Goal: Information Seeking & Learning: Check status

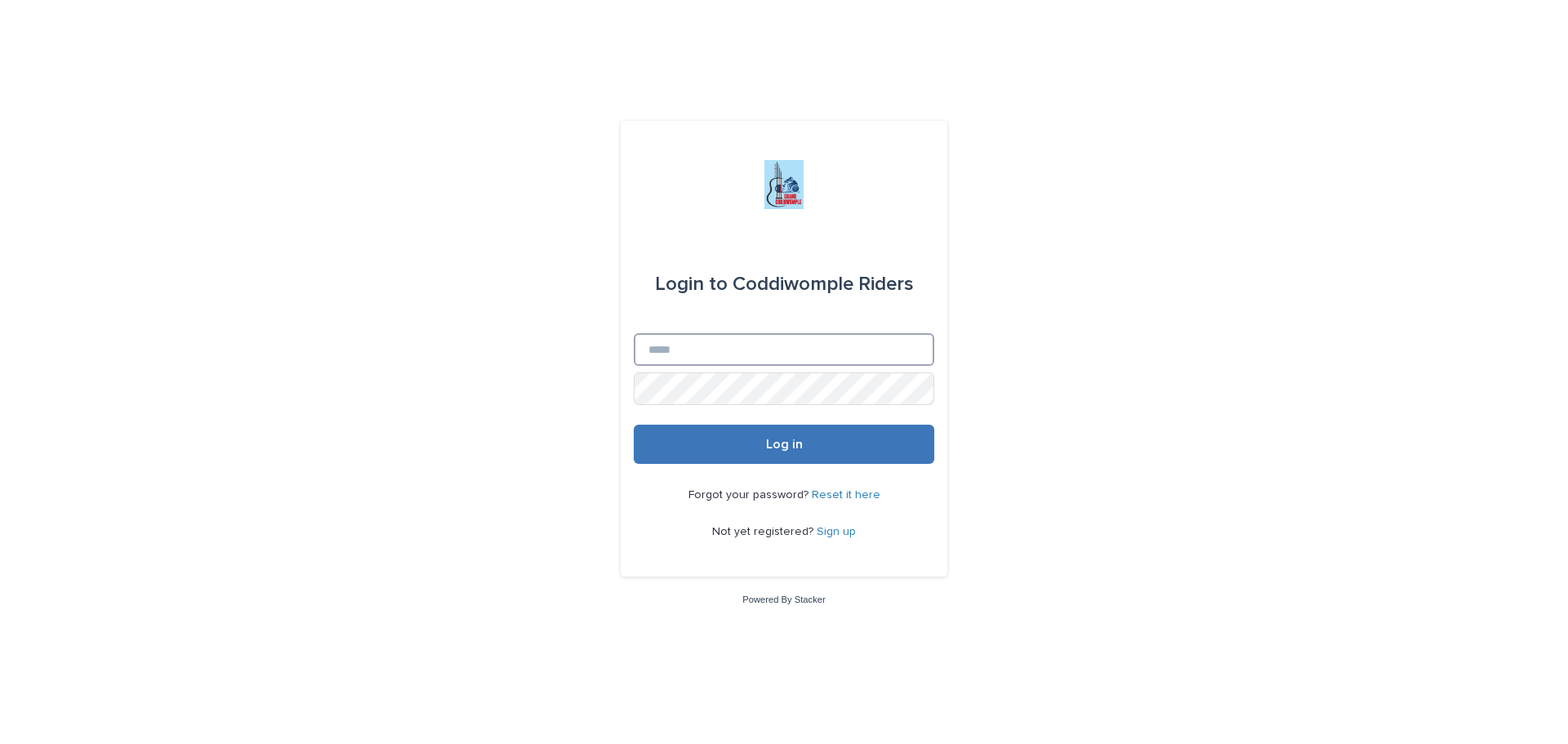
type input "**********"
click at [770, 449] on span "Log in" at bounding box center [784, 445] width 37 height 13
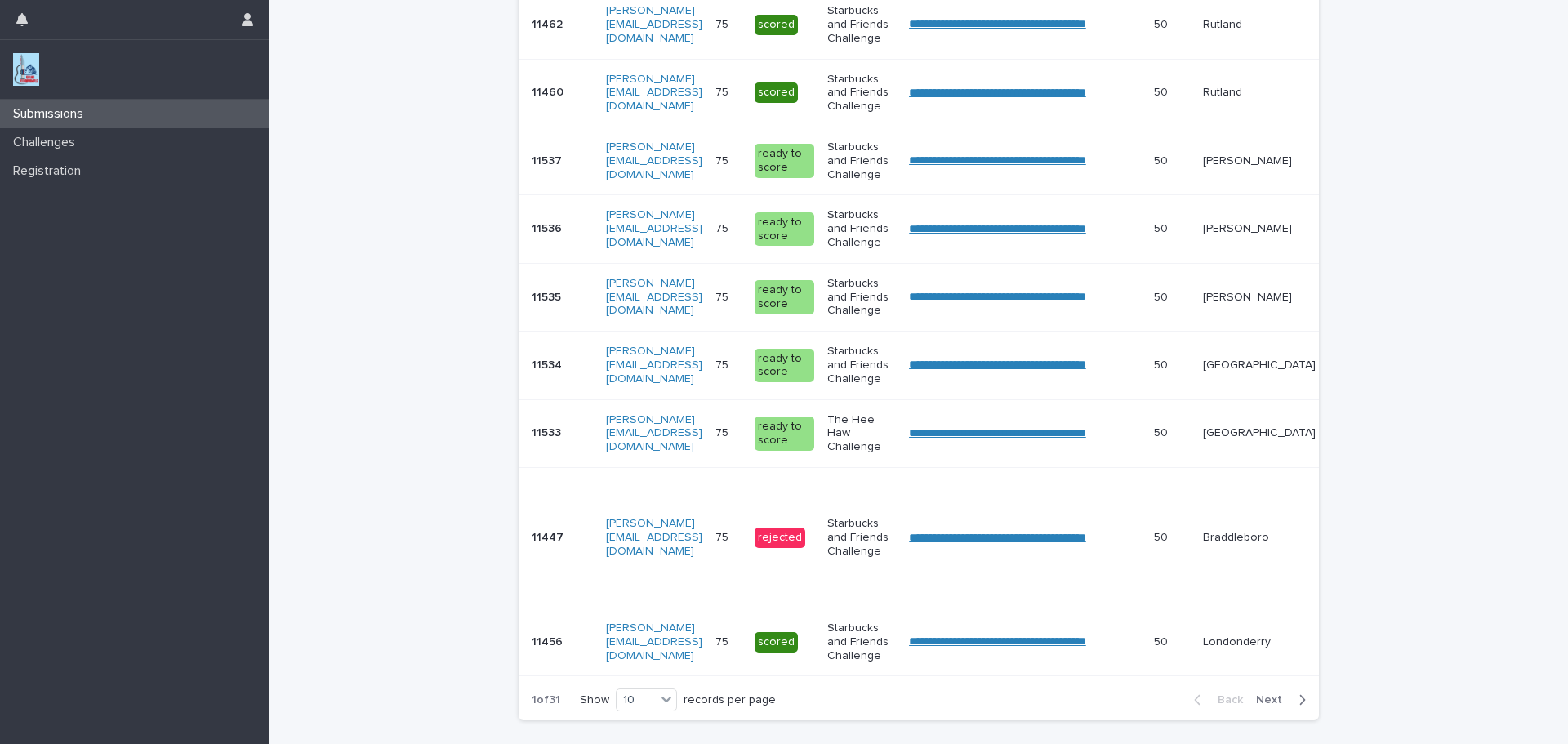
scroll to position [476, 0]
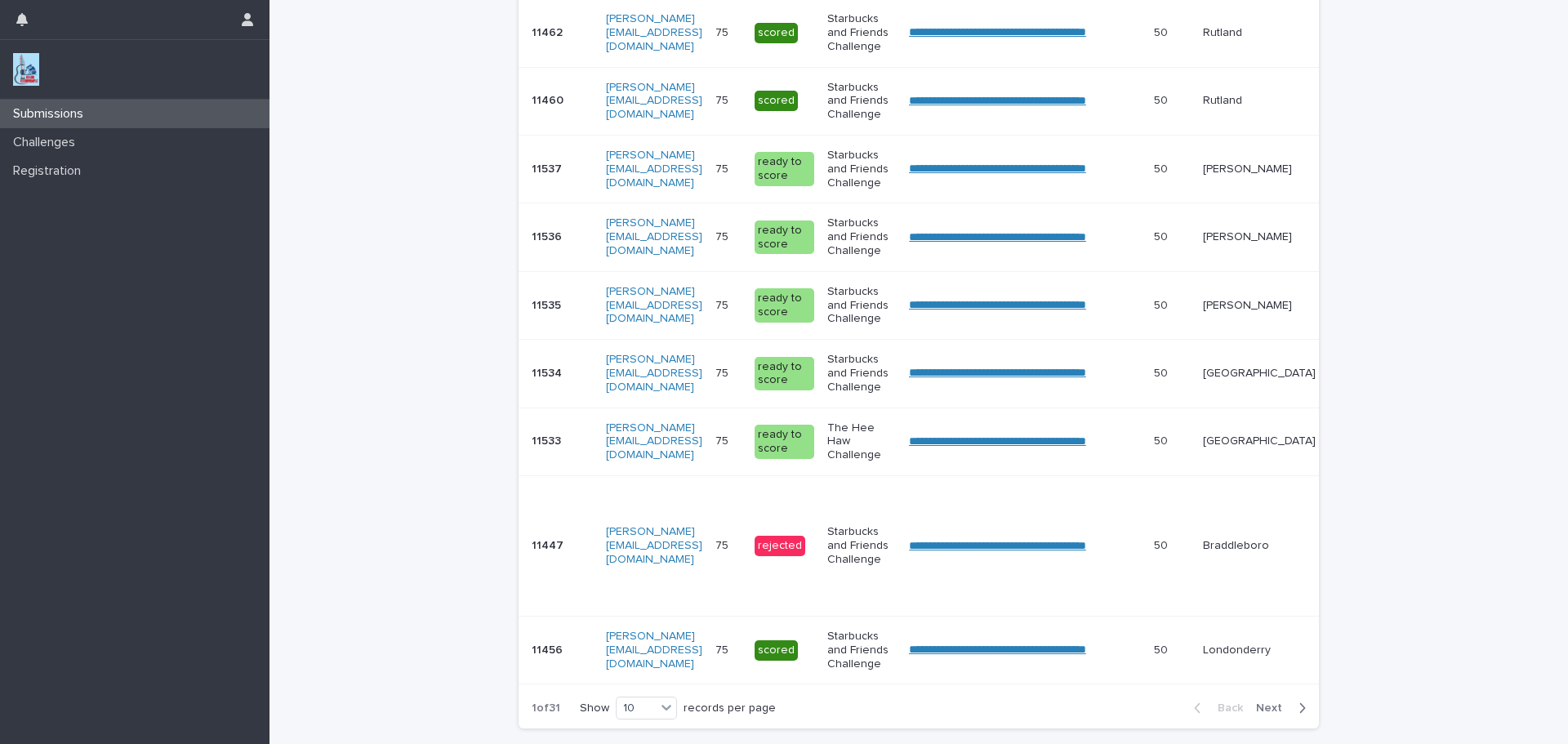
click at [1300, 714] on icon "button" at bounding box center [1303, 709] width 6 height 10
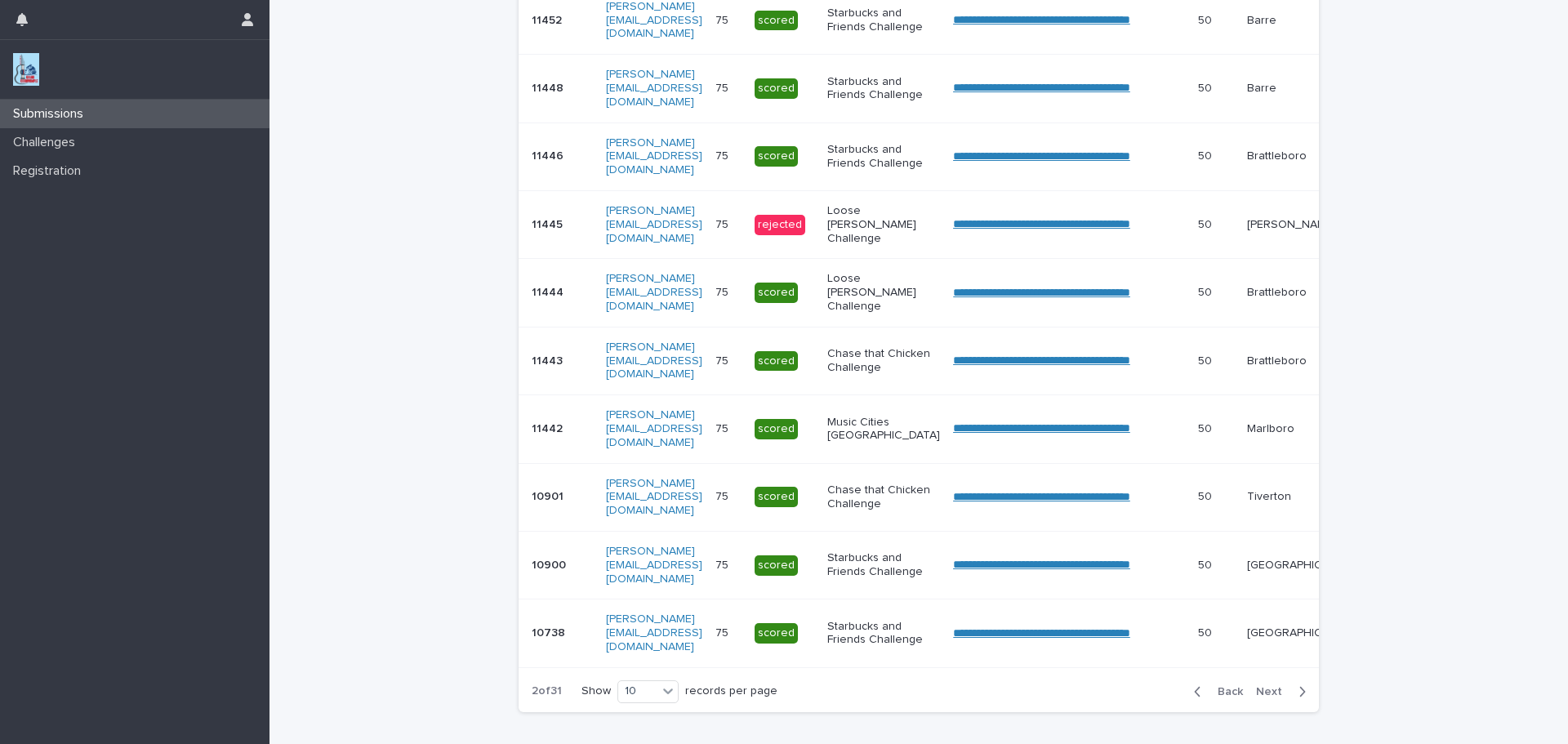
scroll to position [412, 0]
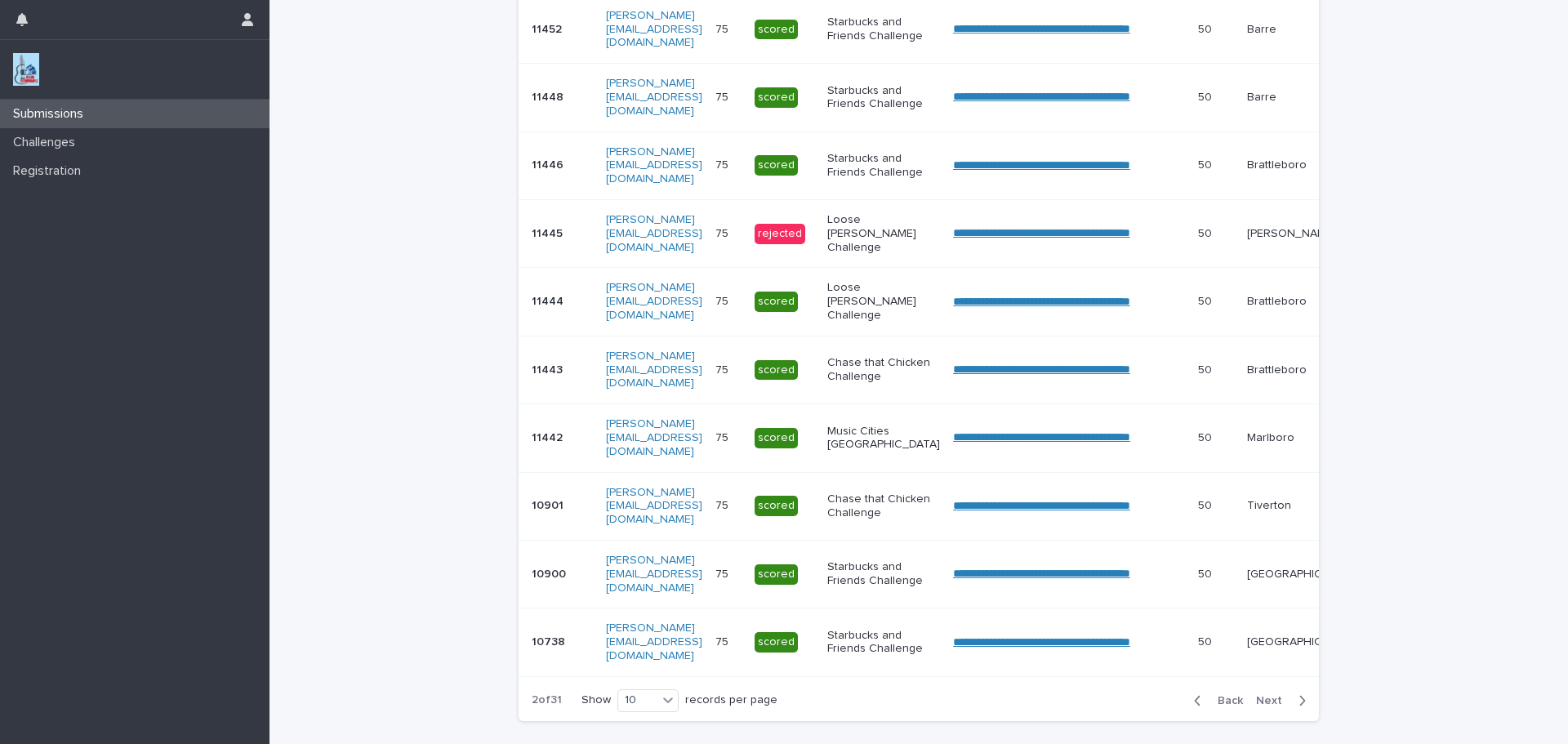
click at [1267, 707] on span "Next" at bounding box center [1274, 701] width 36 height 11
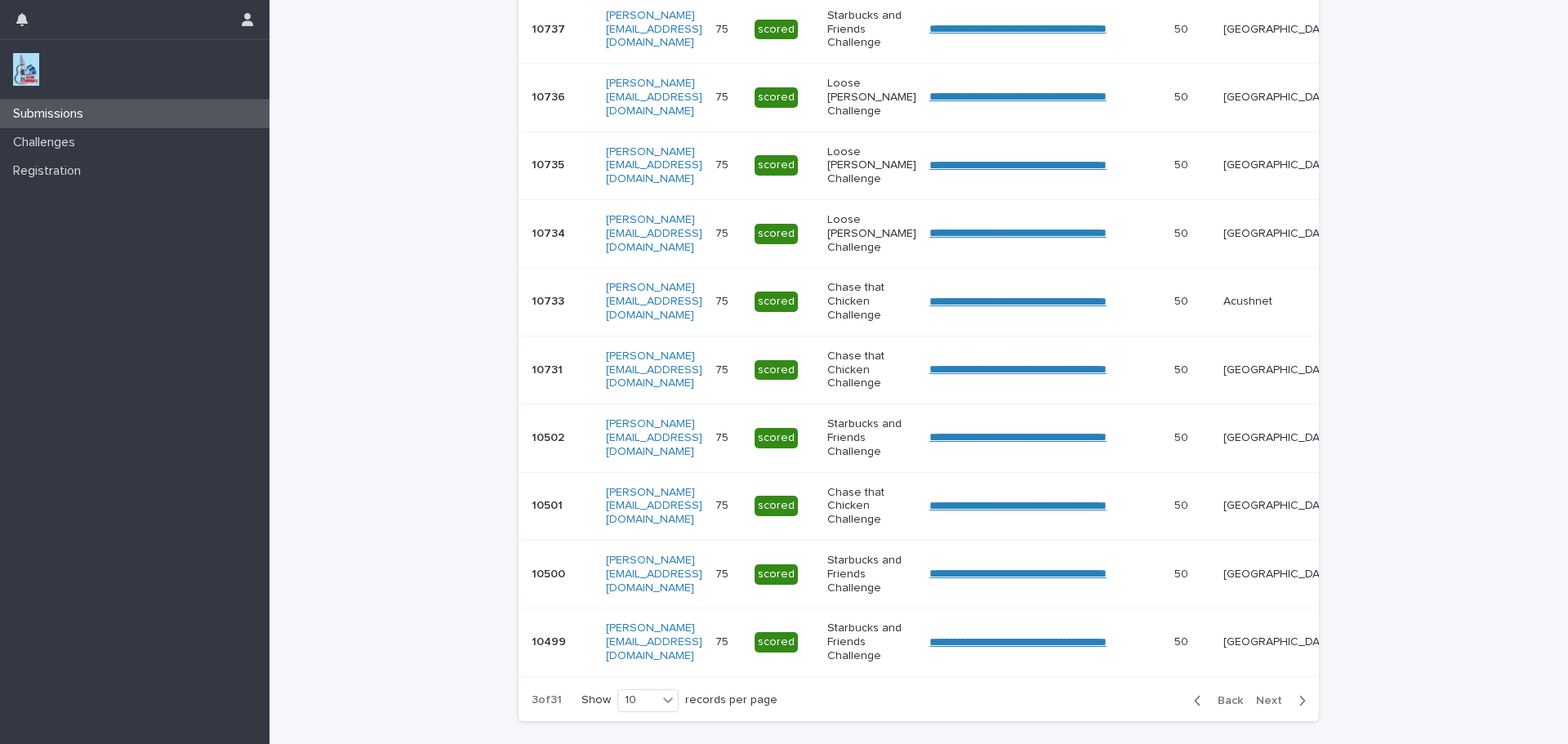
scroll to position [413, 0]
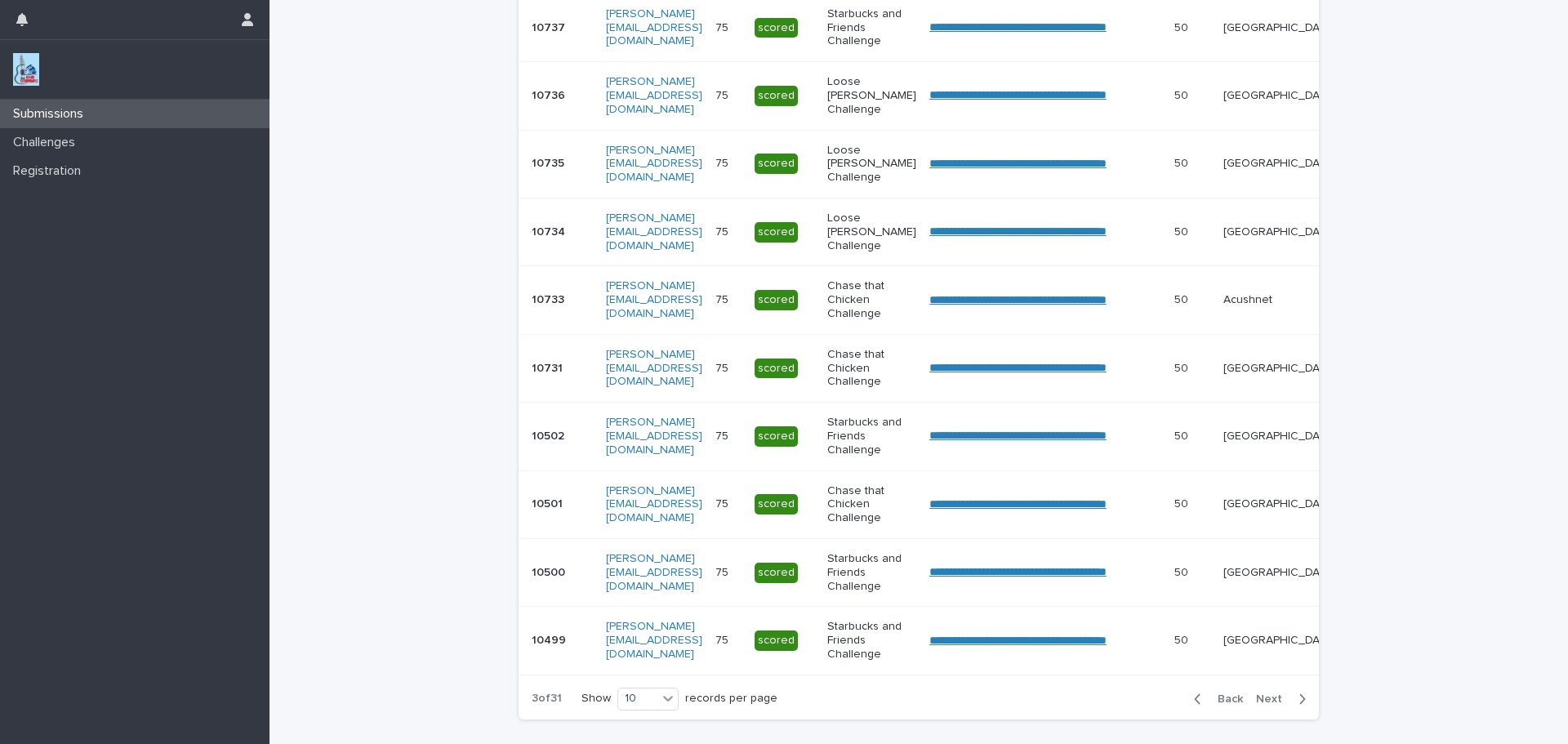
click at [1267, 705] on span "Next" at bounding box center [1274, 699] width 36 height 11
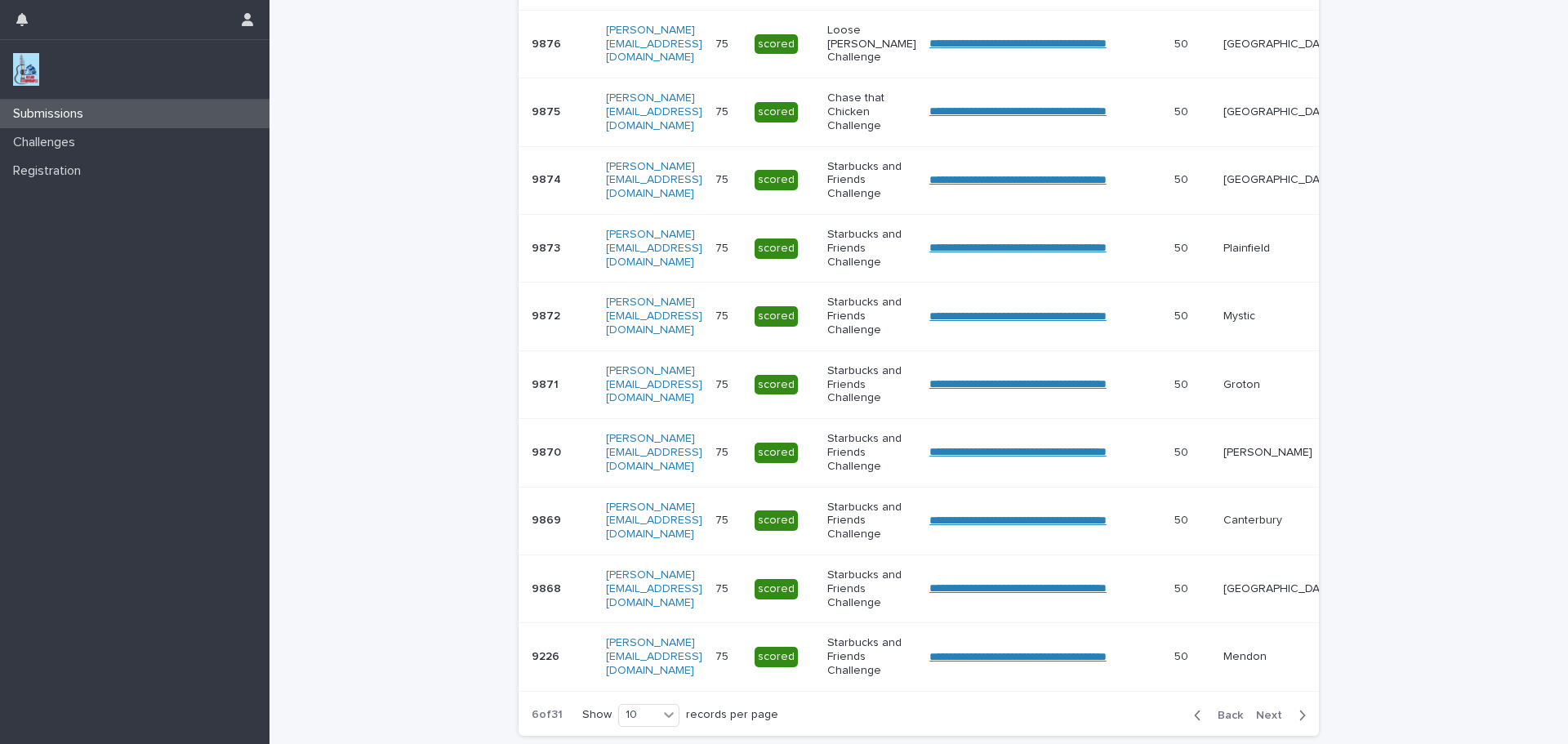
scroll to position [412, 0]
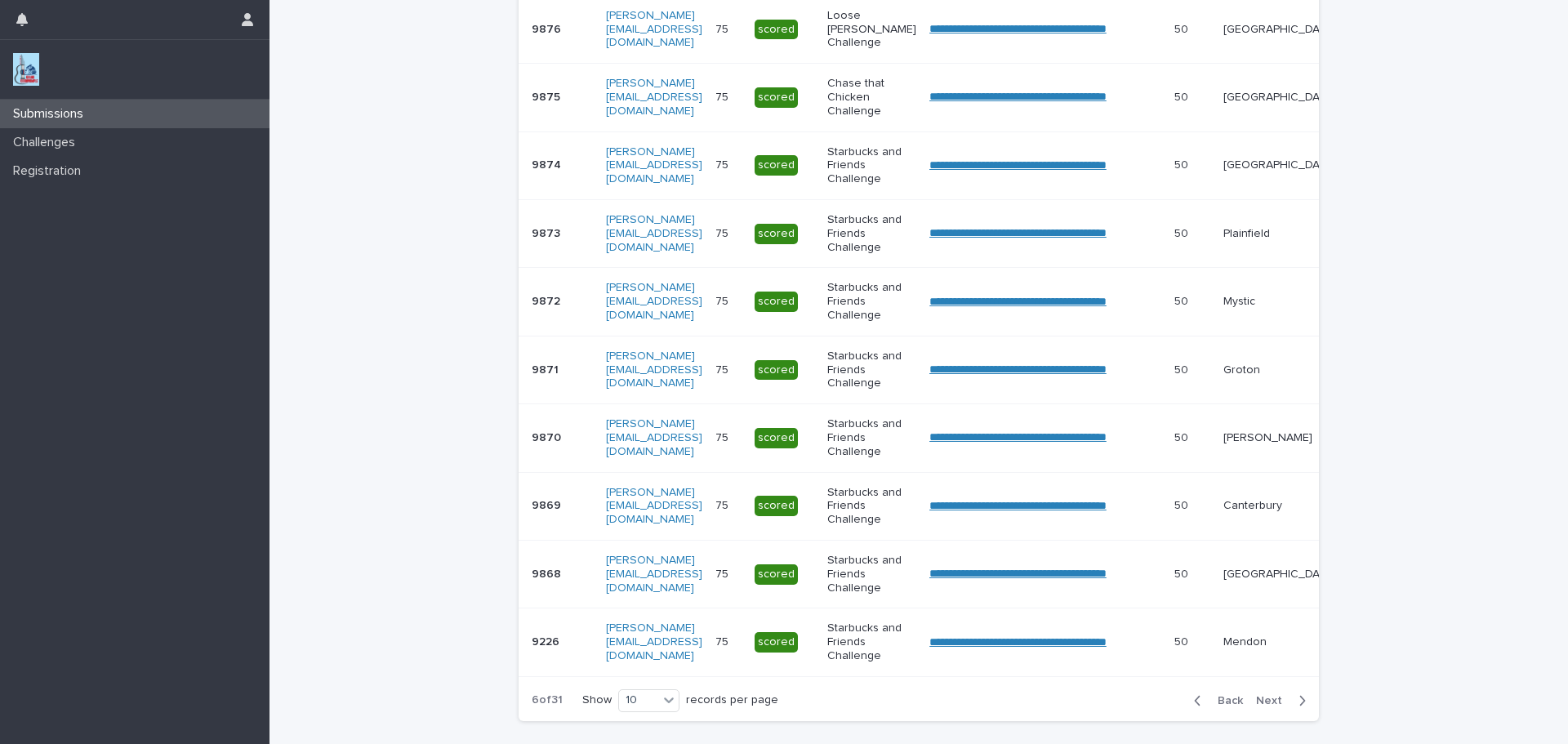
click at [1266, 707] on span "Next" at bounding box center [1274, 701] width 36 height 11
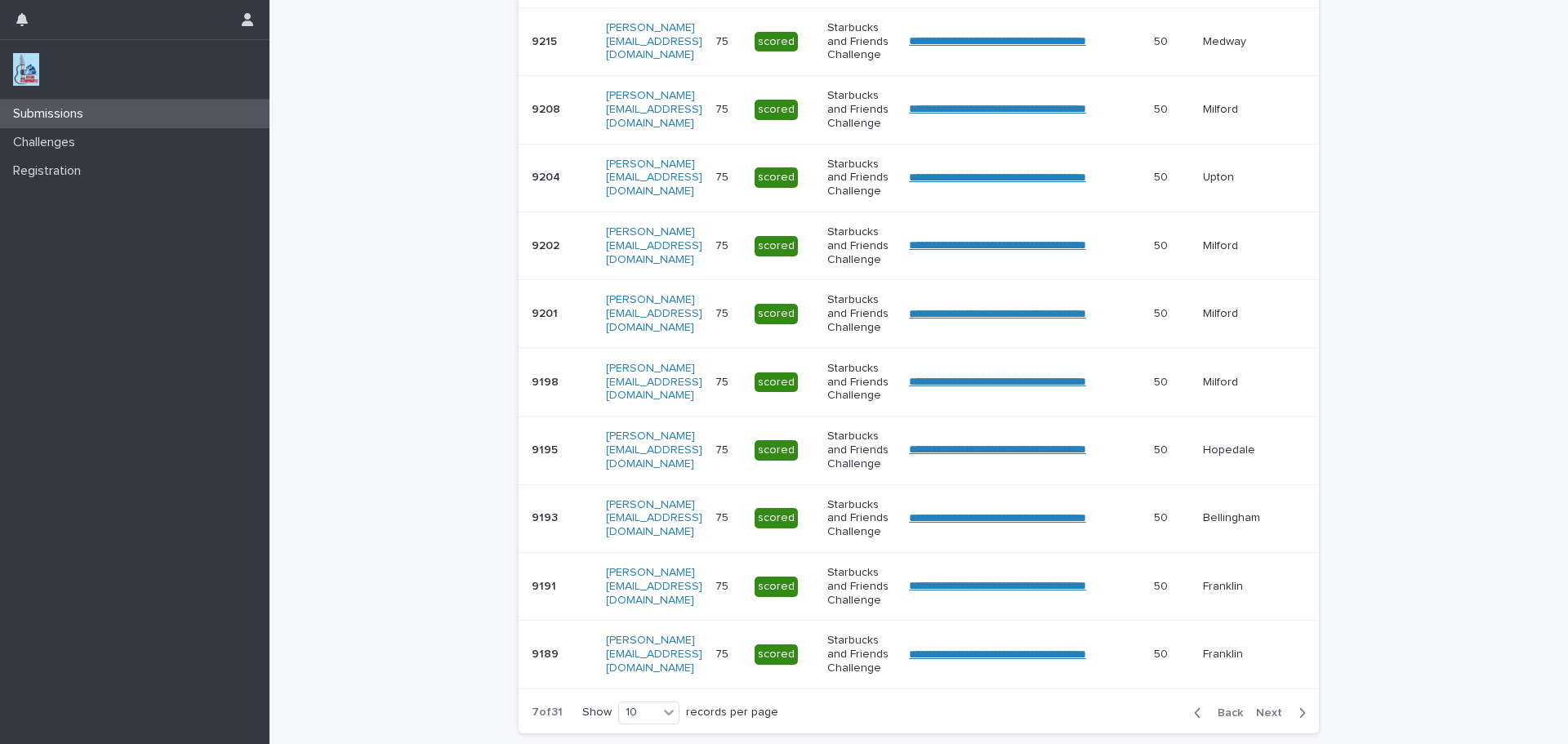
scroll to position [407, 0]
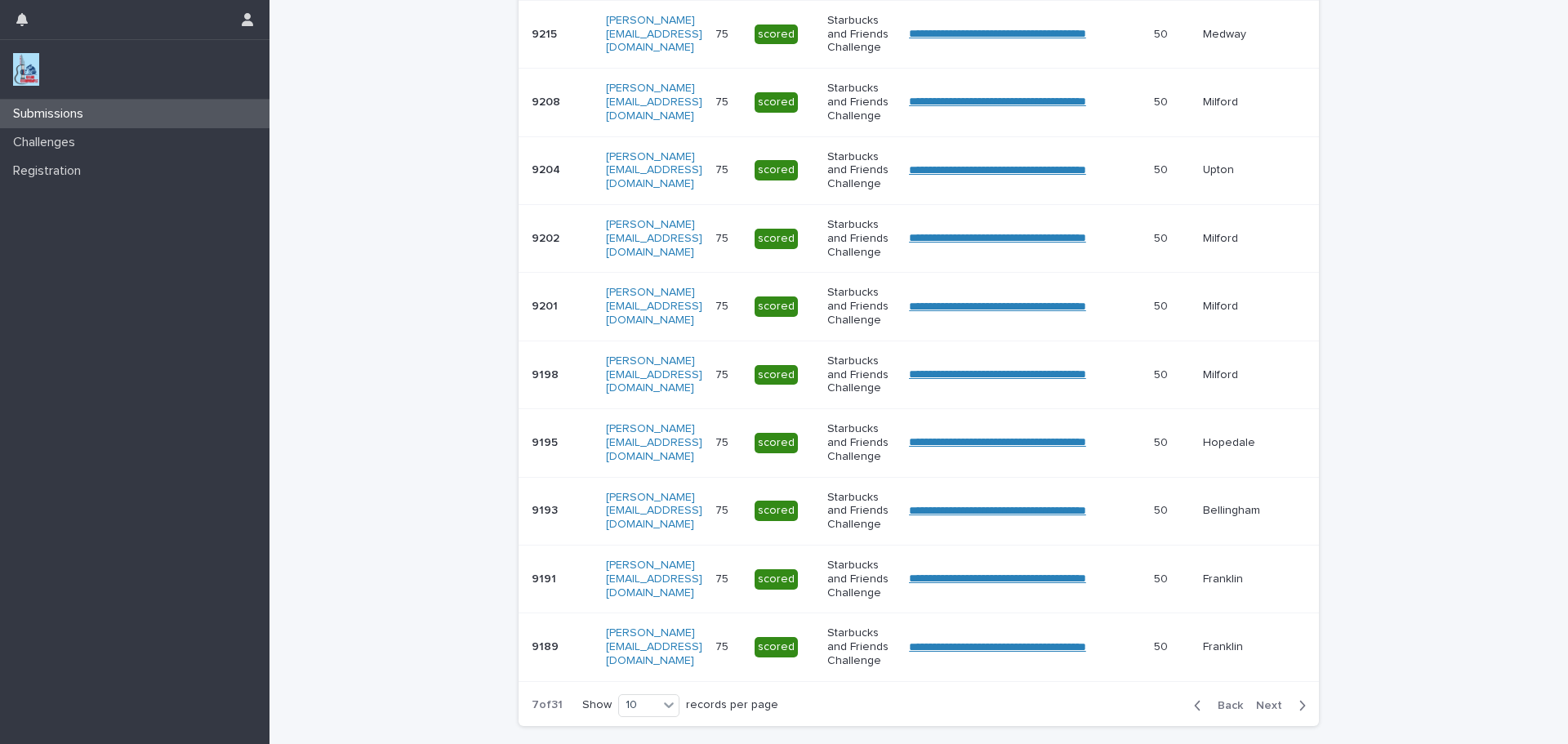
click at [1262, 712] on span "Next" at bounding box center [1274, 706] width 36 height 11
click at [1266, 712] on span "Next" at bounding box center [1274, 706] width 36 height 11
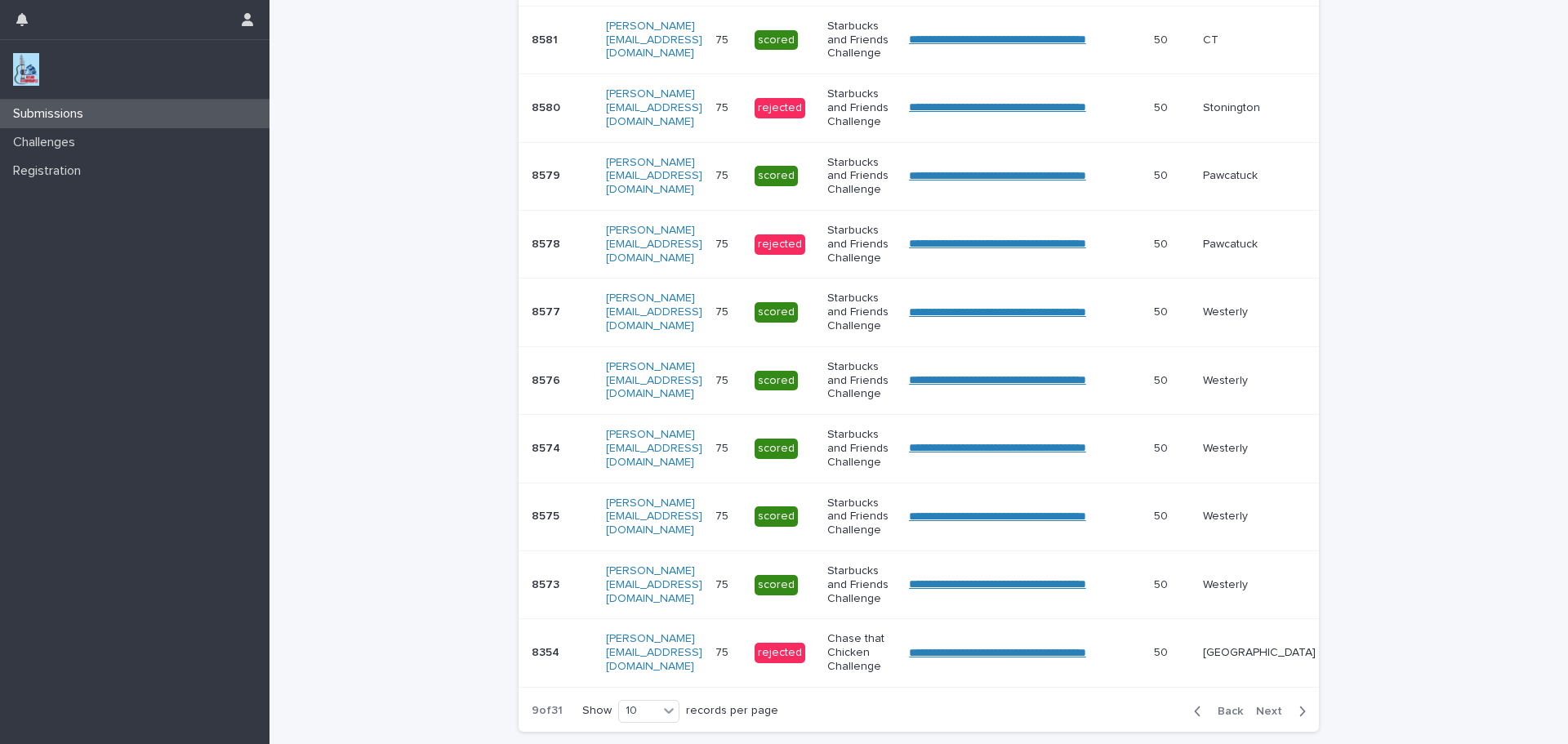
scroll to position [411, 0]
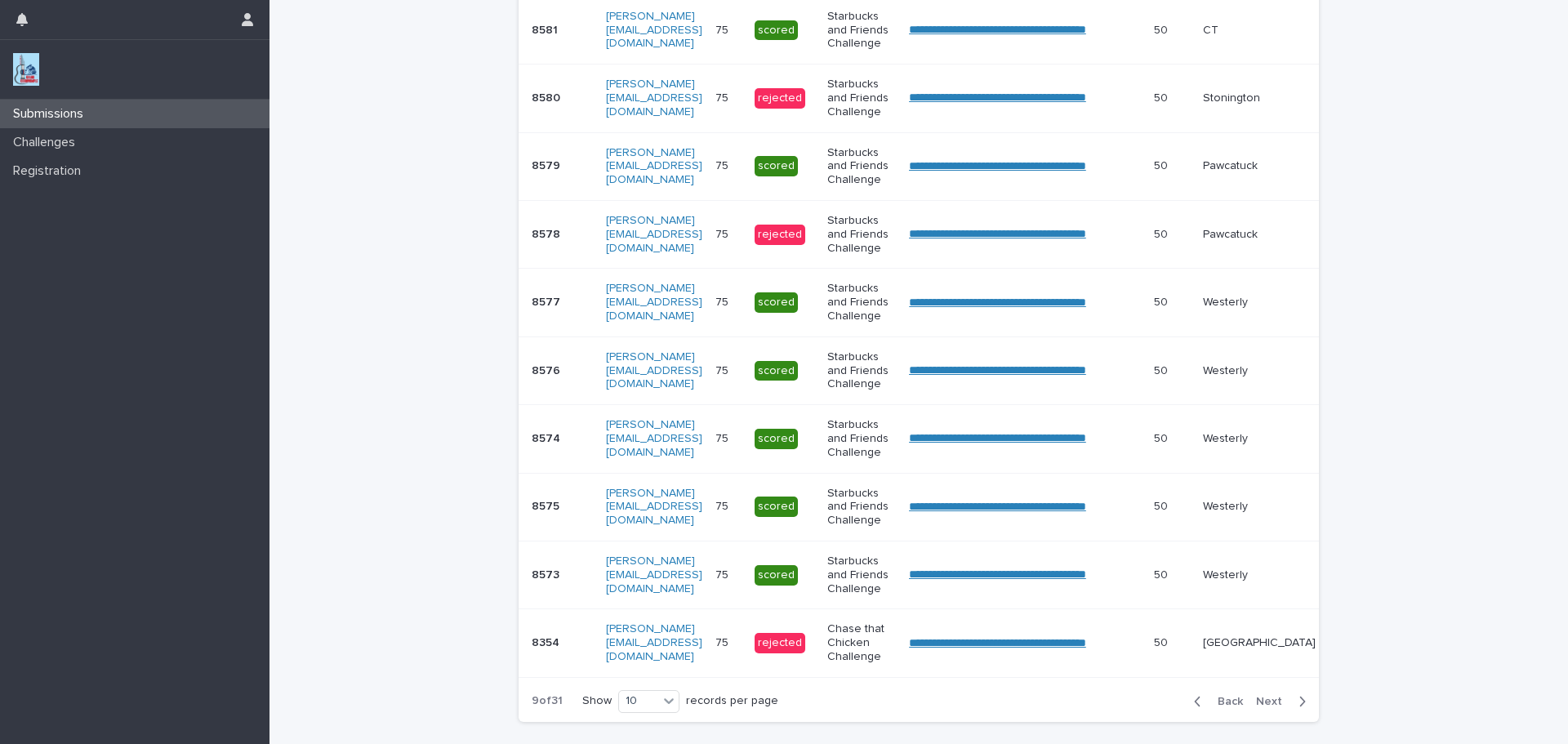
click at [1263, 708] on span "Next" at bounding box center [1274, 702] width 36 height 11
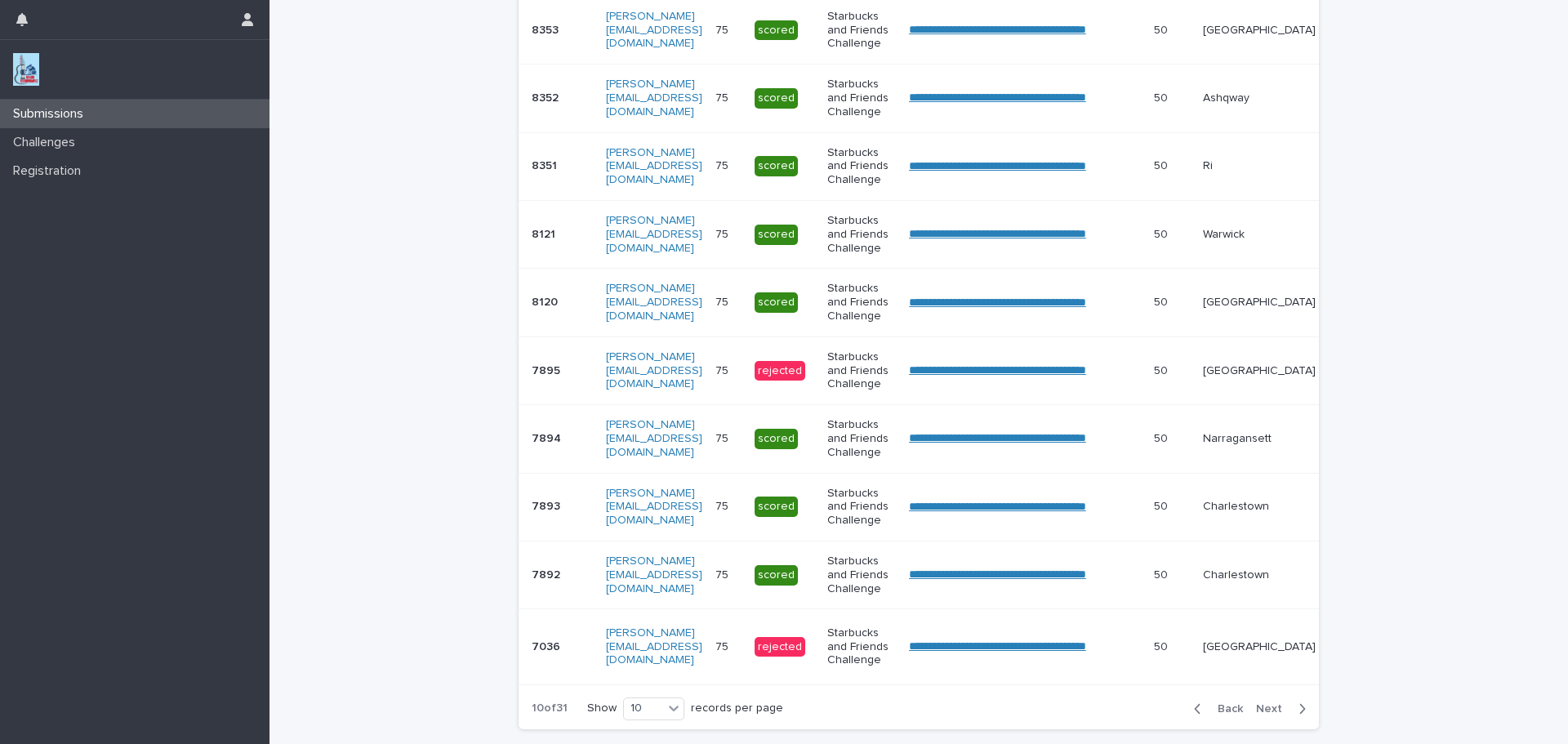
scroll to position [415, 0]
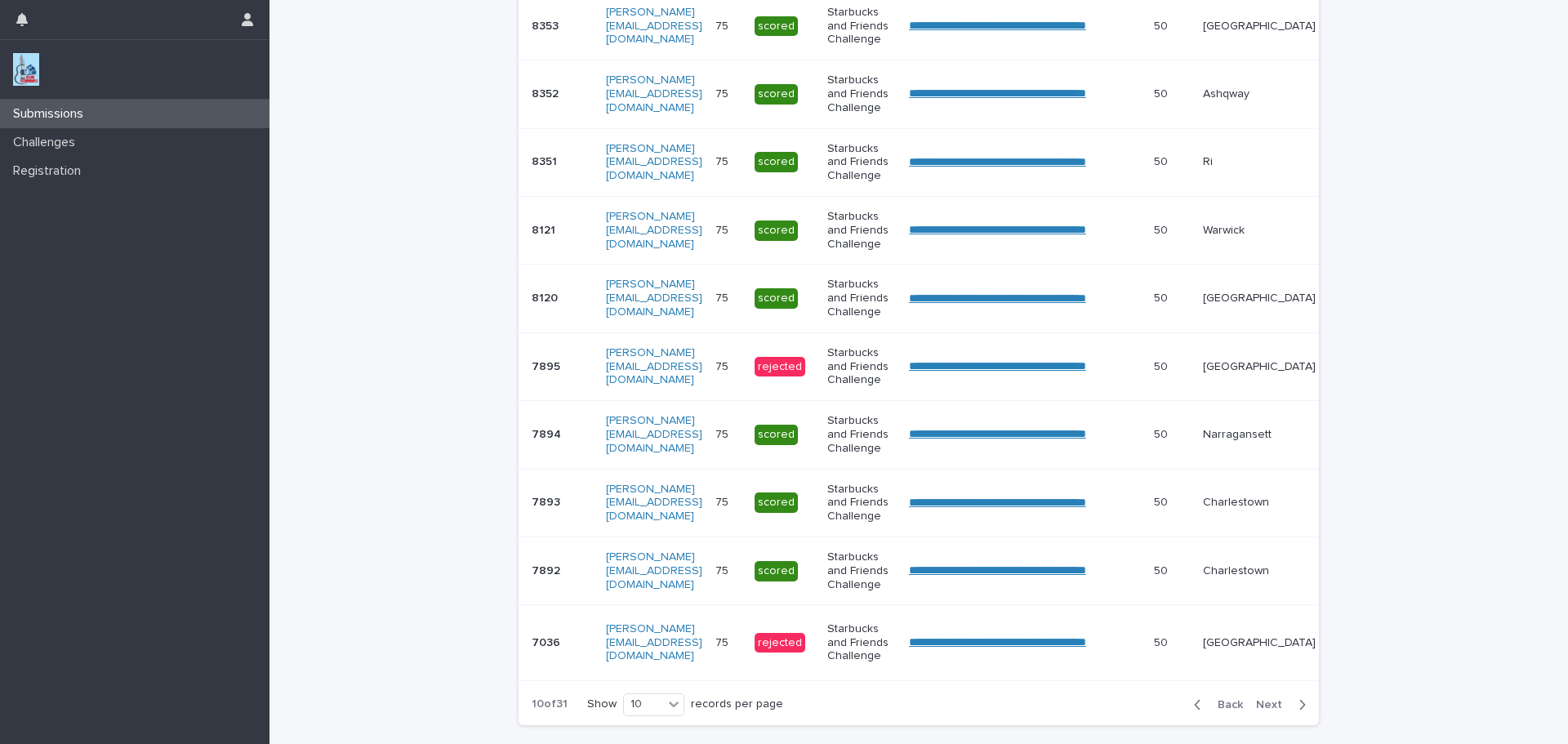
click at [1300, 710] on icon "button" at bounding box center [1303, 705] width 6 height 10
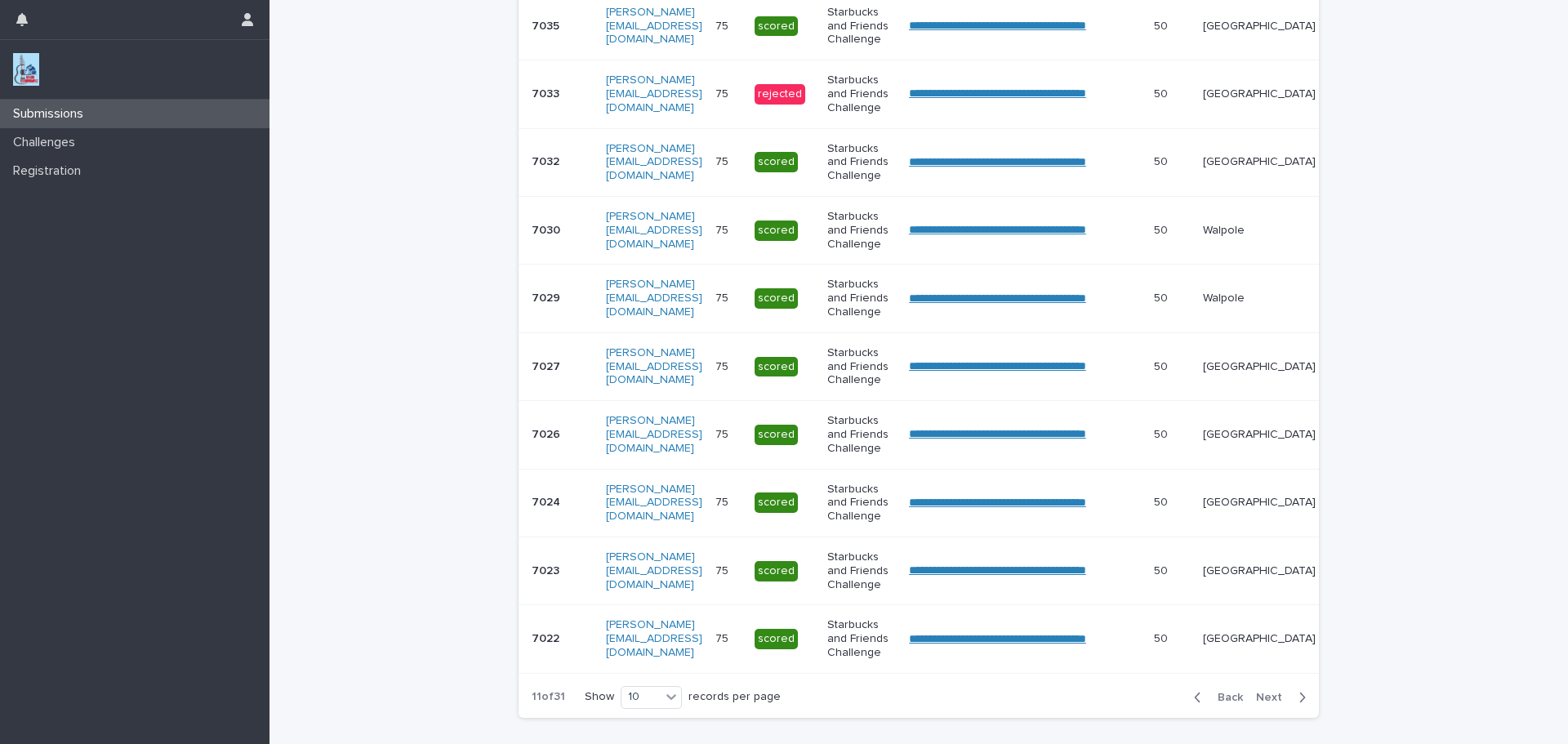
scroll to position [411, 0]
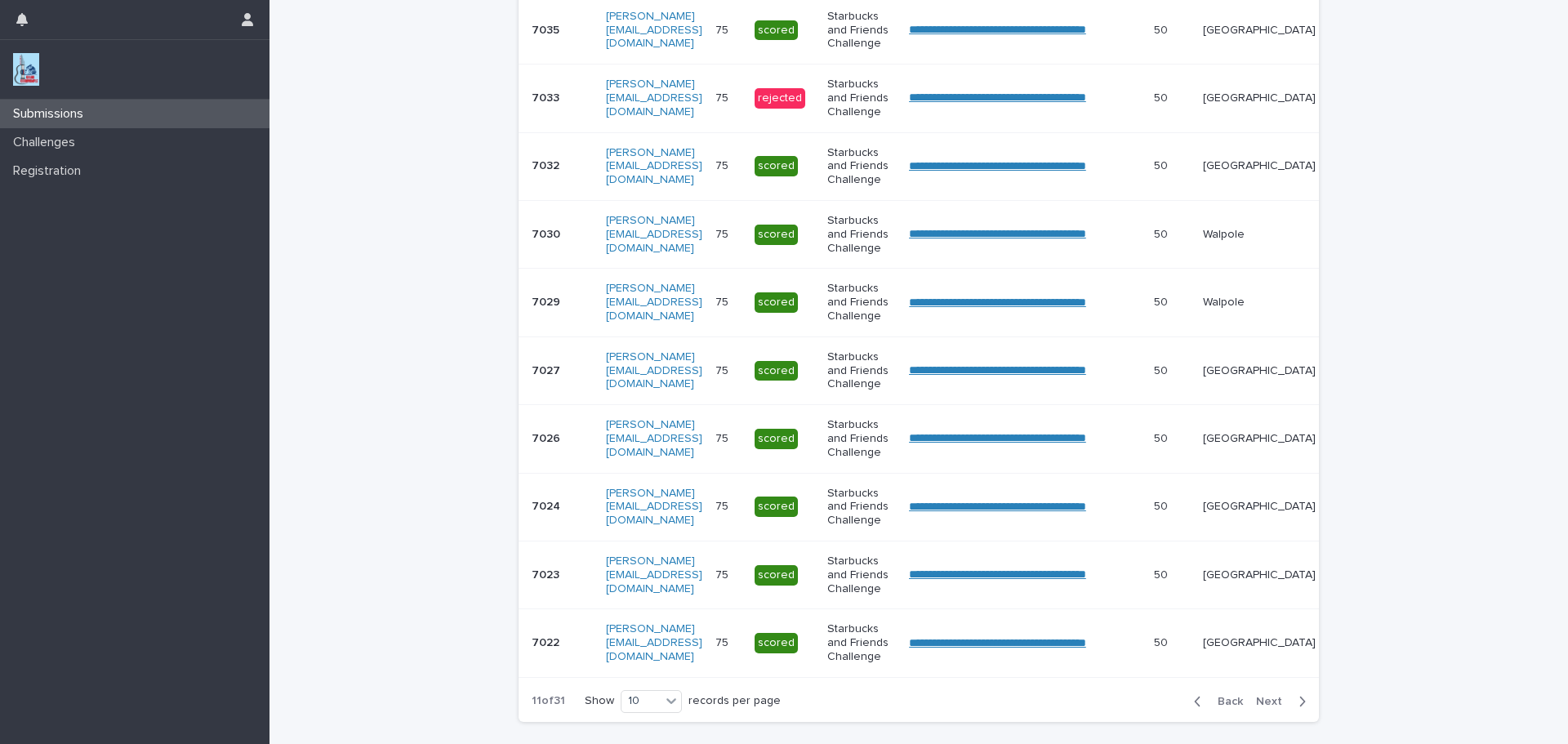
click at [1269, 708] on span "Next" at bounding box center [1274, 702] width 36 height 11
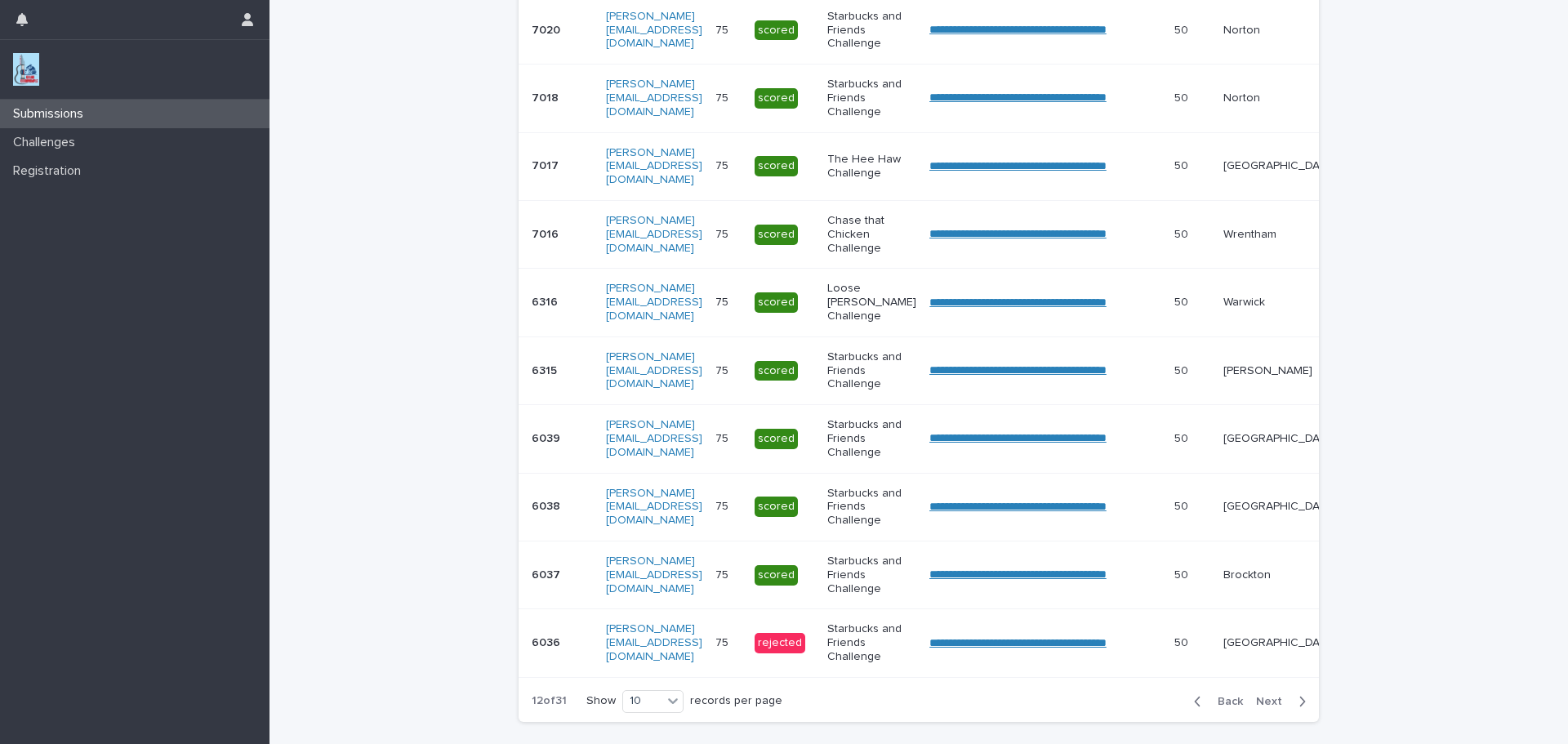
click at [1267, 708] on span "Next" at bounding box center [1274, 702] width 36 height 11
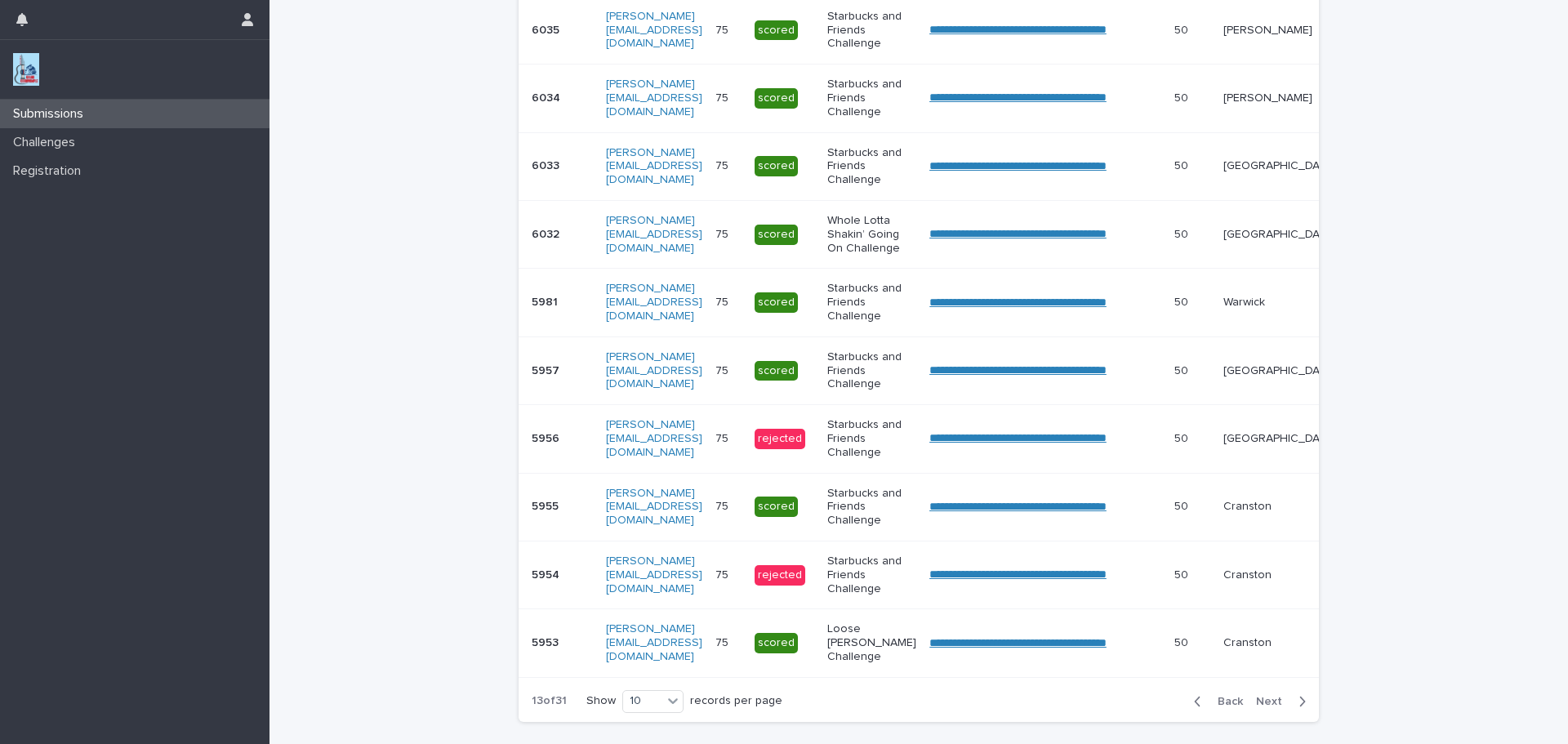
scroll to position [418, 0]
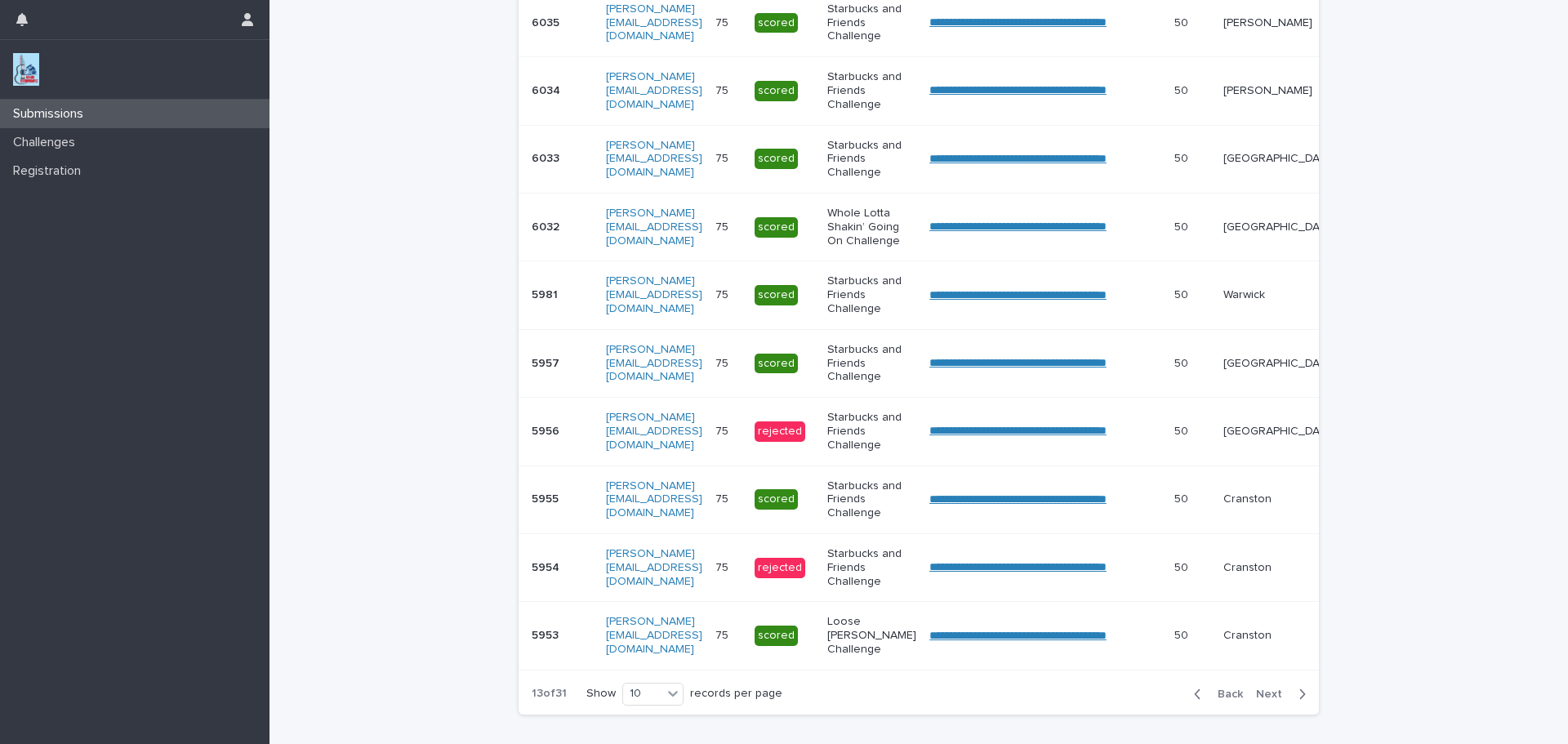
click at [1265, 700] on span "Next" at bounding box center [1274, 694] width 36 height 11
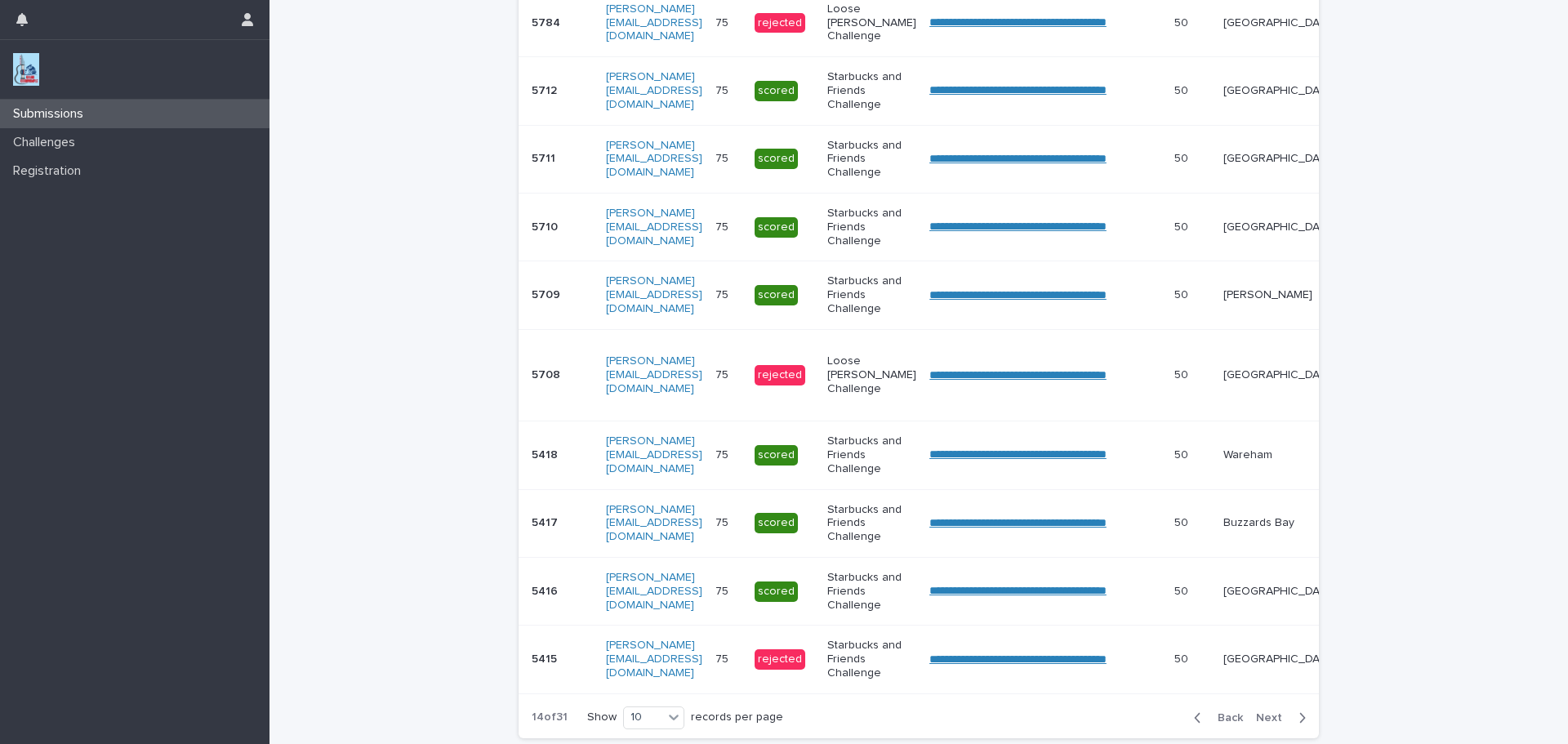
scroll to position [423, 0]
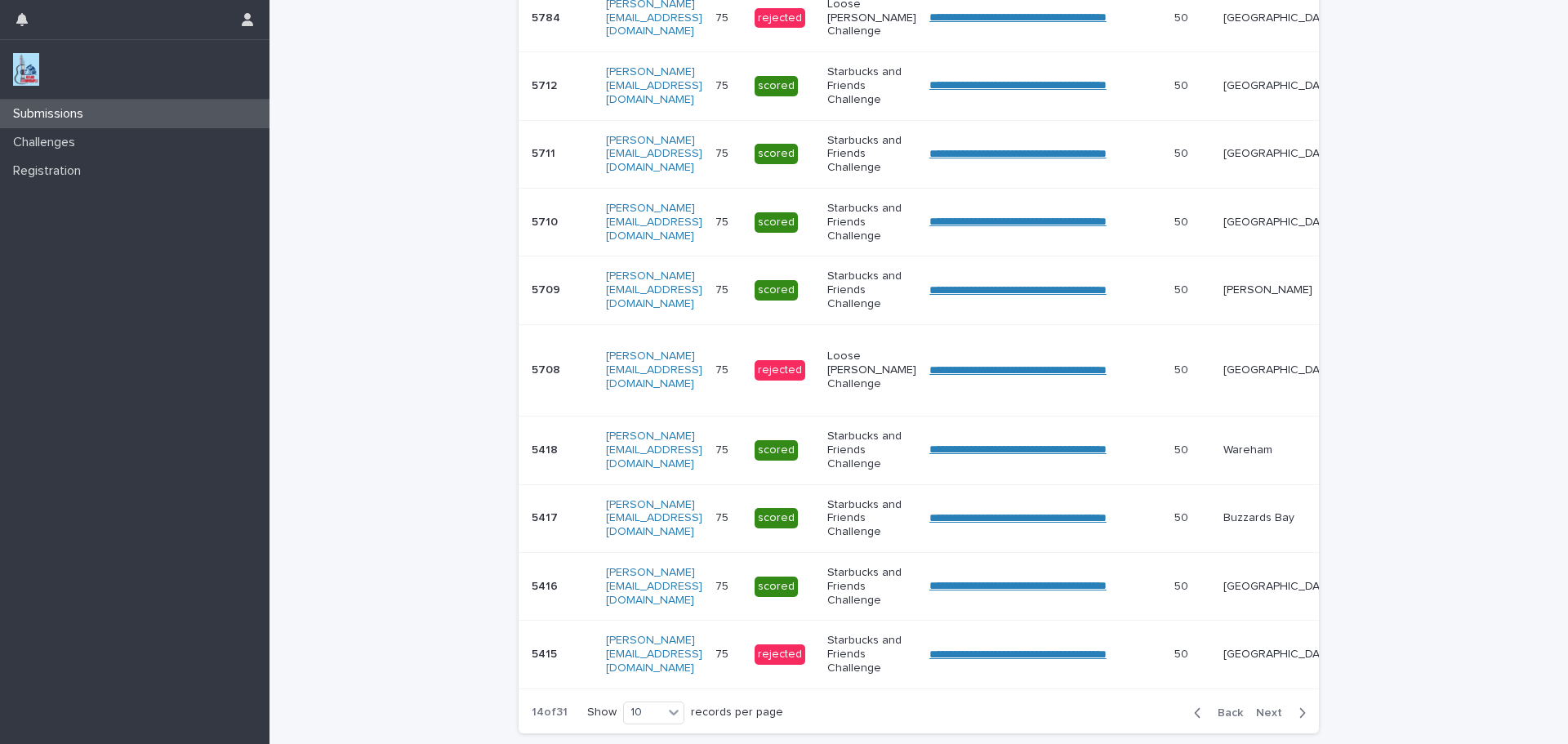
click at [1265, 717] on button "Next" at bounding box center [1283, 713] width 69 height 14
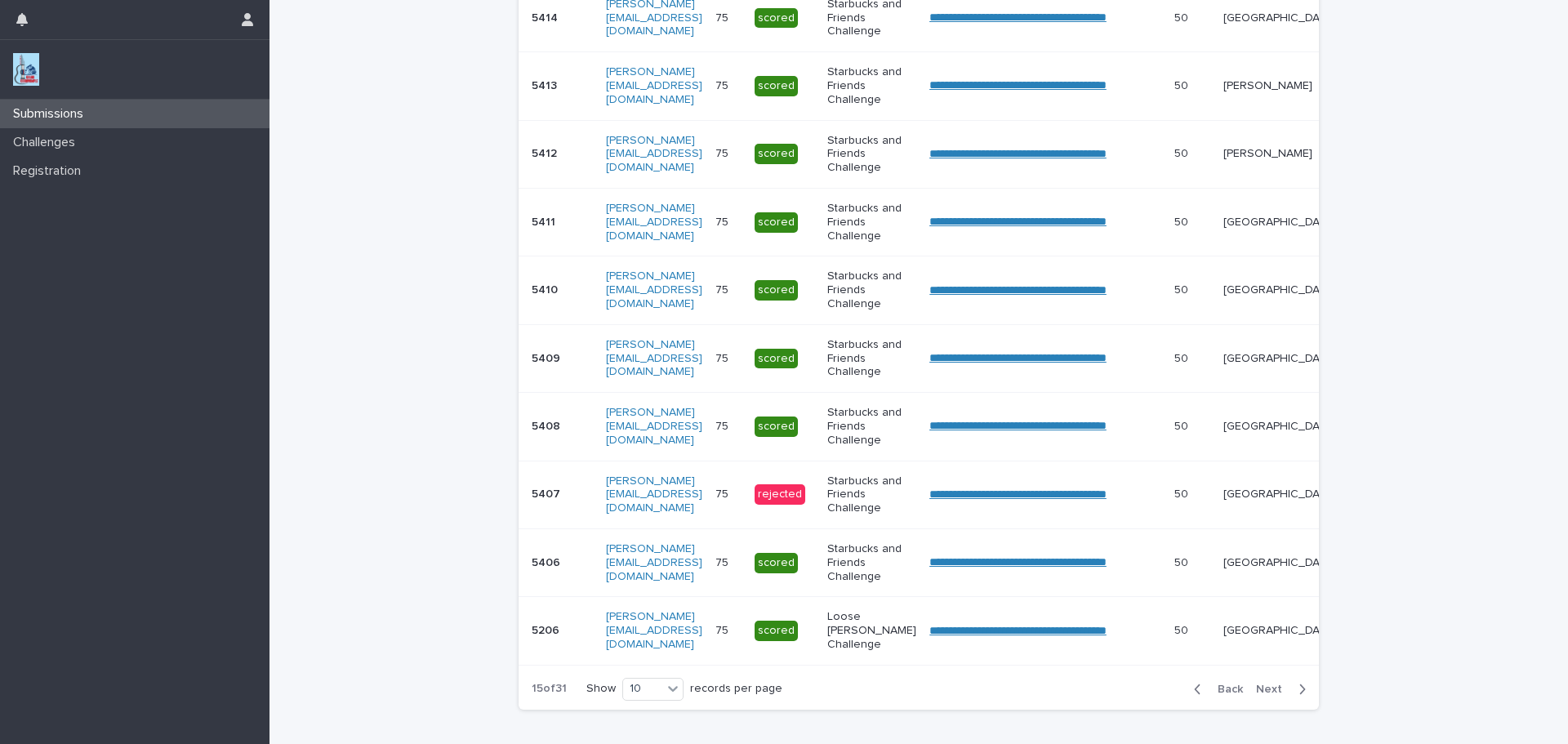
scroll to position [411, 0]
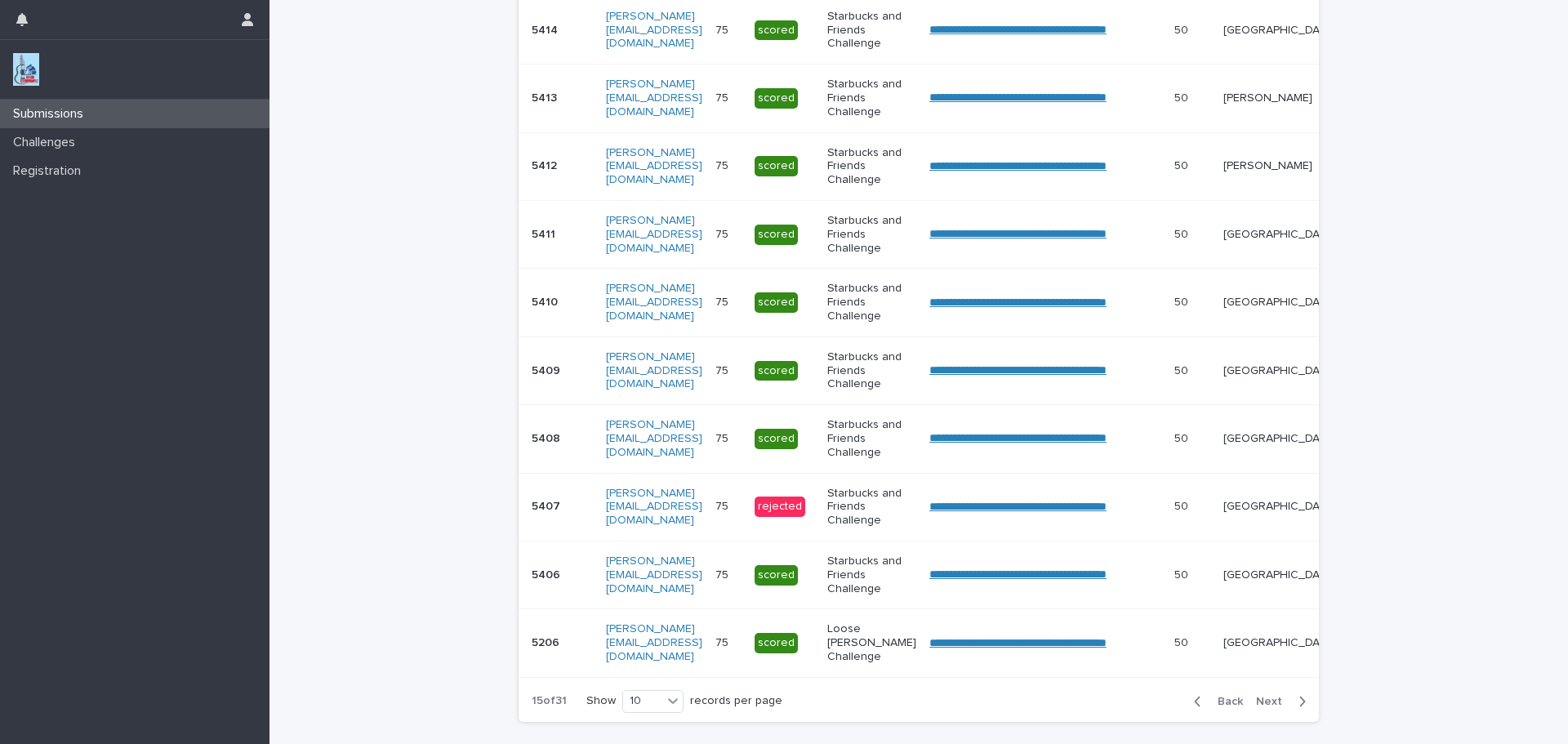
click at [1265, 708] on span "Next" at bounding box center [1274, 702] width 36 height 11
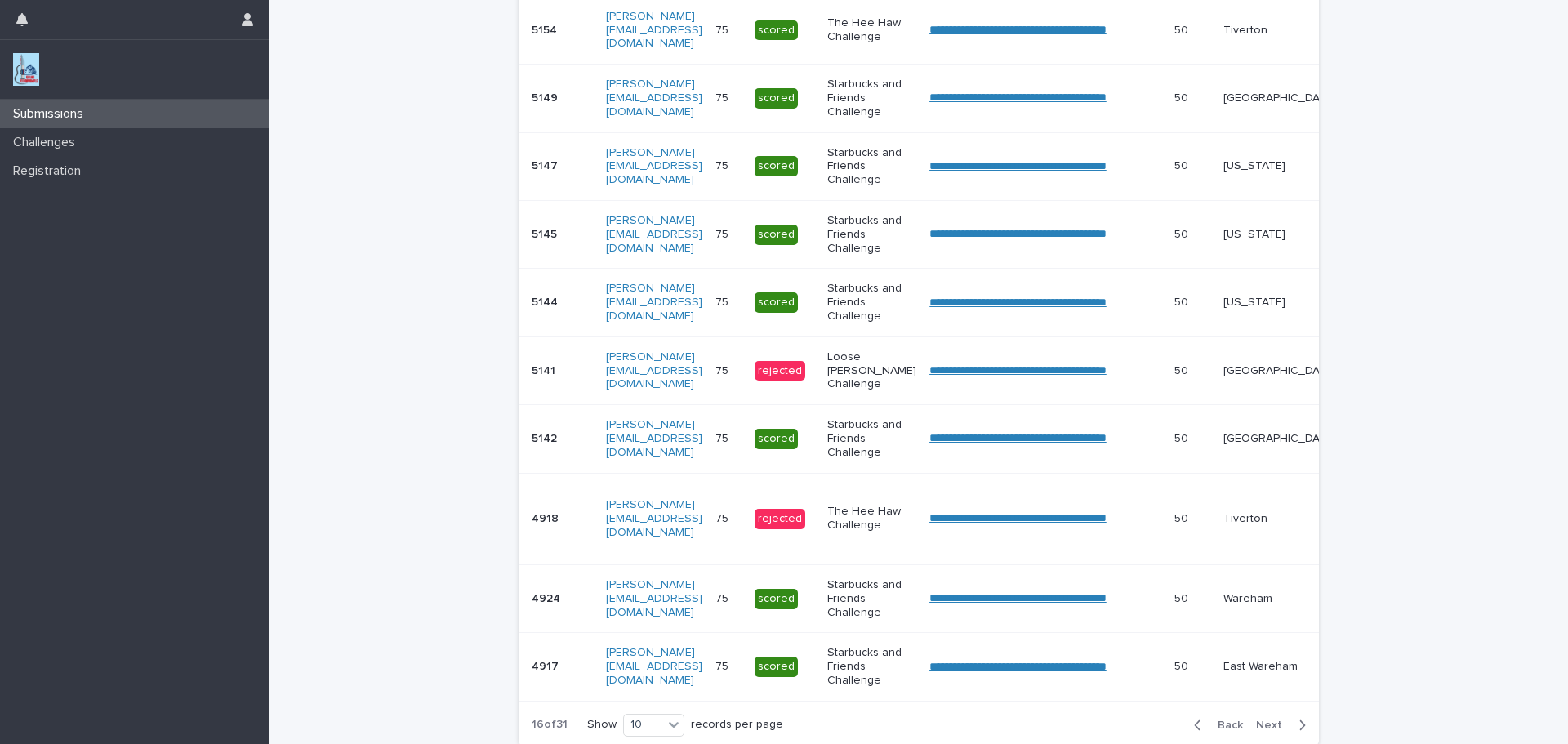
scroll to position [423, 0]
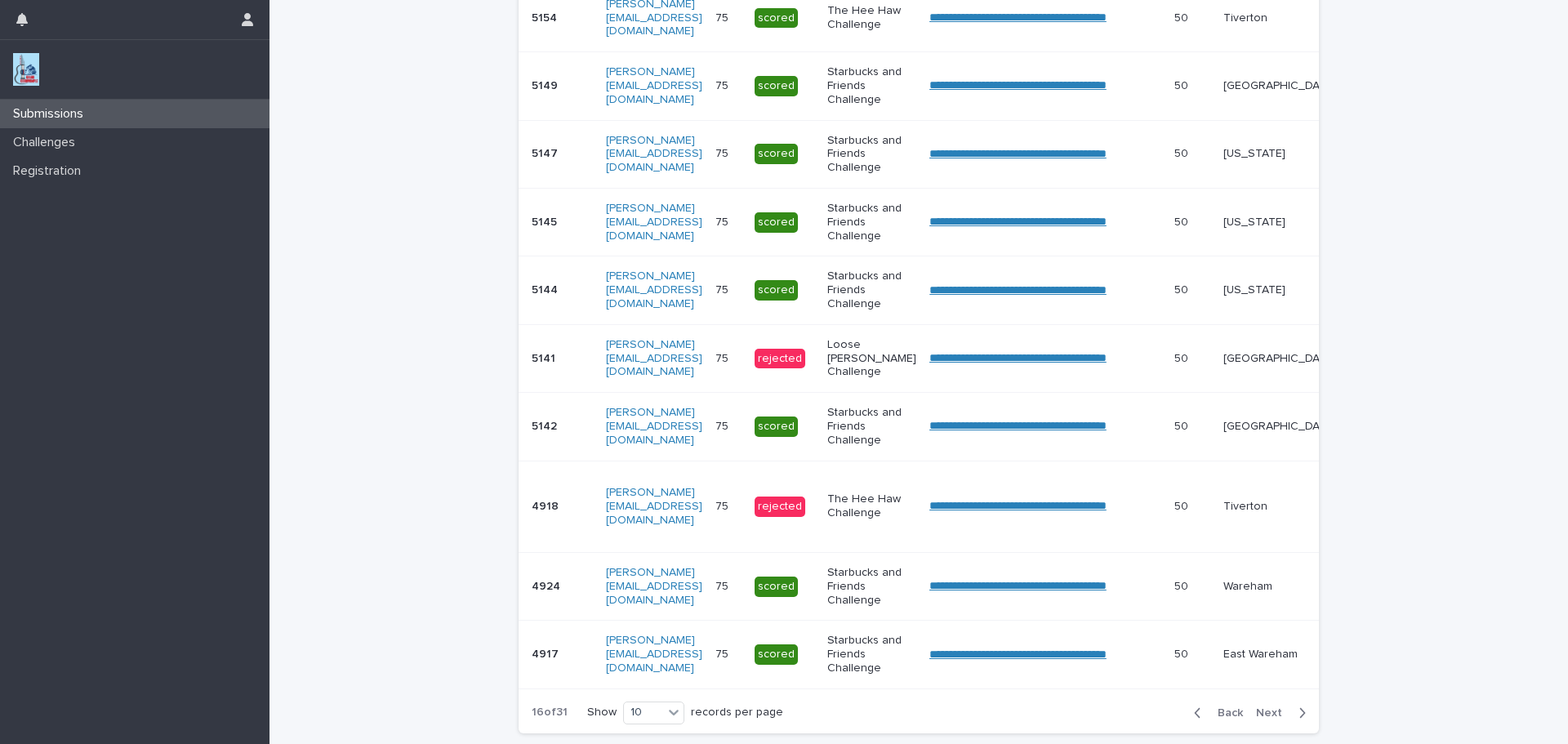
click at [1265, 717] on button "Next" at bounding box center [1283, 713] width 69 height 14
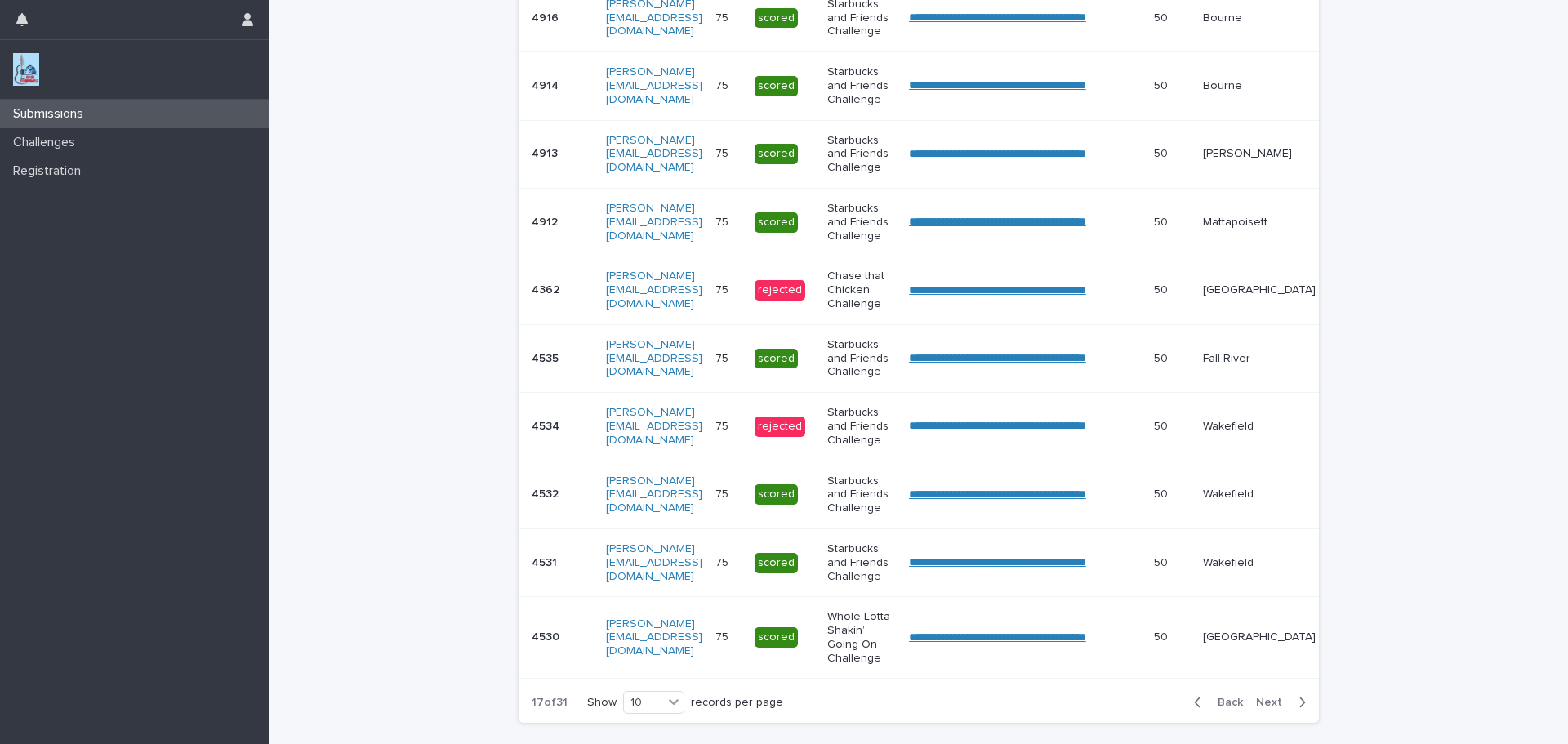
scroll to position [418, 0]
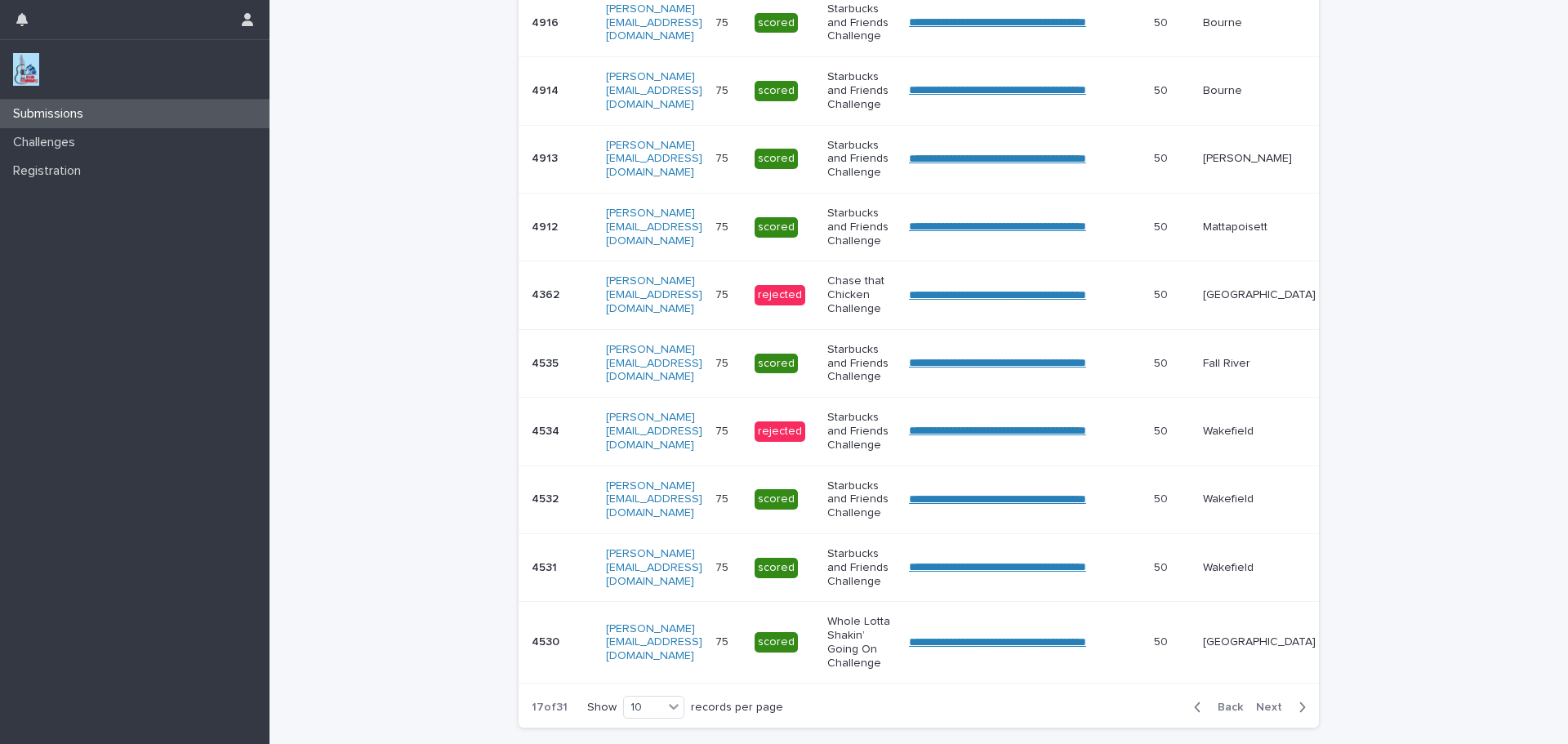
click at [1265, 714] on span "Next" at bounding box center [1274, 708] width 36 height 11
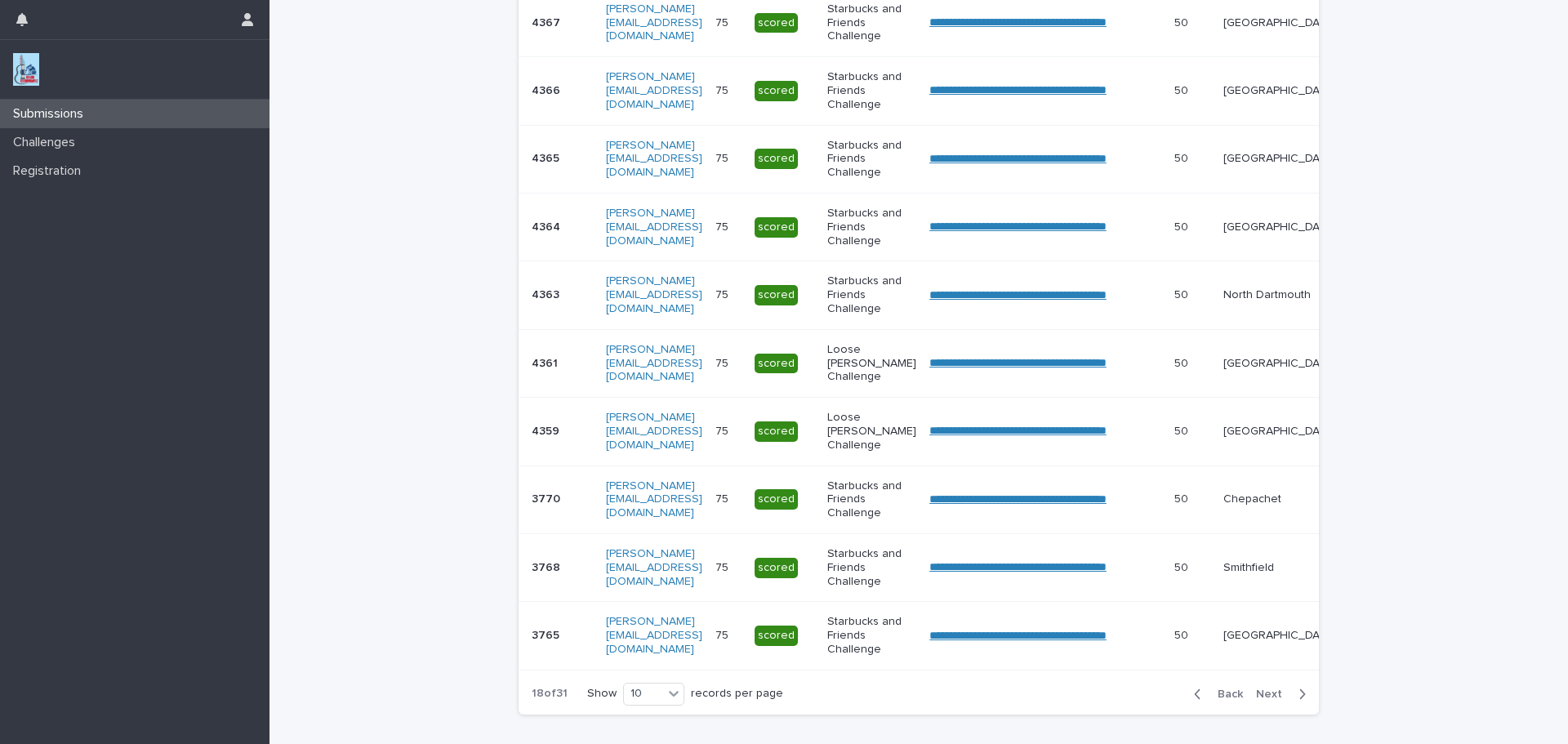
scroll to position [411, 0]
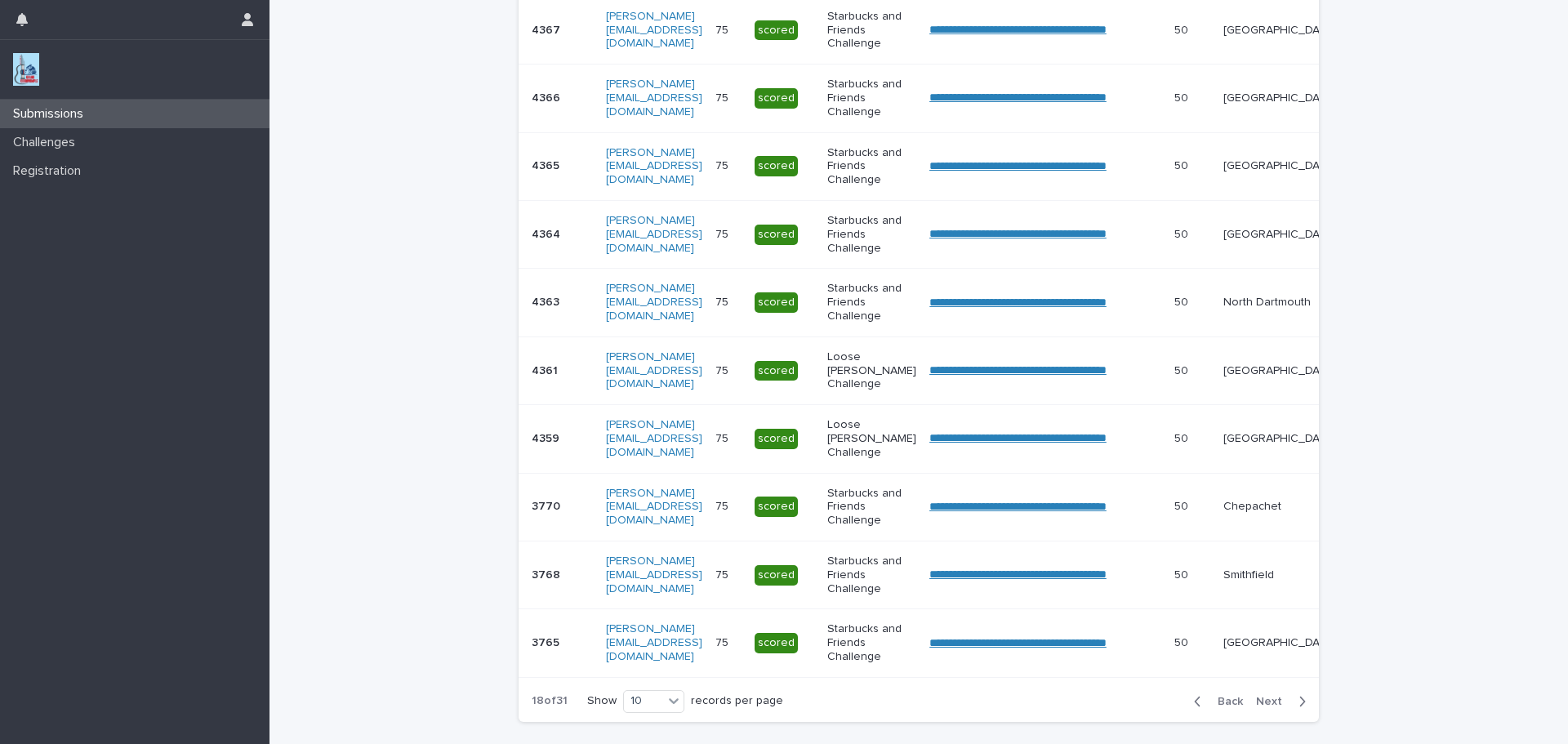
click at [1265, 708] on span "Next" at bounding box center [1274, 702] width 36 height 11
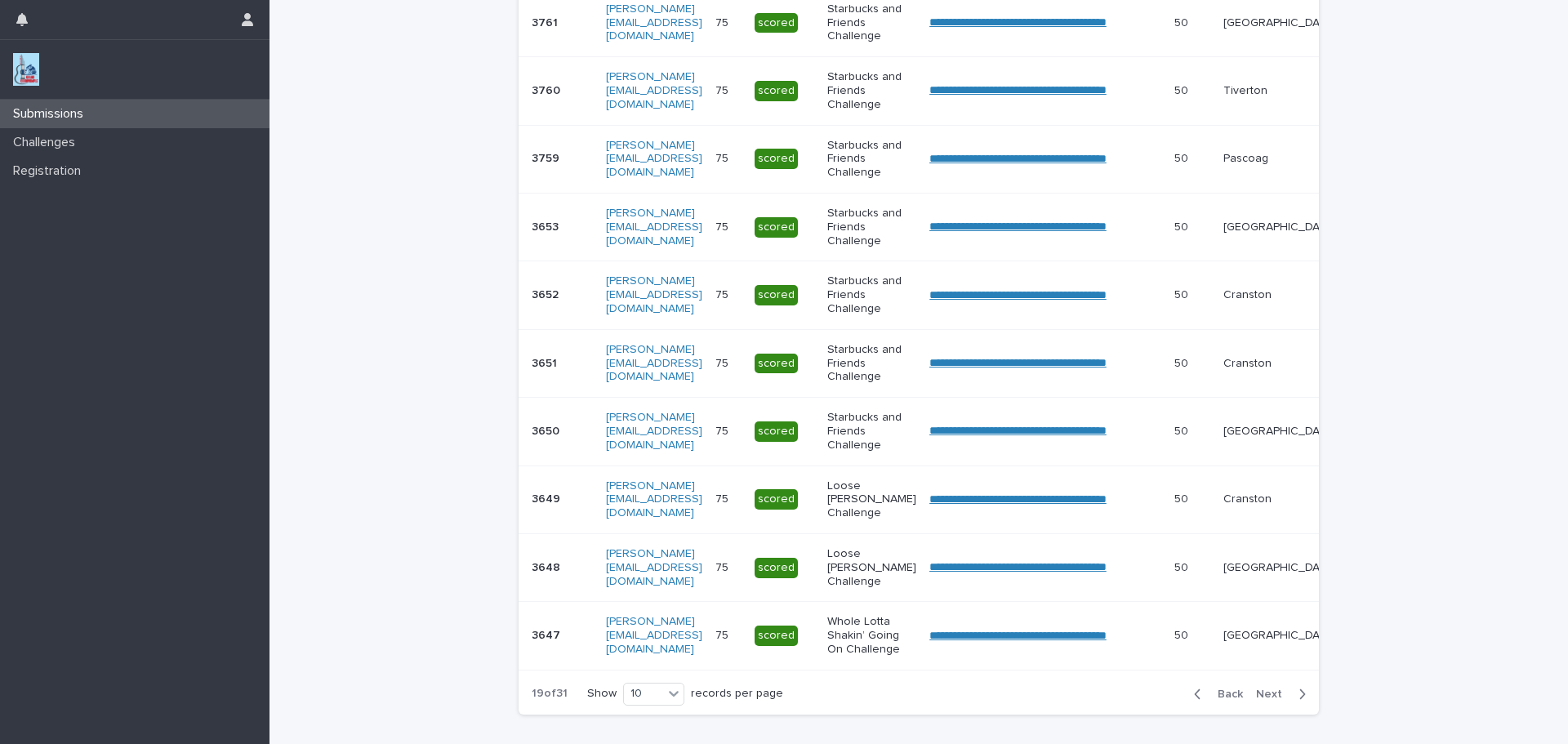
click at [1265, 700] on span "Next" at bounding box center [1274, 694] width 36 height 11
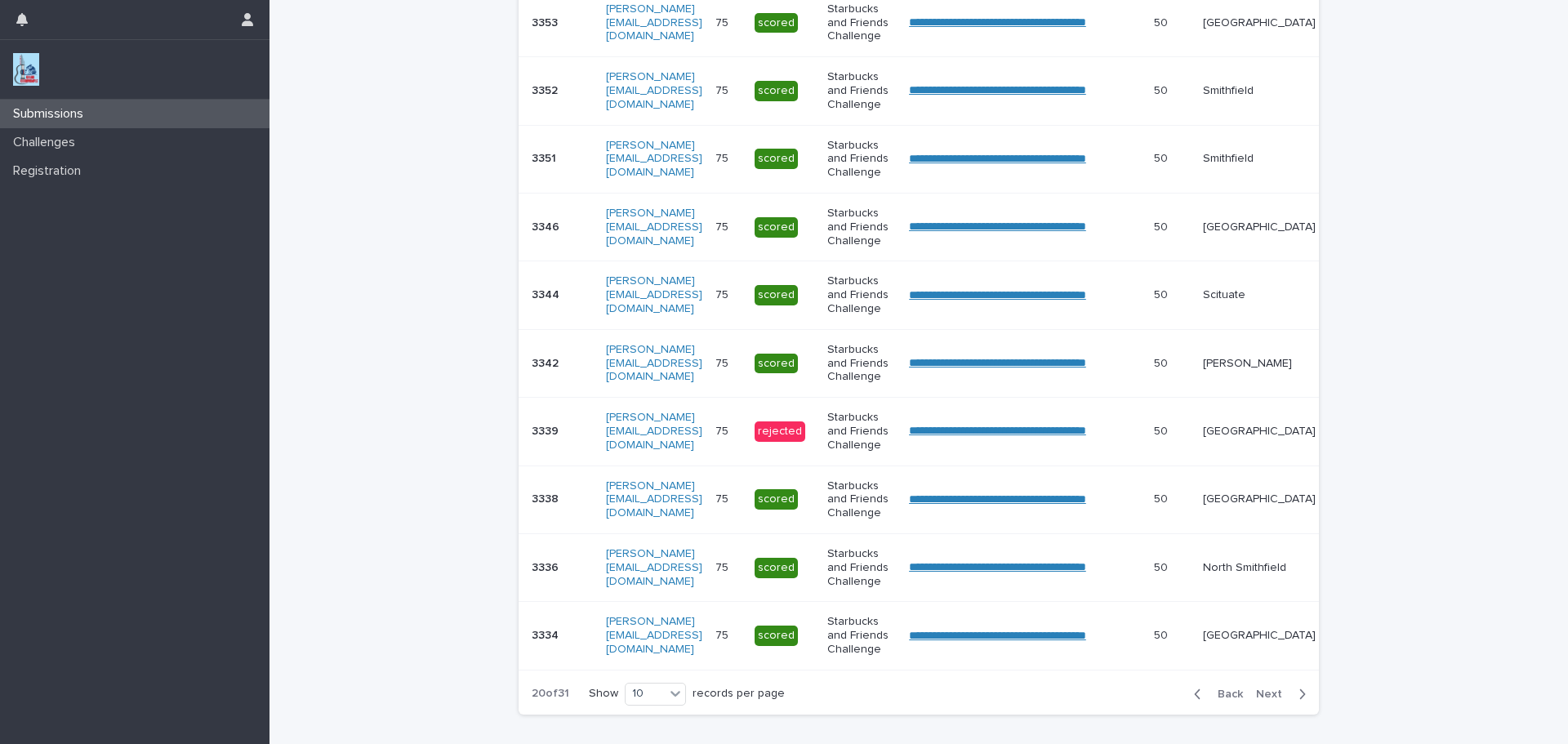
scroll to position [411, 0]
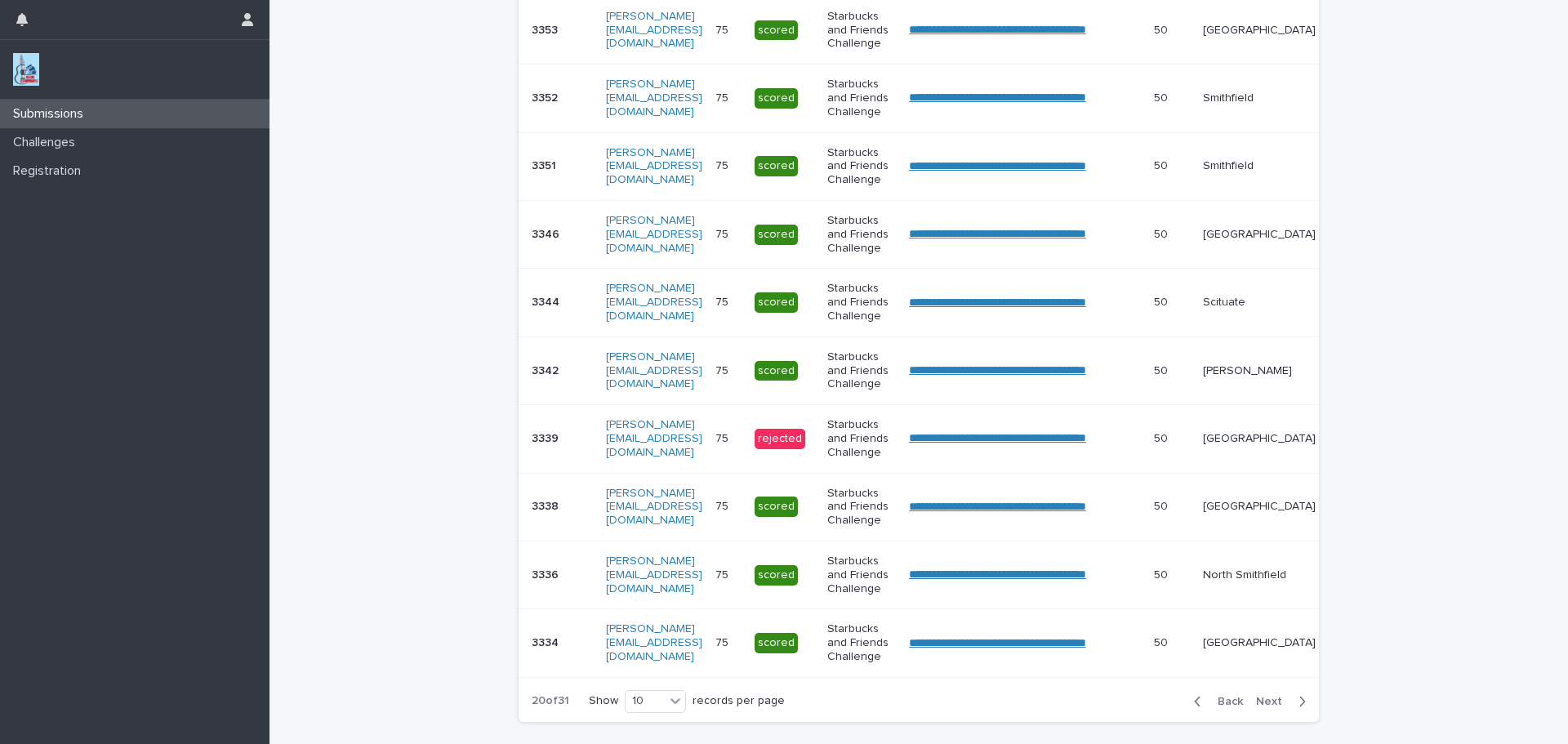
click at [1265, 708] on span "Next" at bounding box center [1274, 702] width 36 height 11
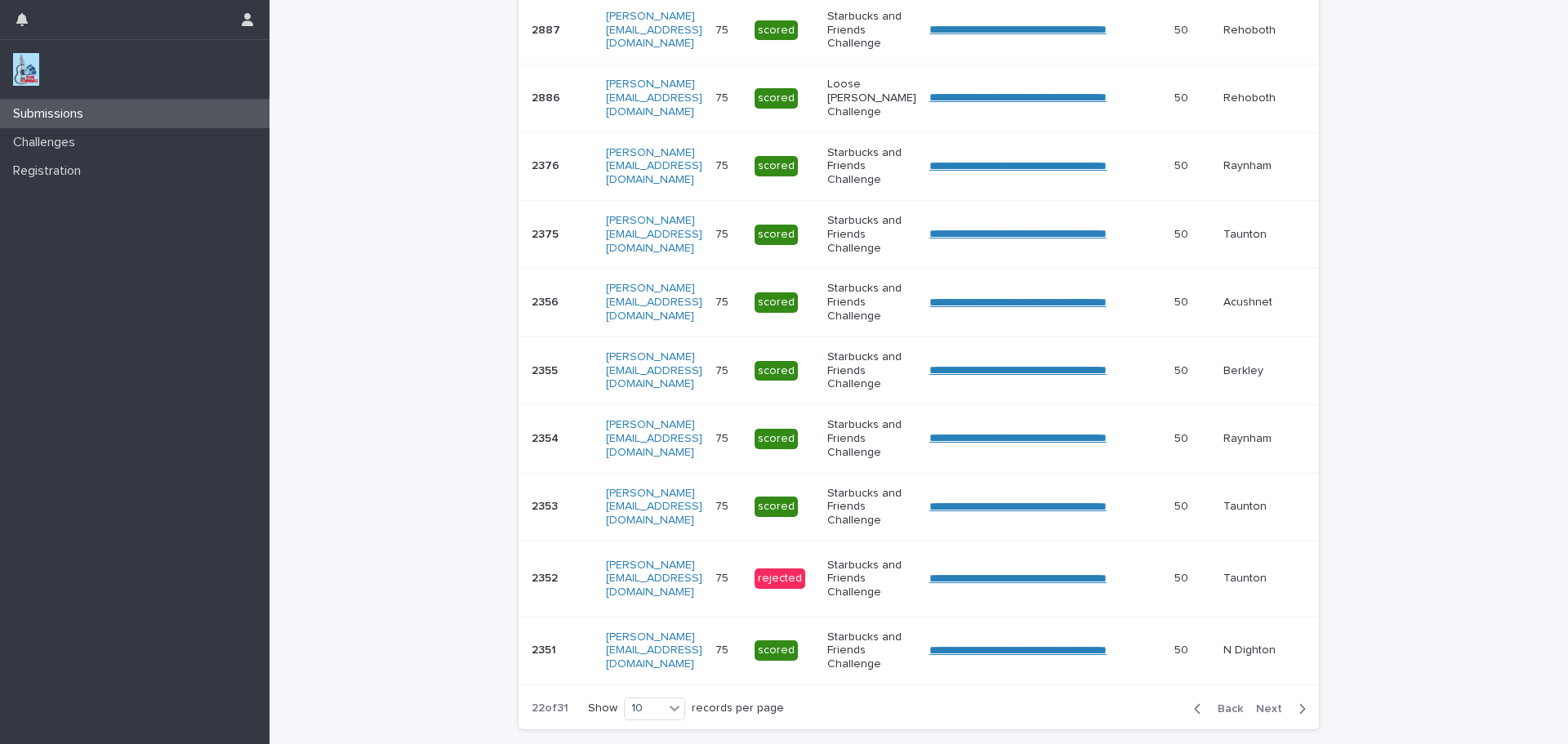
scroll to position [415, 0]
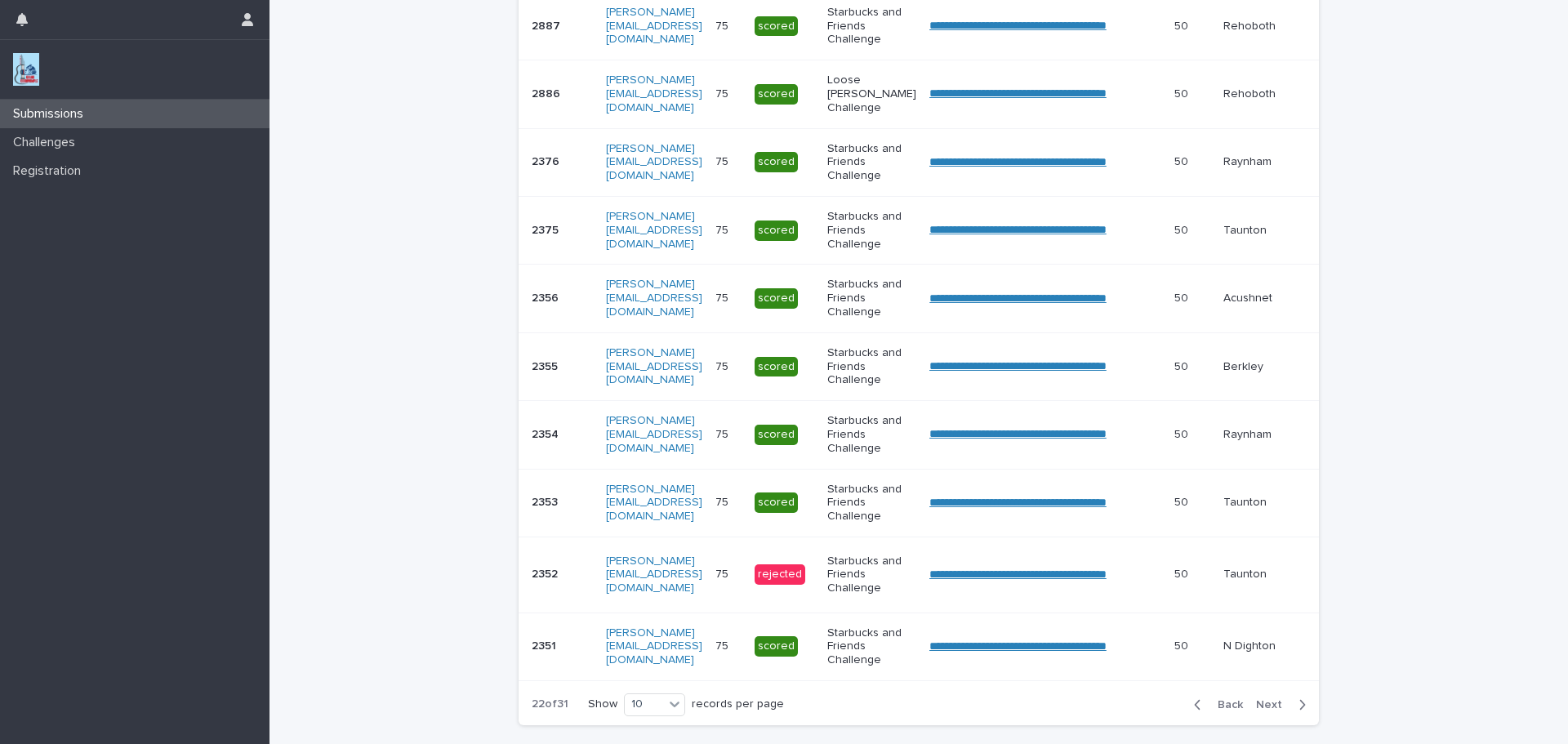
click at [1265, 711] on span "Next" at bounding box center [1274, 705] width 36 height 11
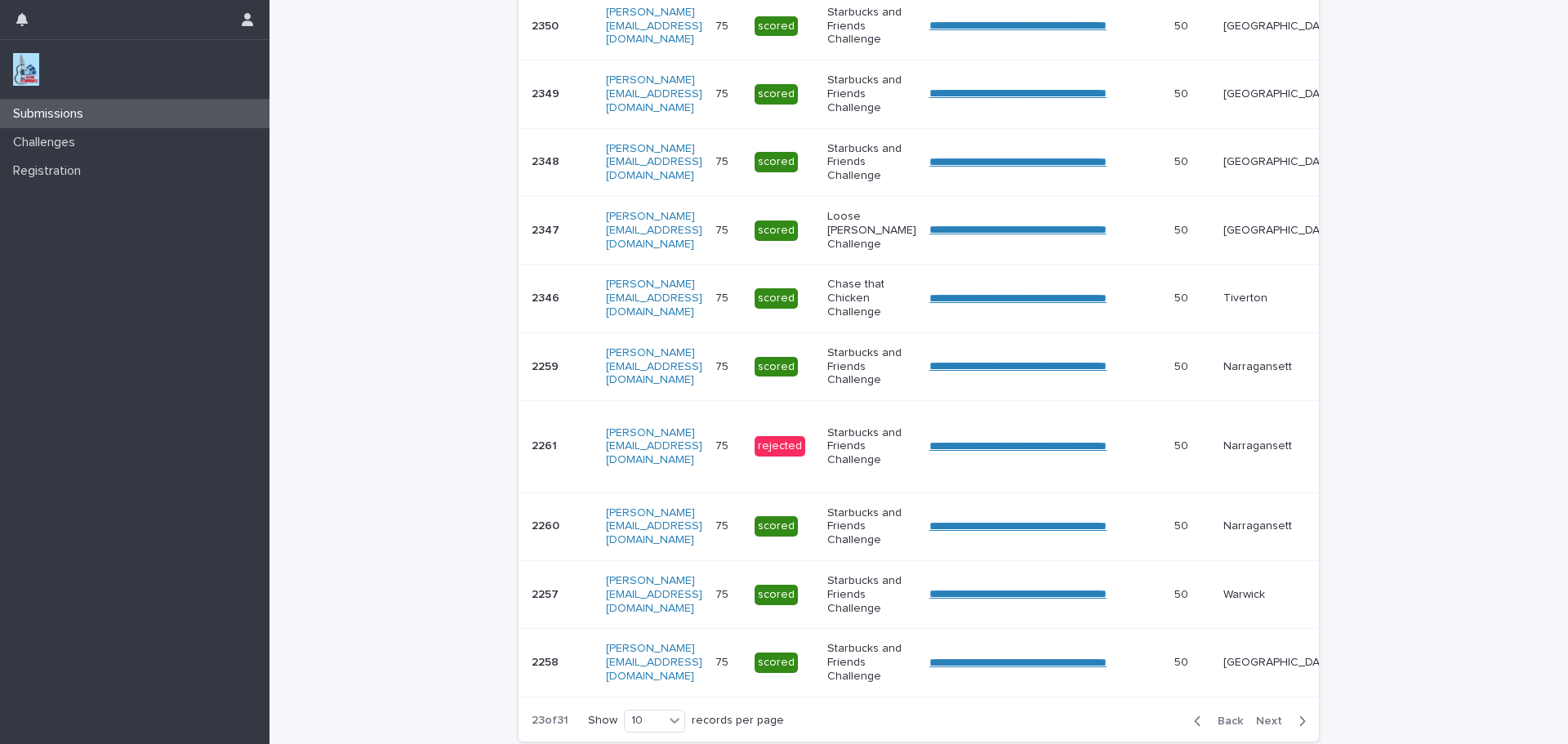
scroll to position [423, 0]
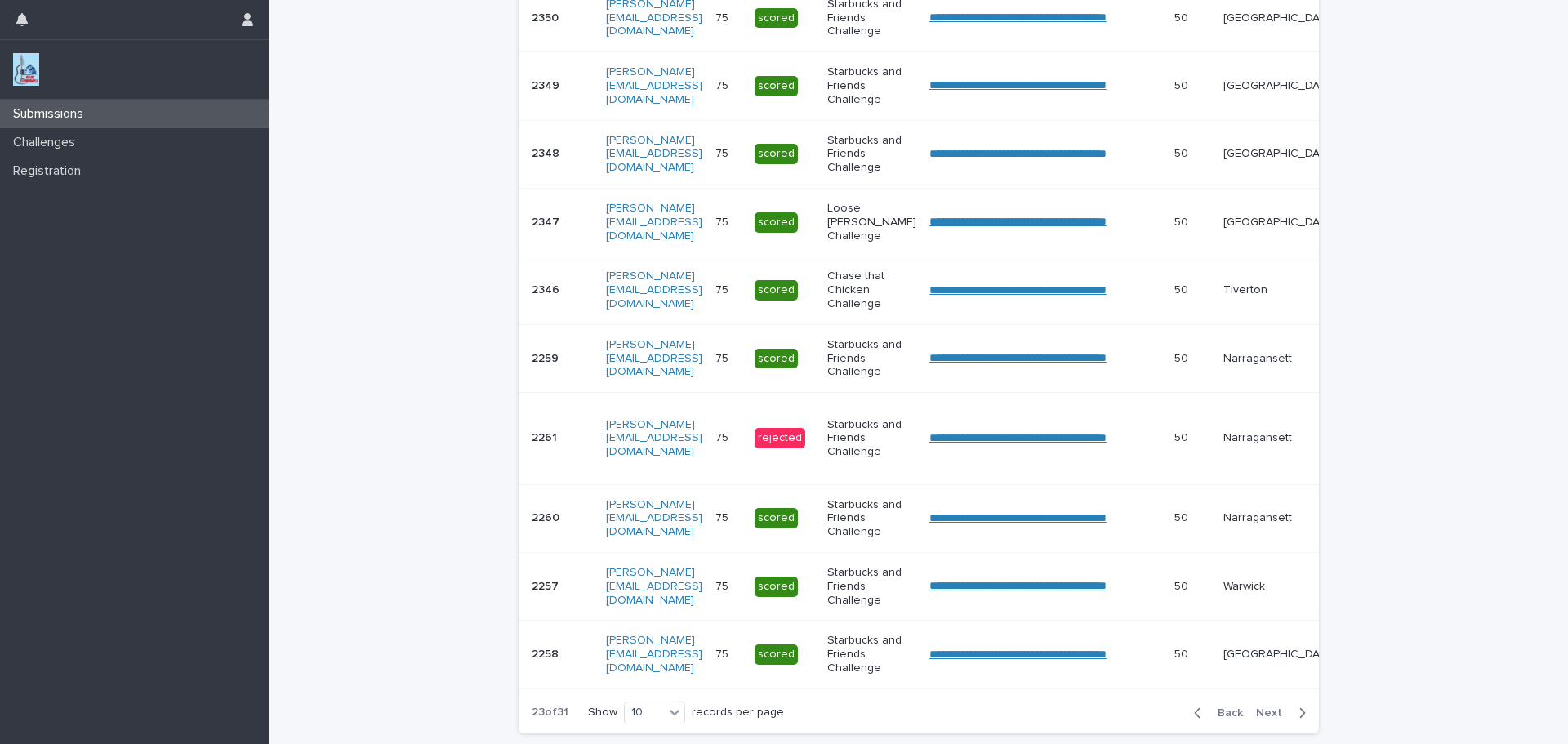
click at [1265, 717] on button "Next" at bounding box center [1283, 713] width 69 height 14
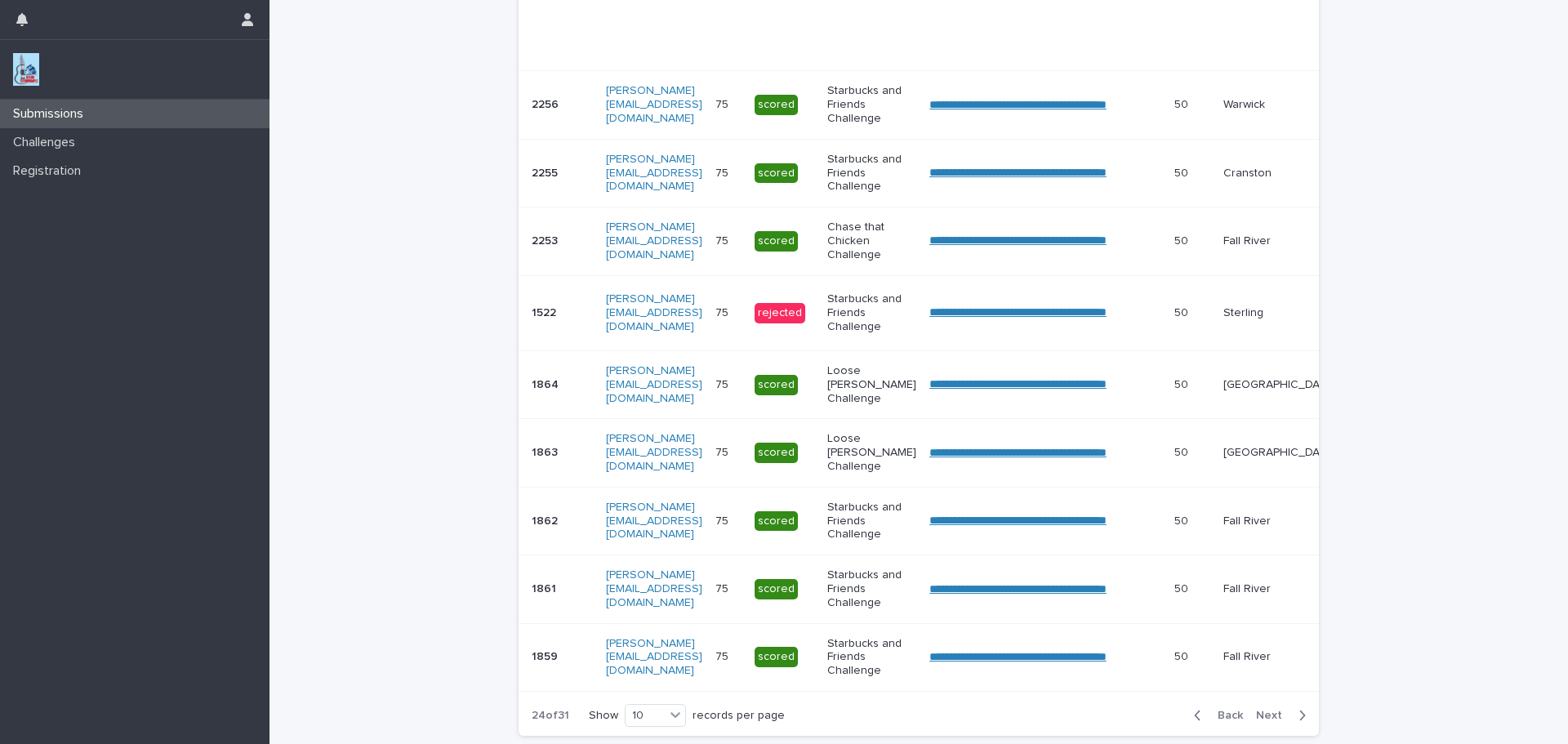
scroll to position [543, 0]
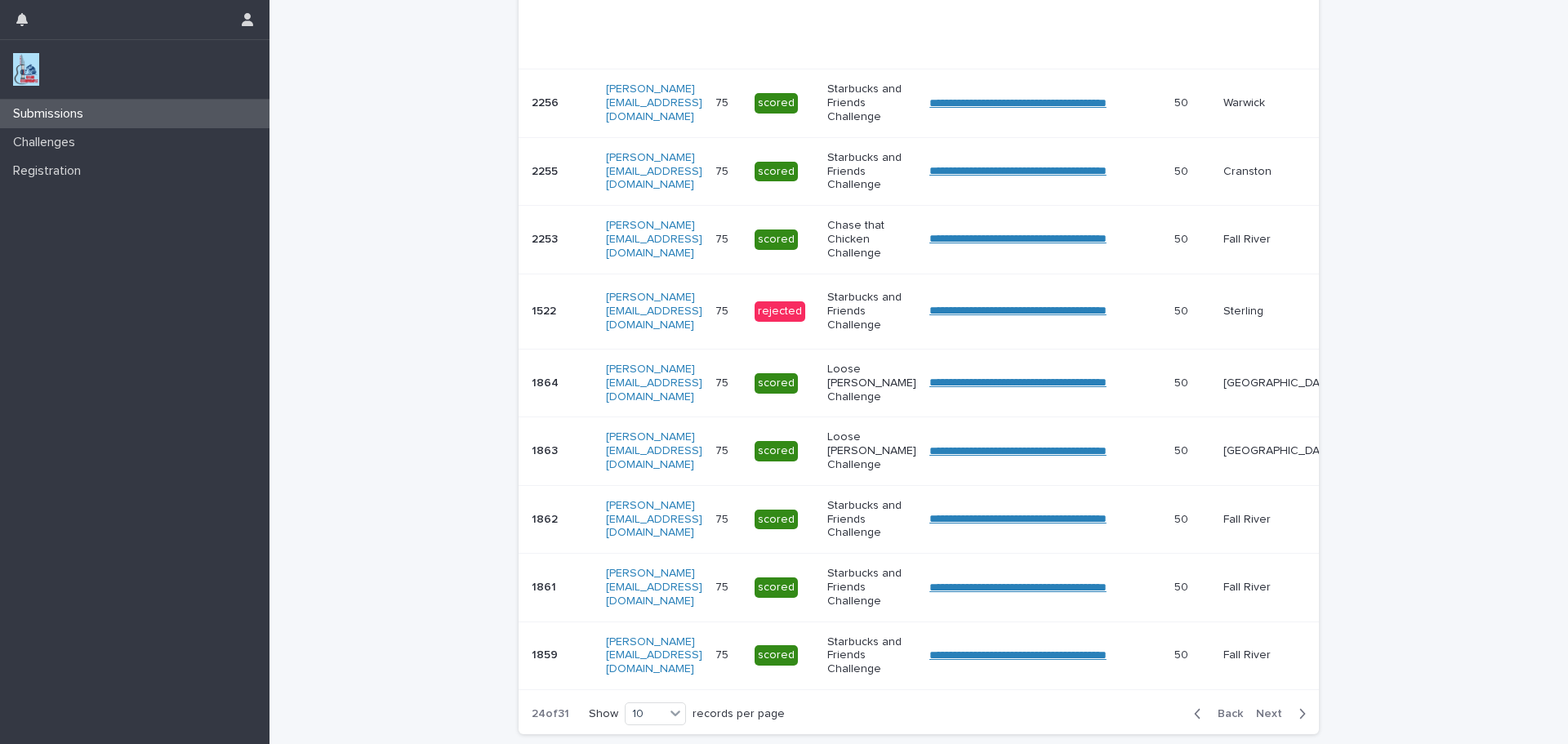
click at [1261, 720] on span "Next" at bounding box center [1274, 714] width 36 height 11
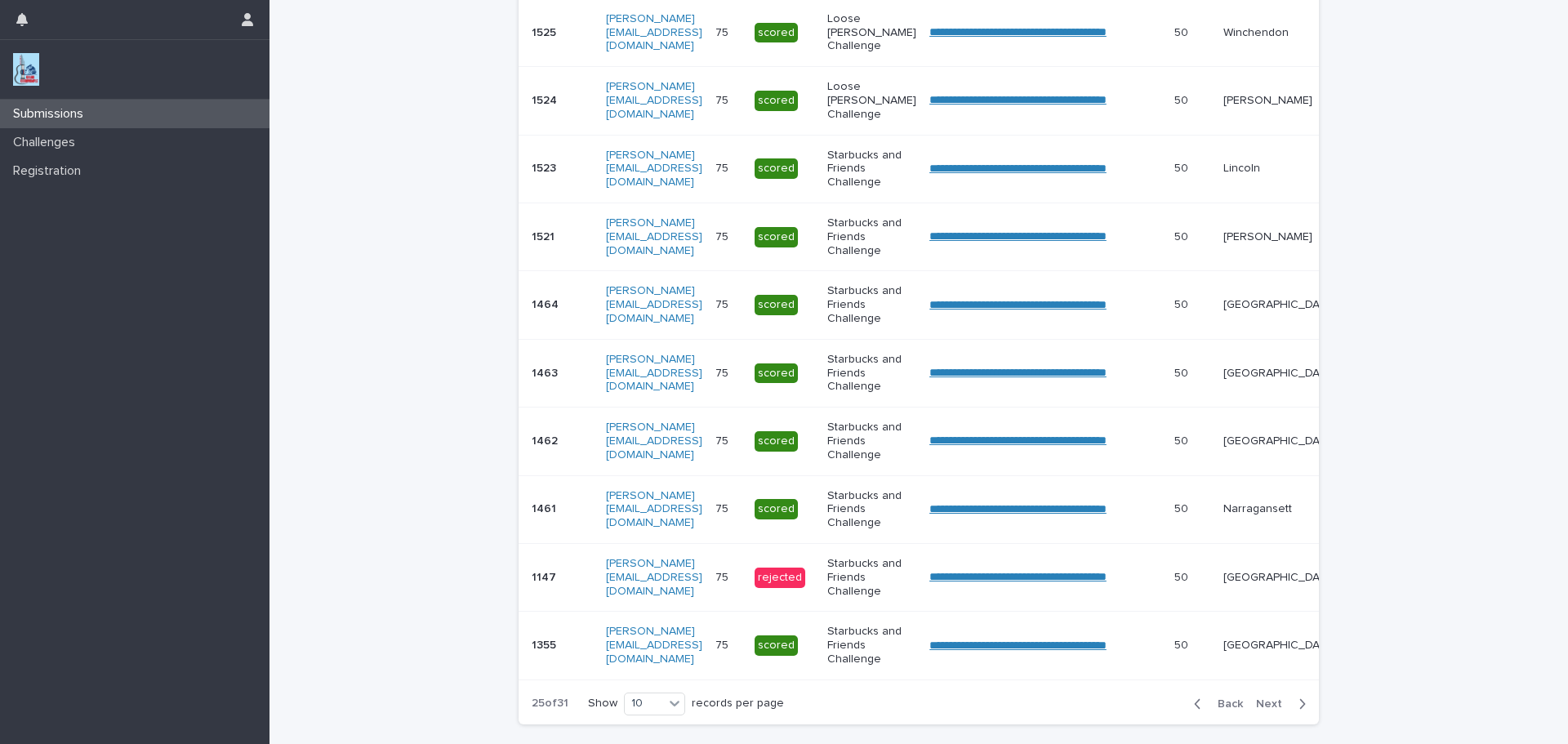
scroll to position [407, 0]
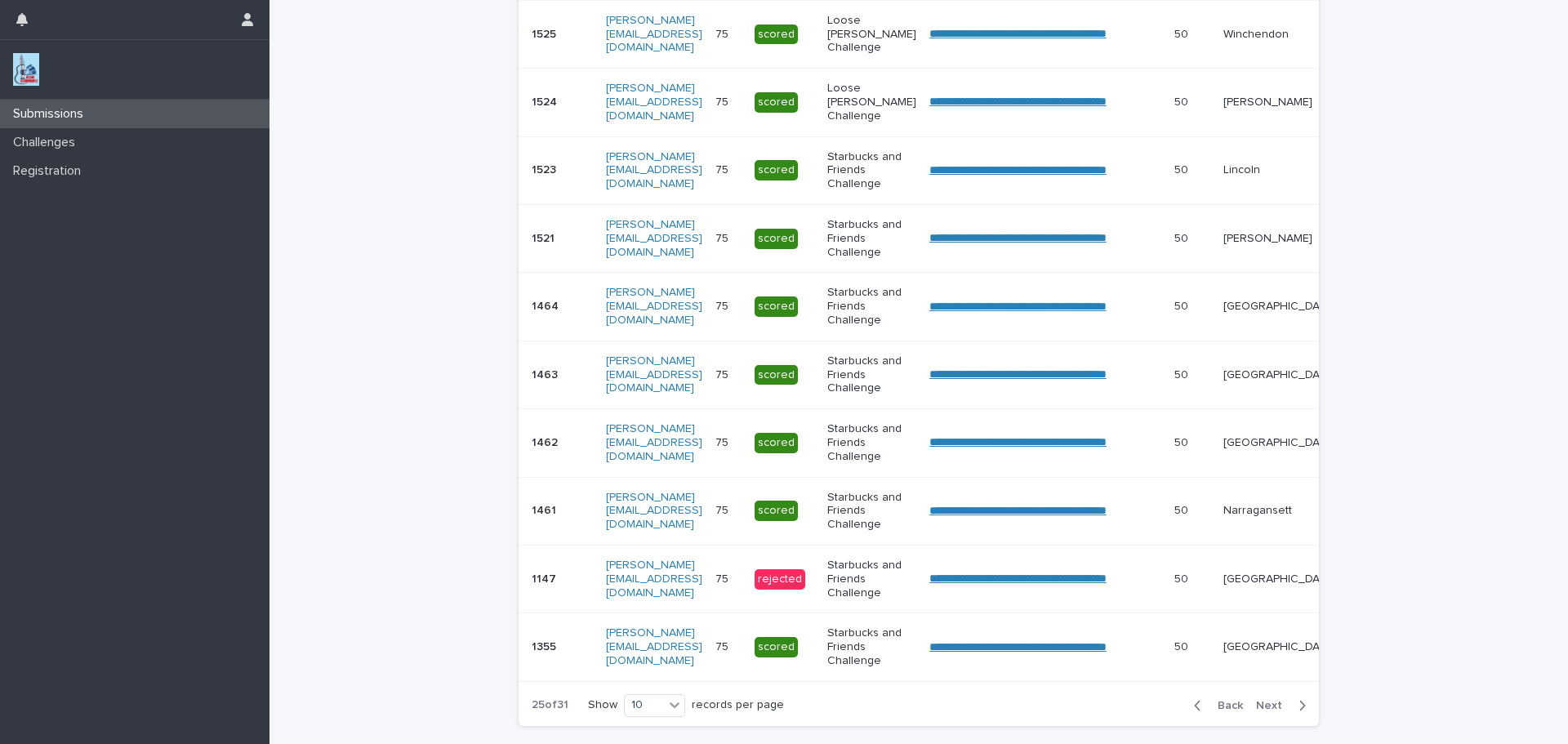
click at [1268, 712] on span "Next" at bounding box center [1274, 706] width 36 height 11
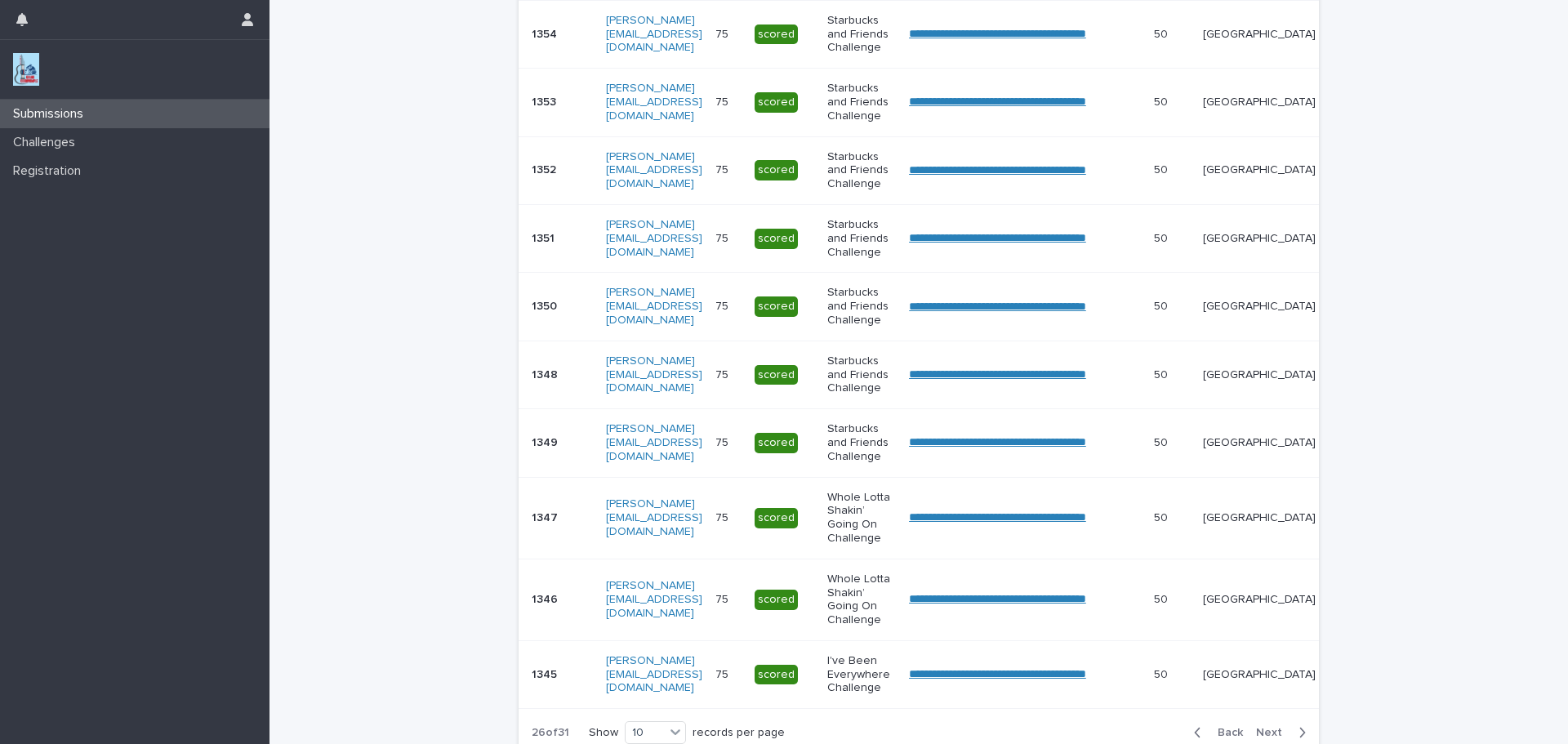
scroll to position [421, 0]
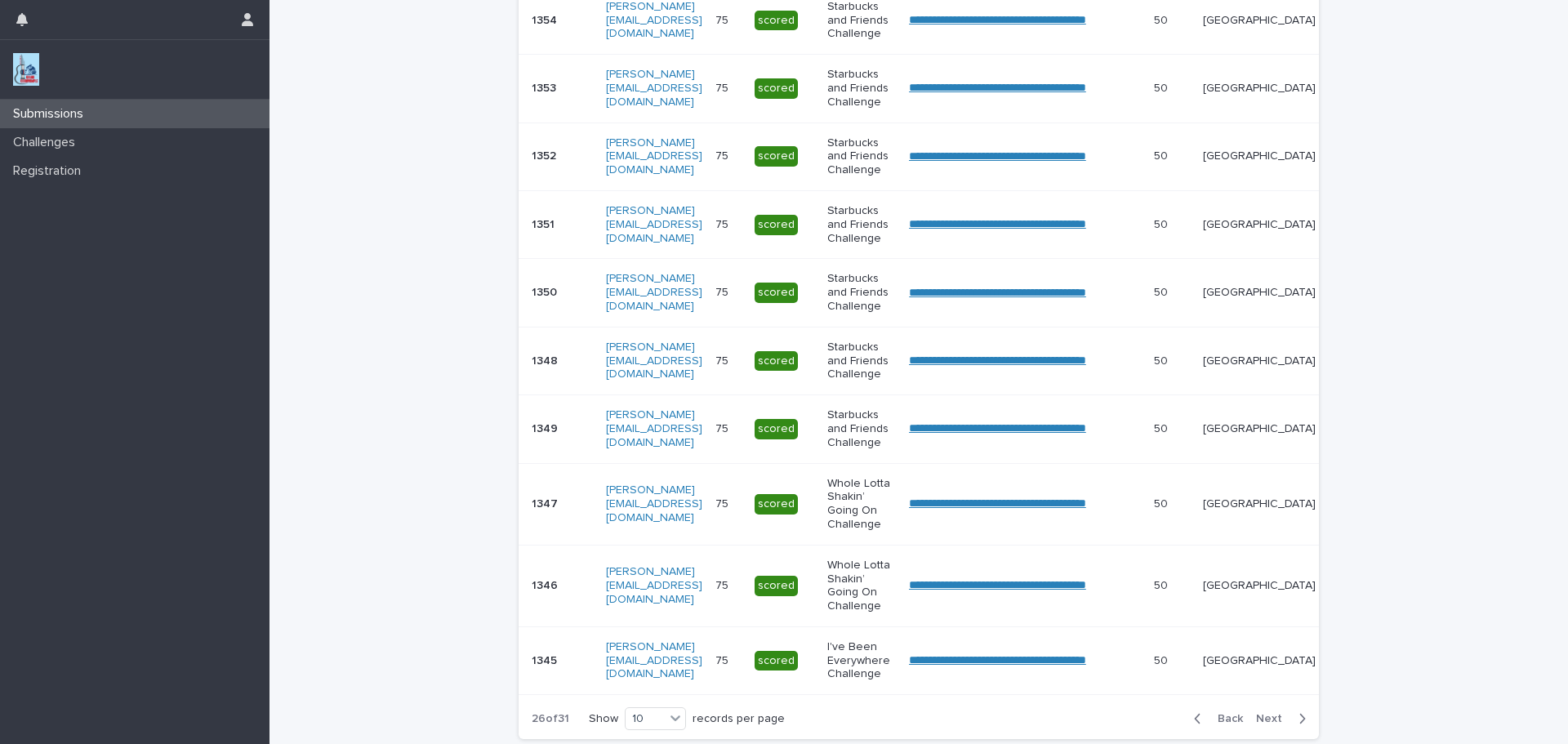
click at [1268, 719] on div "Back Next" at bounding box center [1249, 718] width 138 height 41
click at [1260, 725] on span "Next" at bounding box center [1274, 719] width 36 height 11
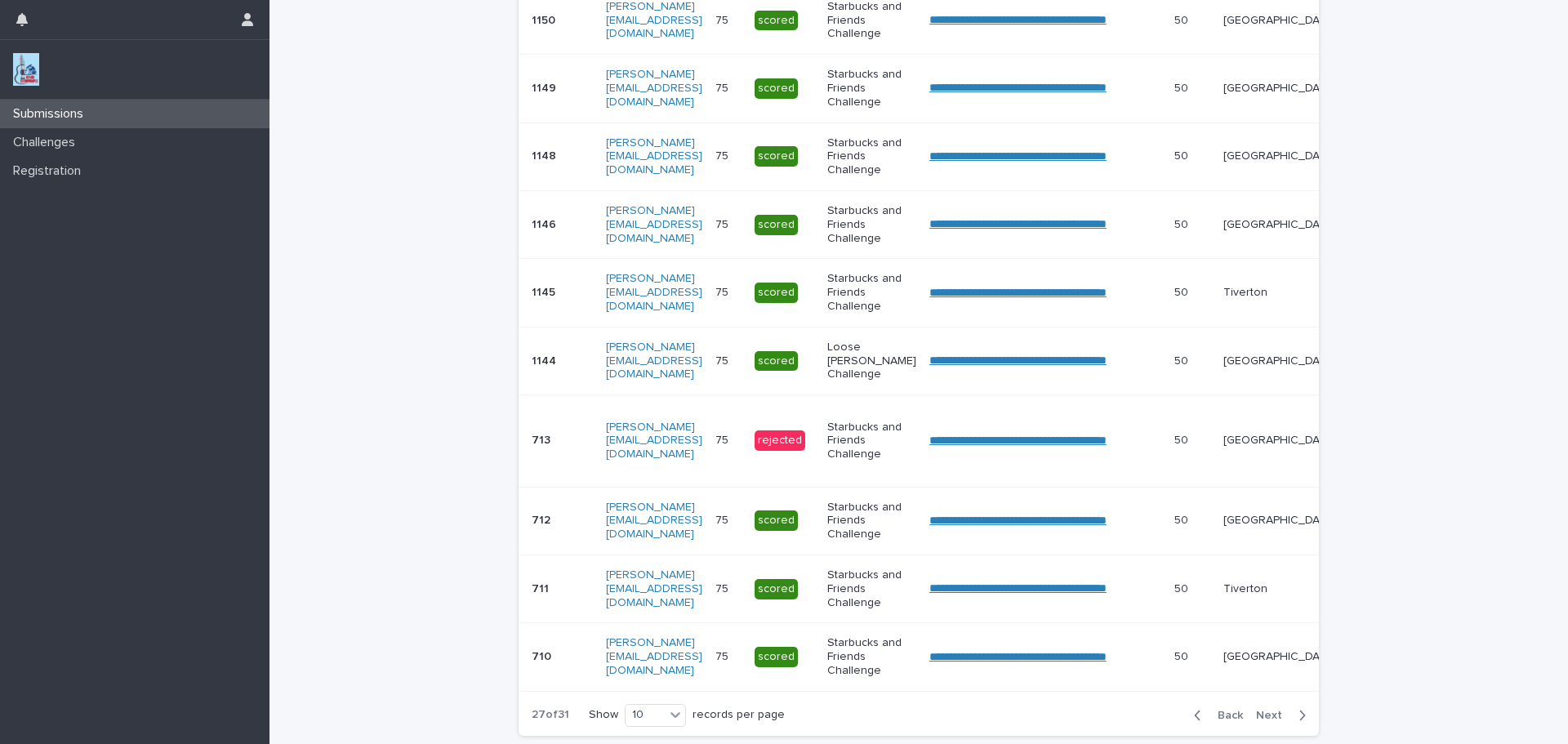
scroll to position [419, 0]
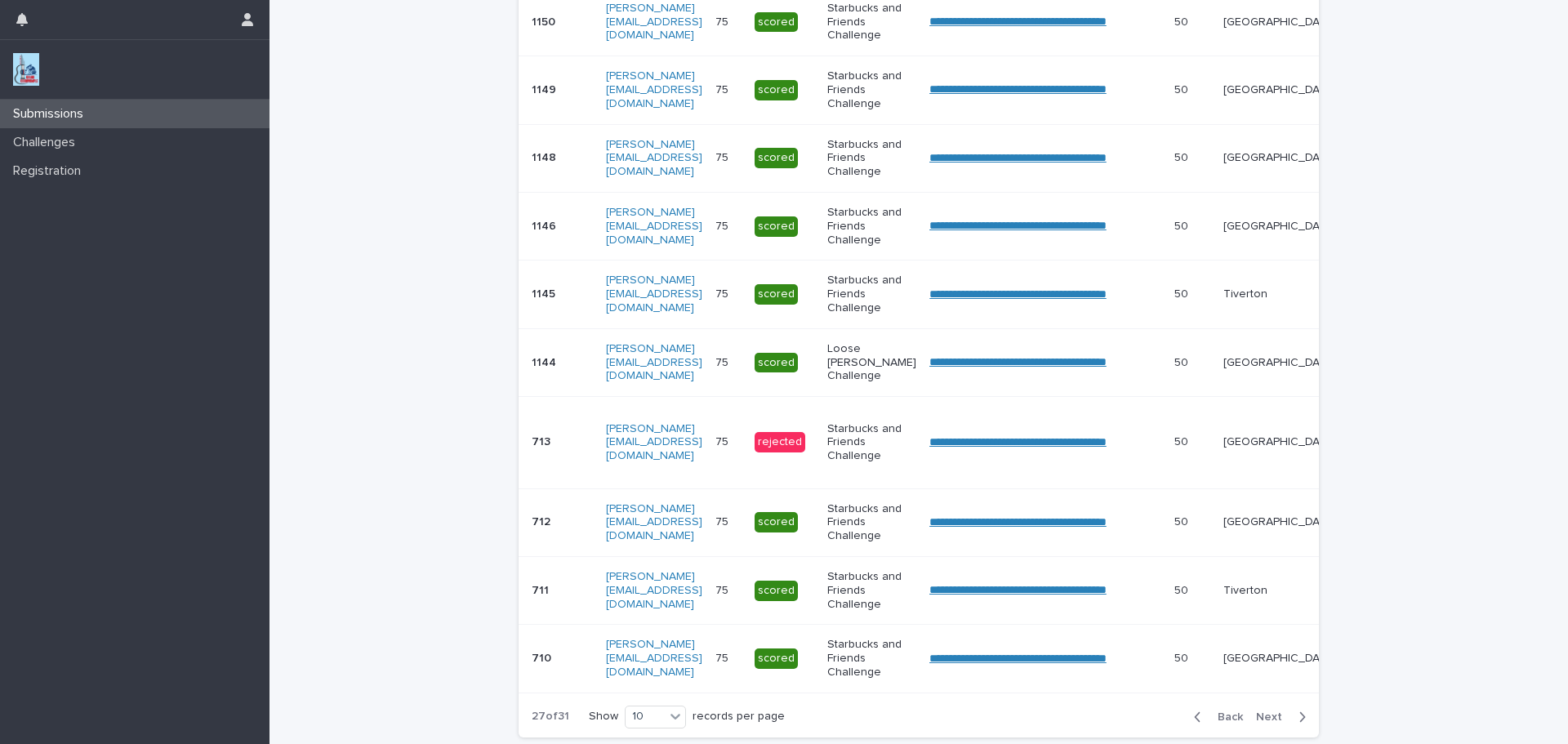
click at [1260, 723] on span "Next" at bounding box center [1274, 717] width 36 height 11
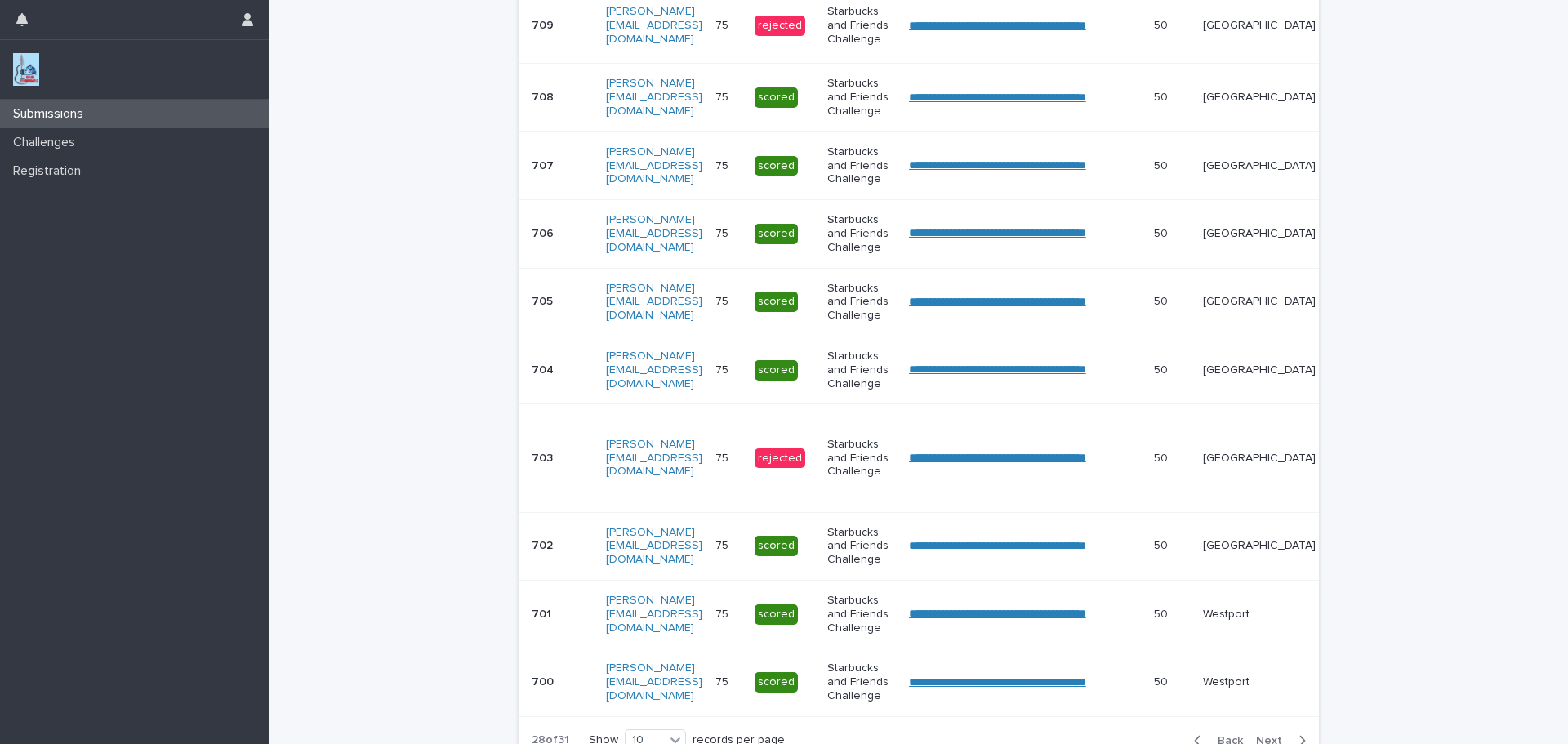
scroll to position [432, 0]
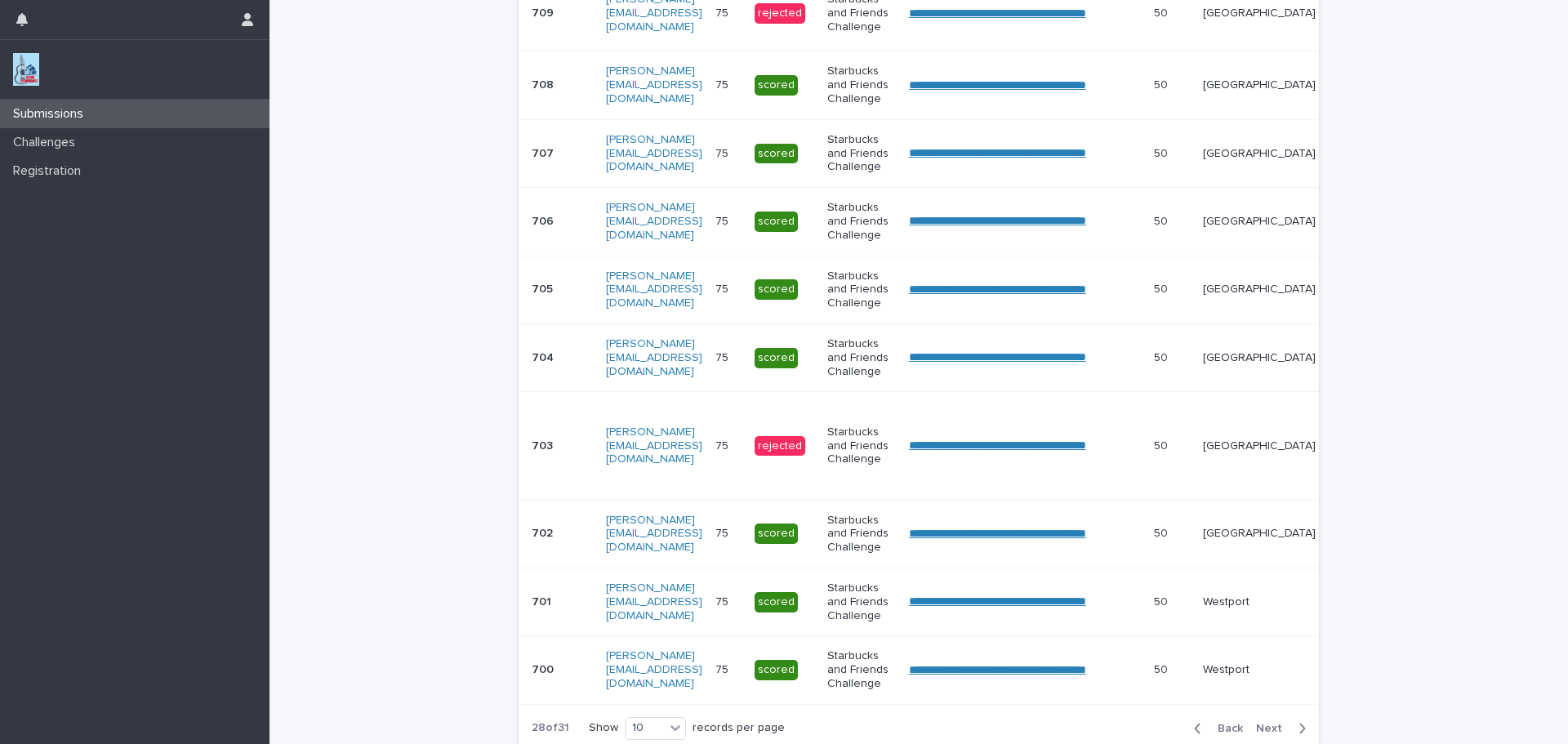
click at [1260, 733] on div "Back Next" at bounding box center [1249, 729] width 138 height 41
click at [1260, 734] on span "Next" at bounding box center [1274, 729] width 36 height 11
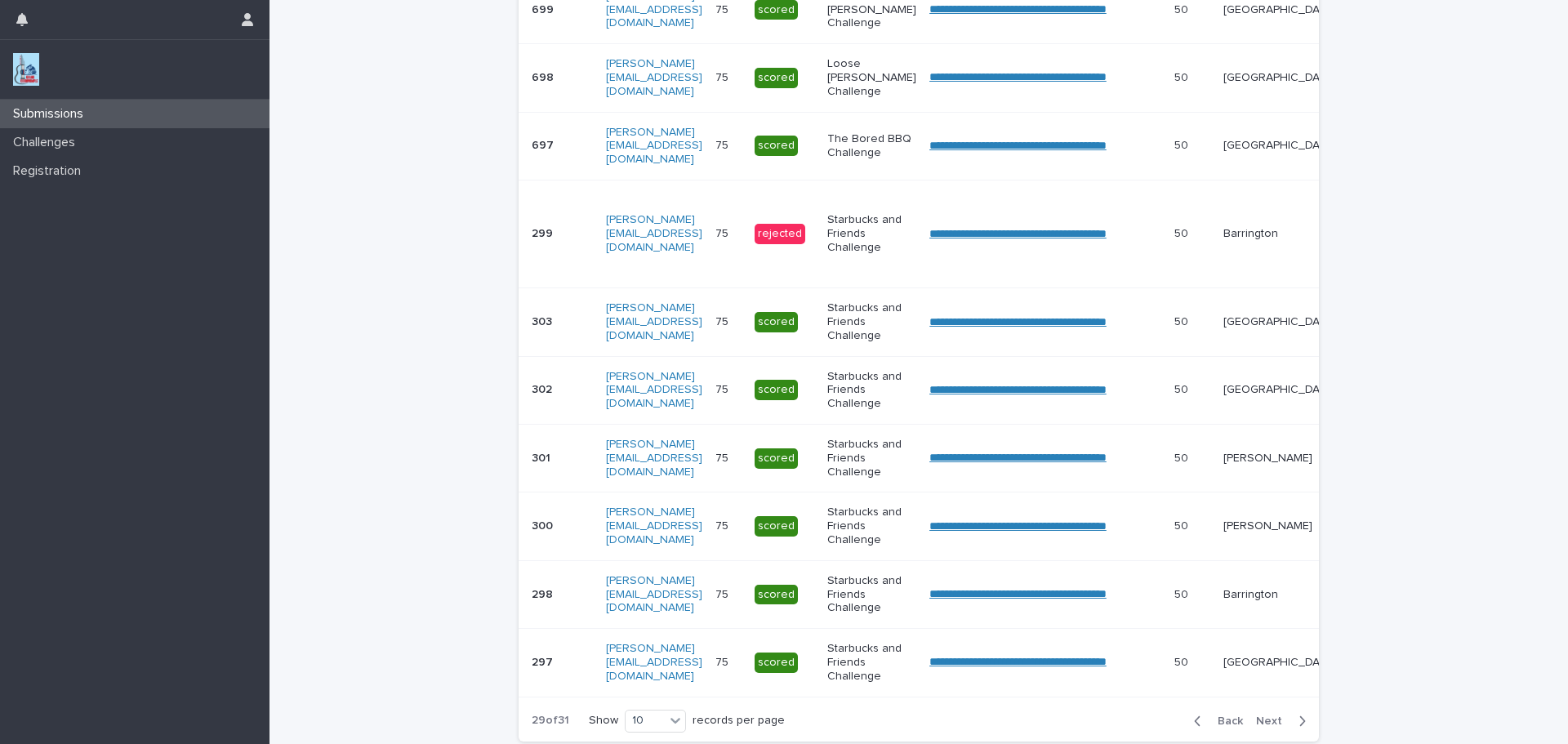
scroll to position [428, 0]
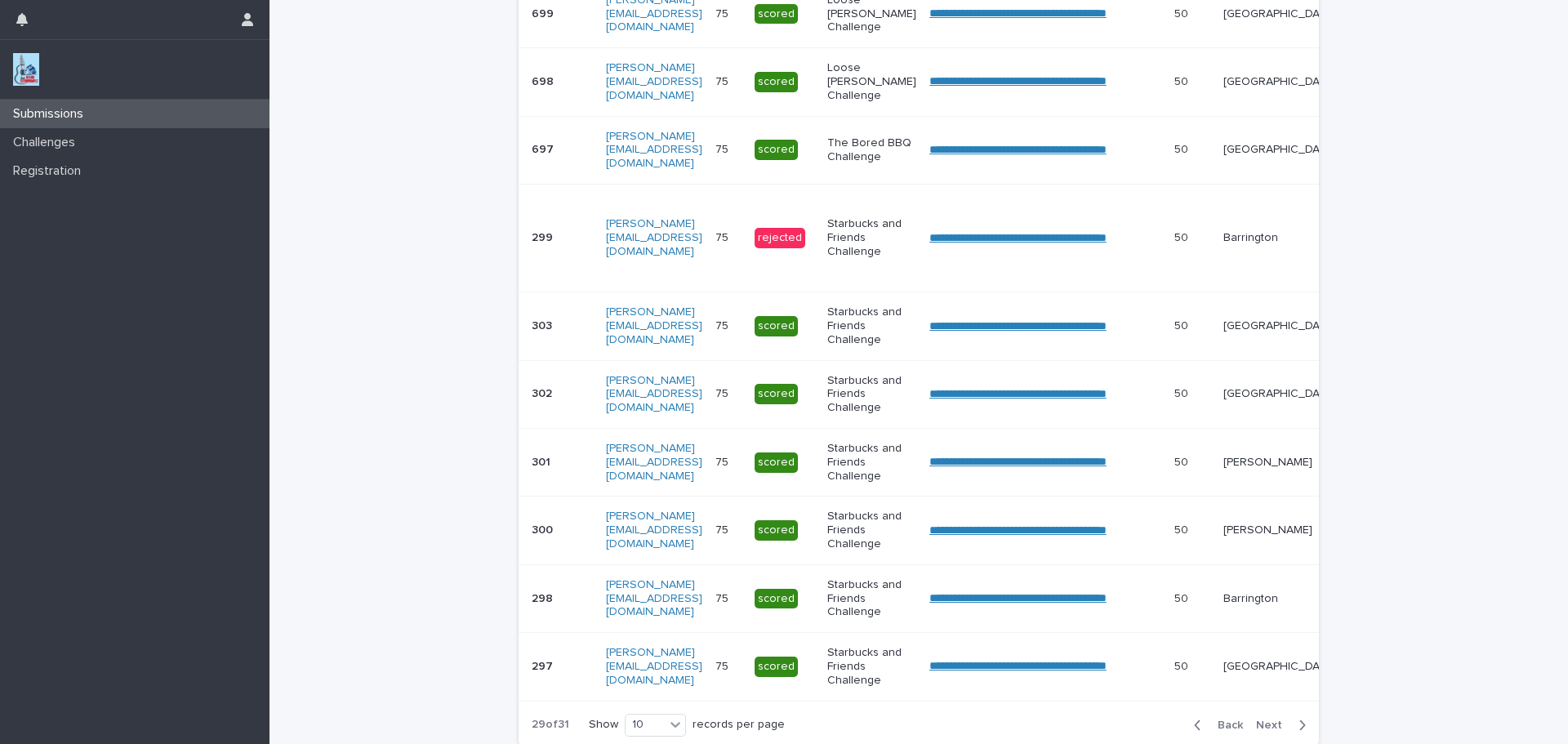
click at [1260, 732] on span "Next" at bounding box center [1274, 726] width 36 height 11
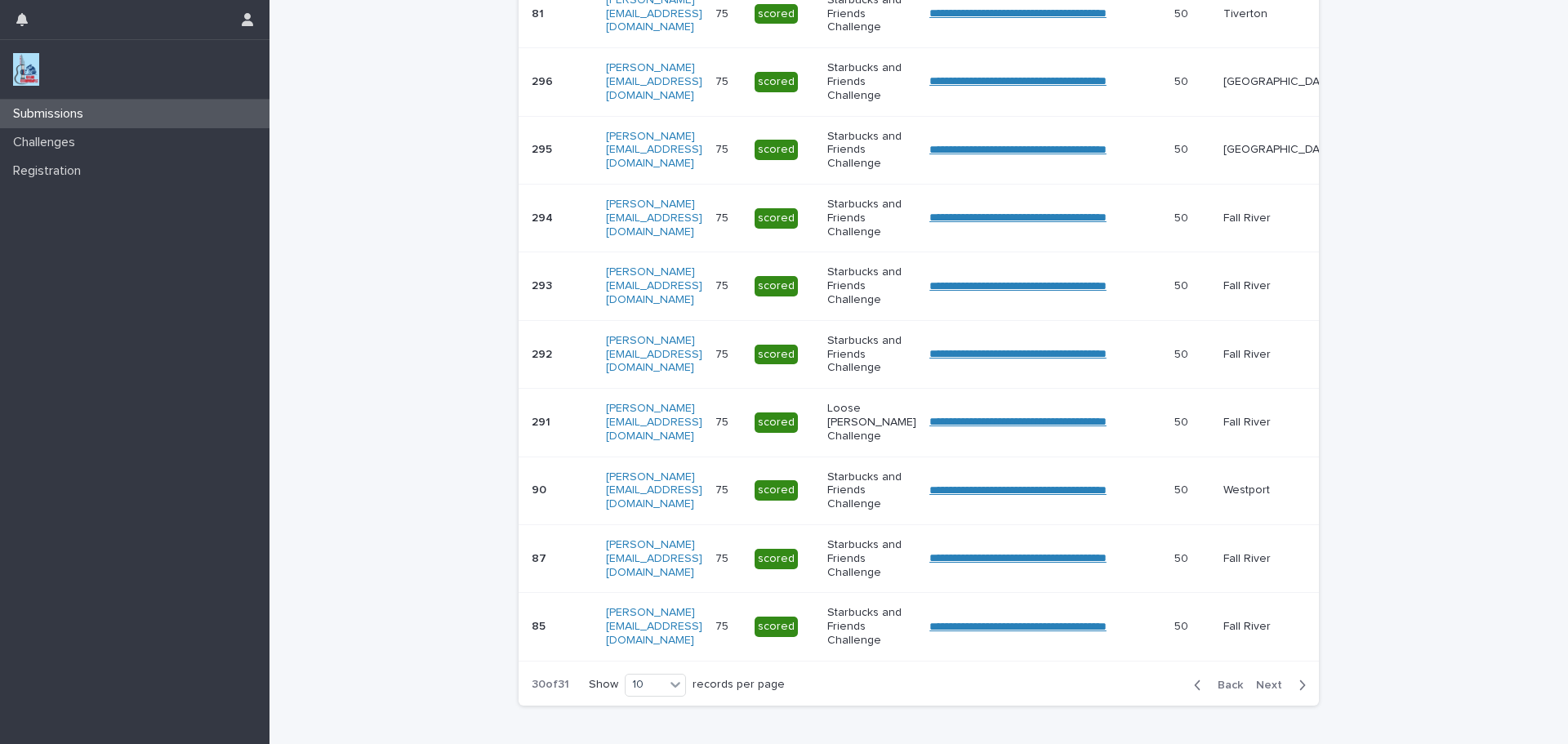
scroll to position [407, 0]
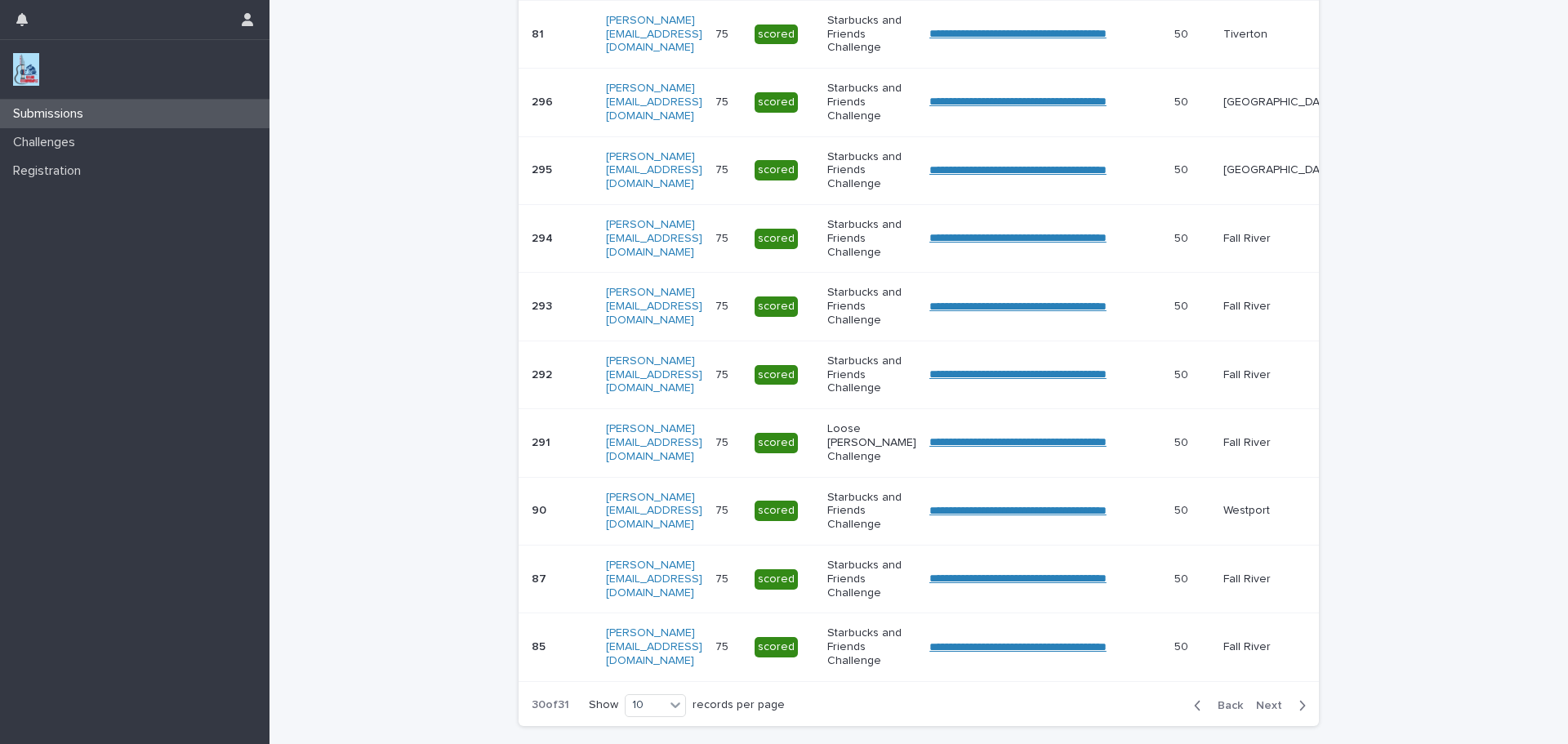
click at [1260, 727] on div "Back Next" at bounding box center [1249, 706] width 138 height 41
click at [1265, 712] on span "Next" at bounding box center [1274, 706] width 36 height 11
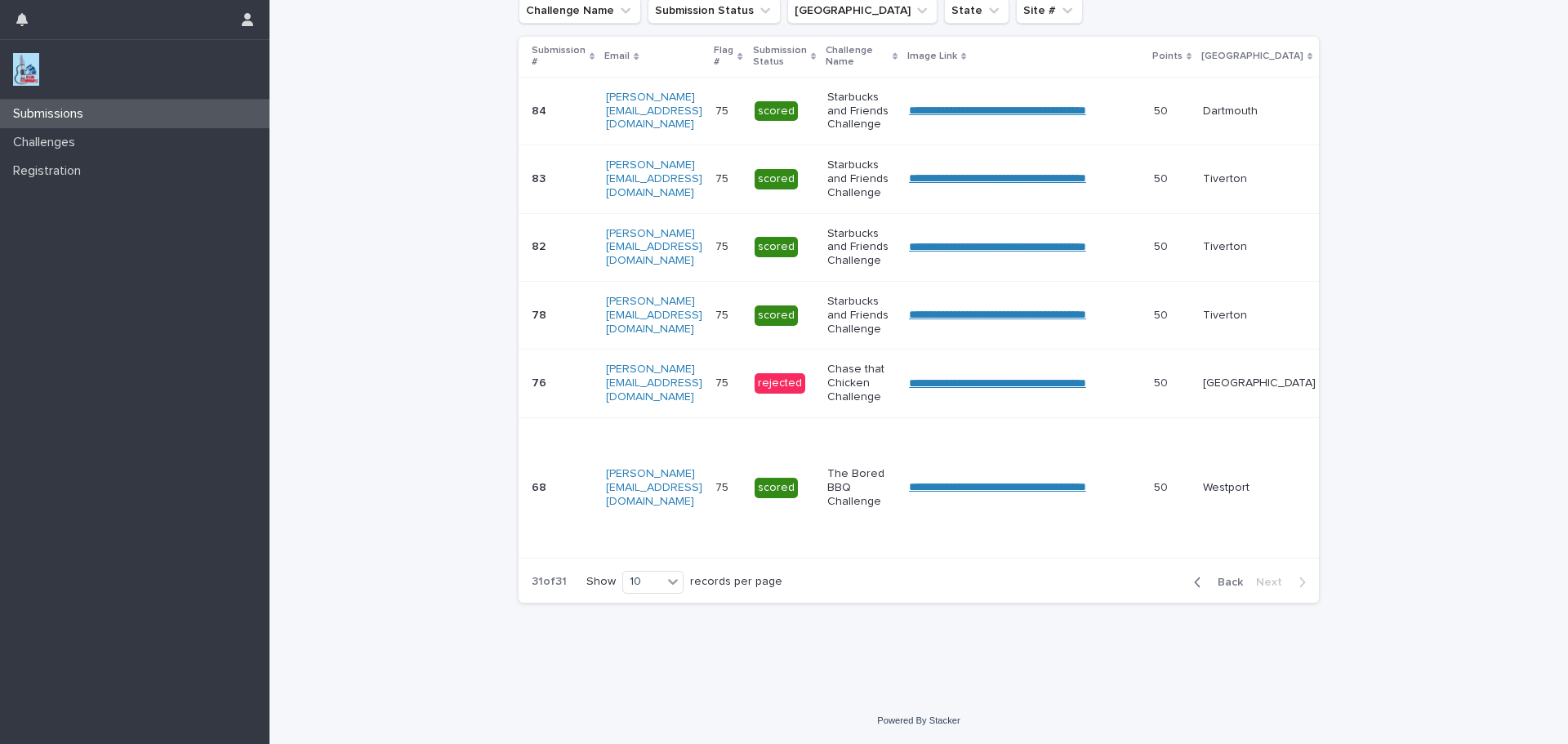
scroll to position [308, 0]
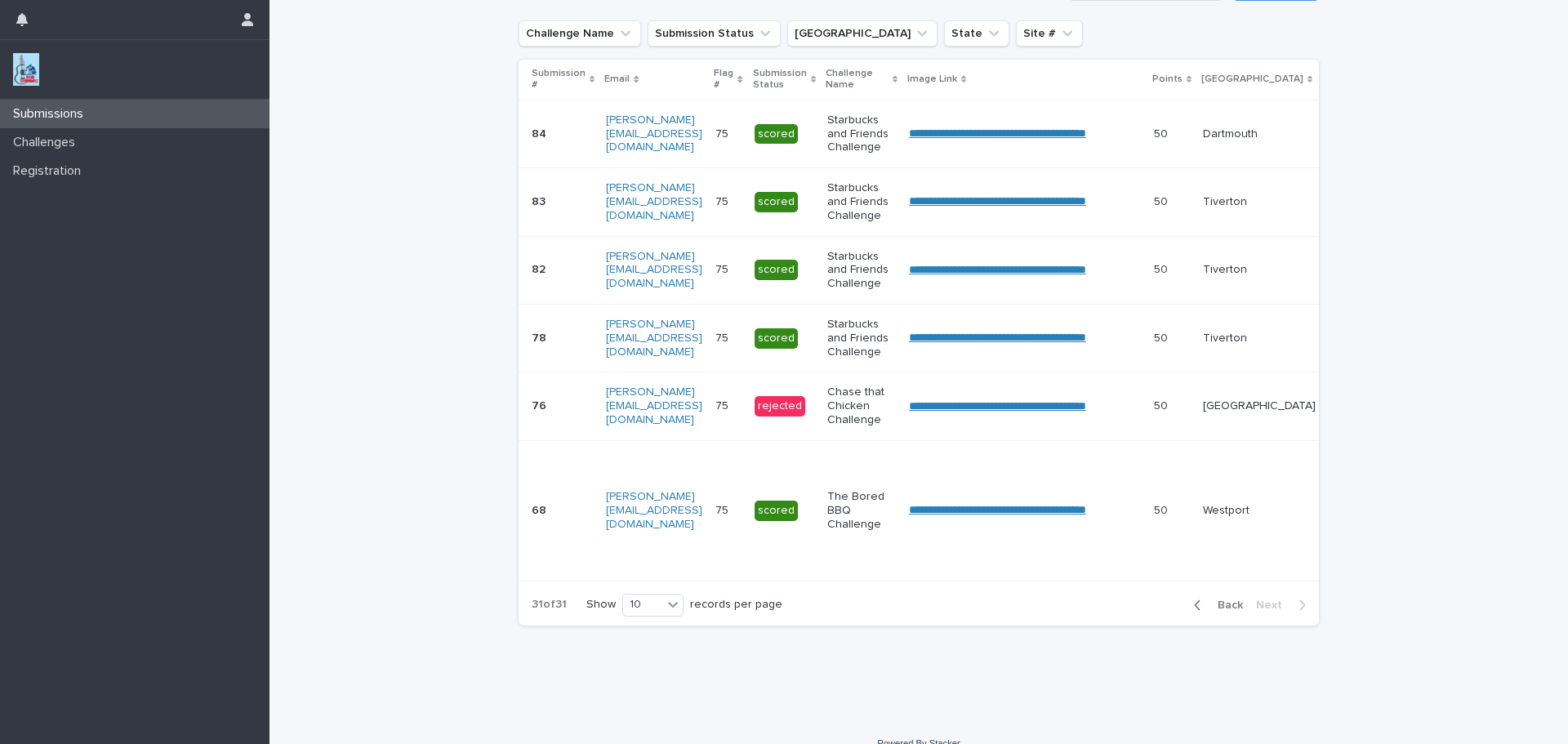
click at [1226, 612] on span "Back" at bounding box center [1225, 606] width 35 height 11
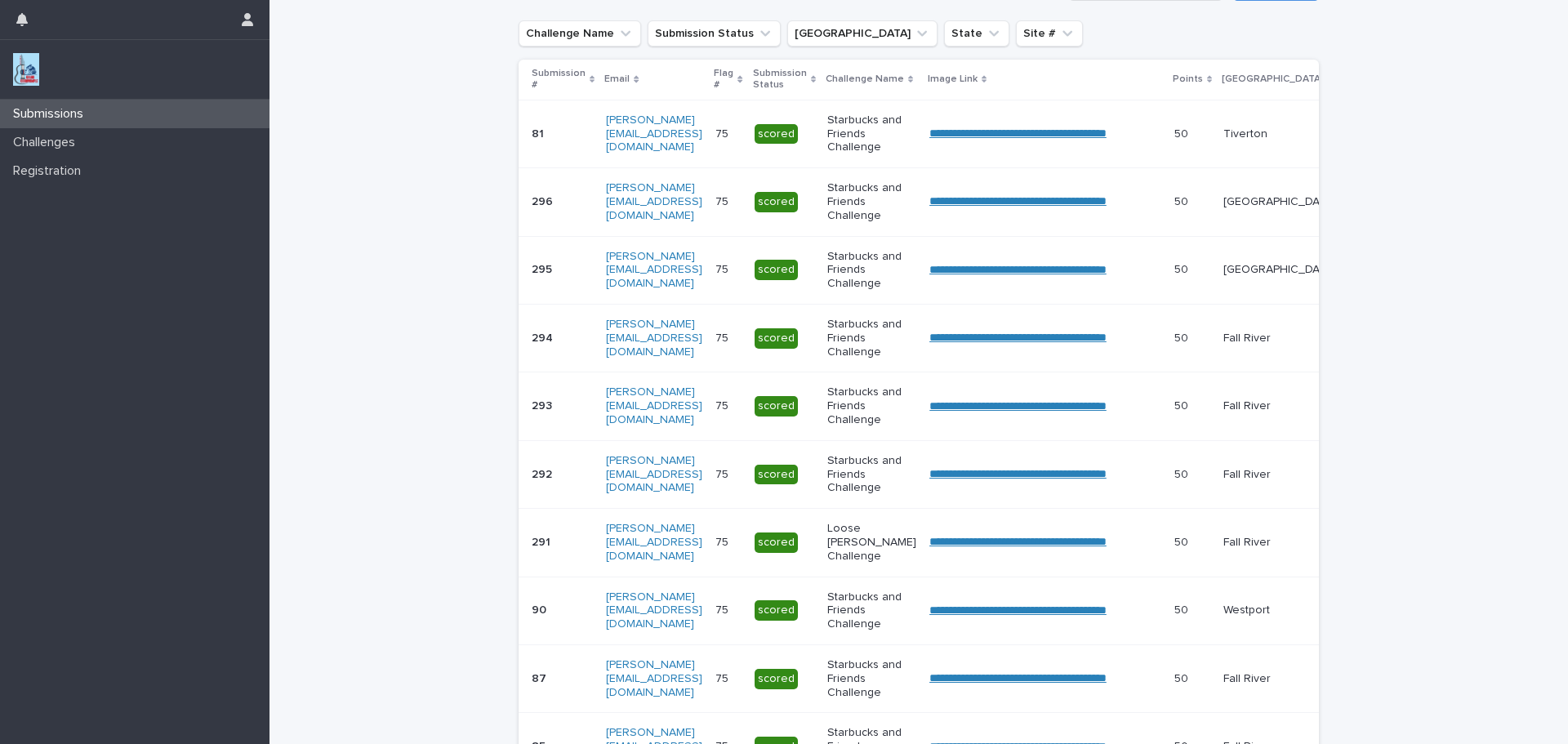
scroll to position [407, 0]
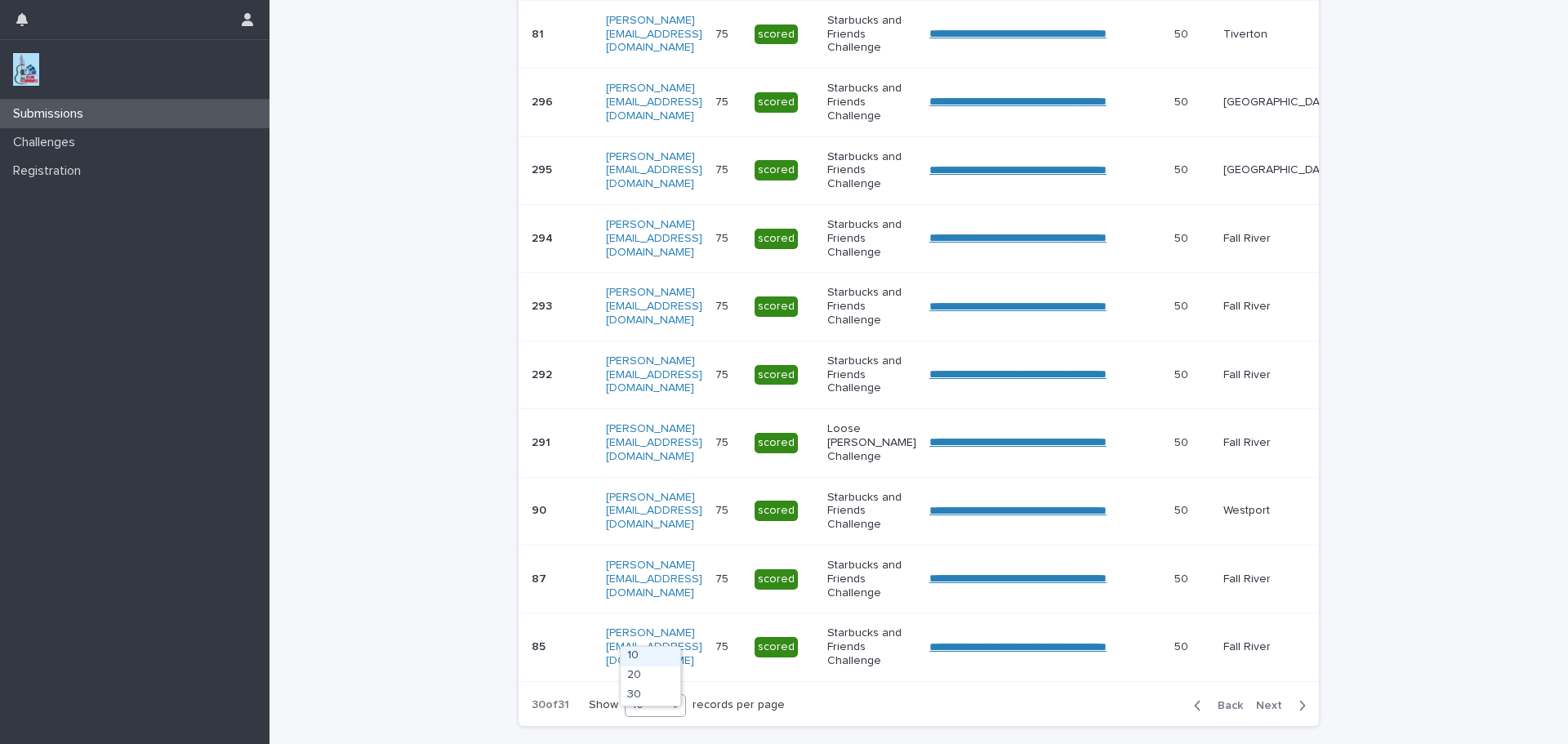
click at [667, 714] on icon at bounding box center [675, 705] width 16 height 16
click at [647, 695] on div "30" at bounding box center [650, 696] width 60 height 20
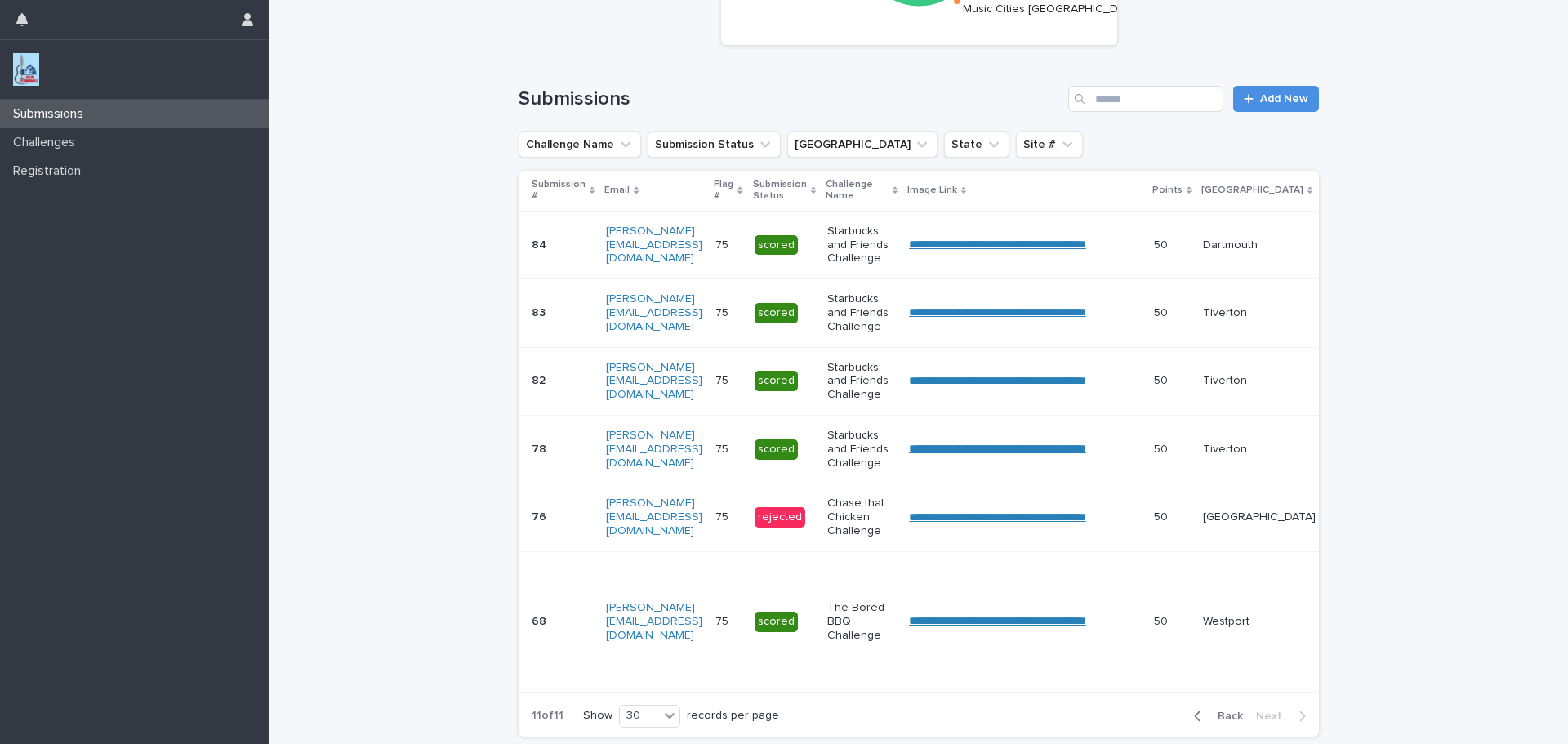
scroll to position [203, 0]
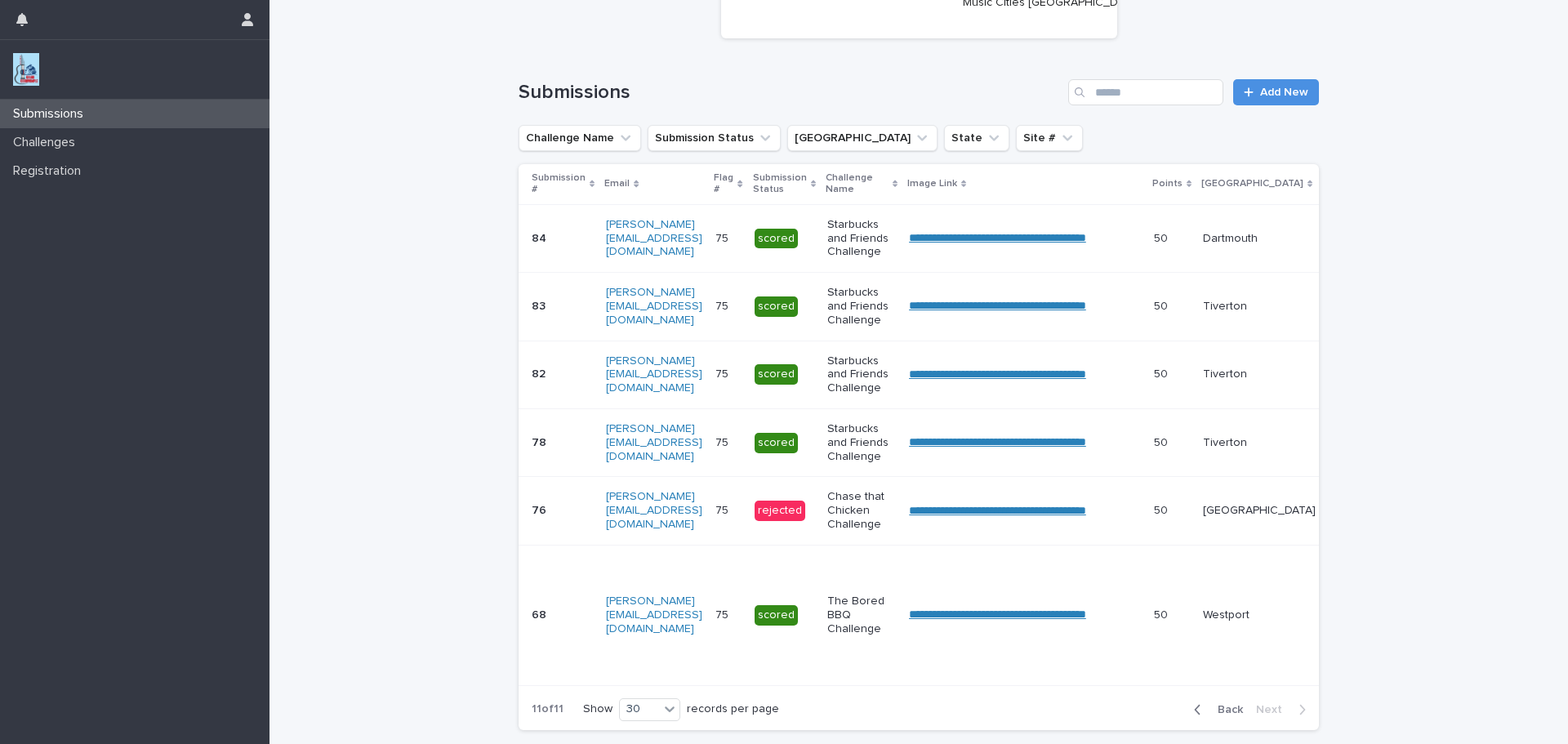
click at [1224, 715] on span "Back" at bounding box center [1225, 710] width 35 height 11
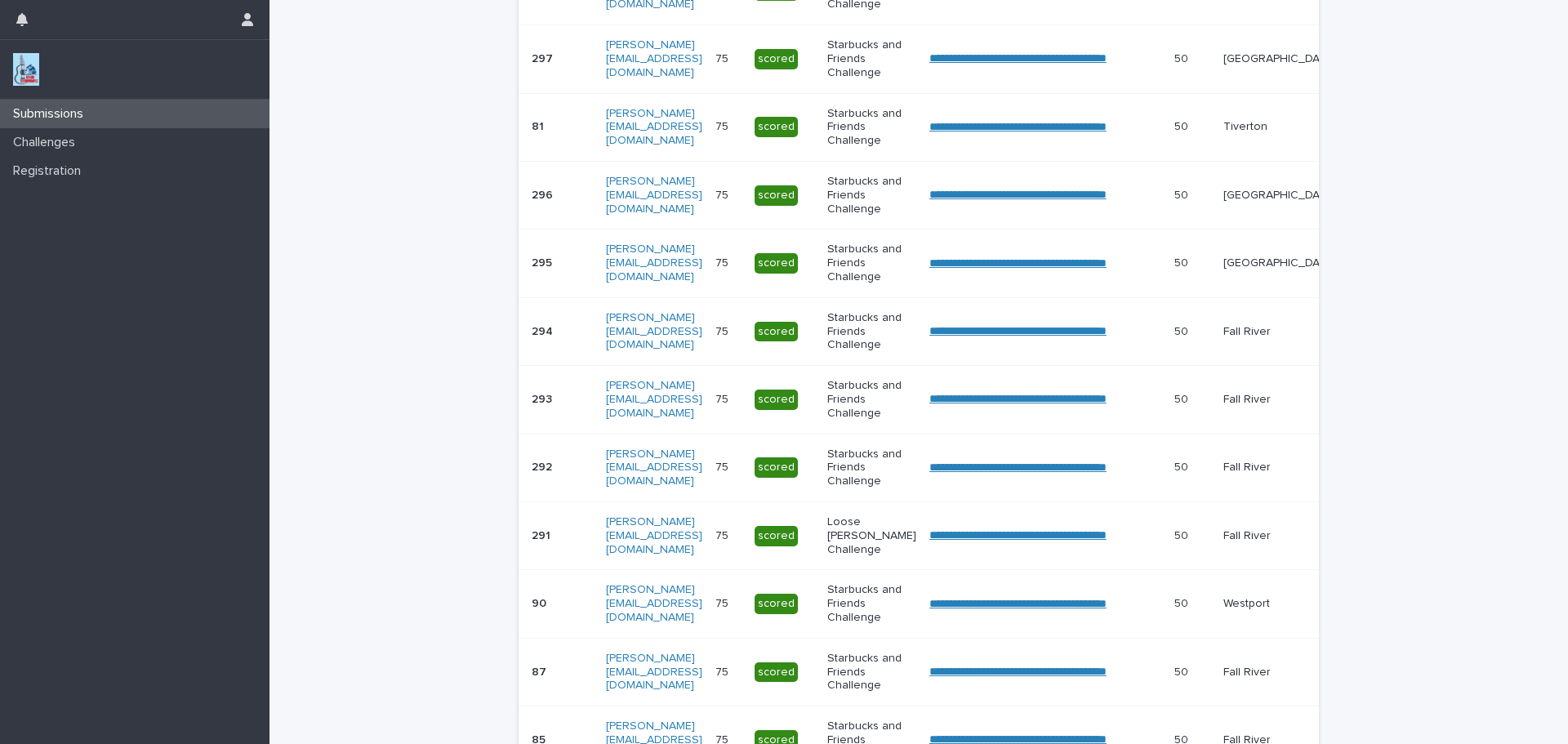
scroll to position [1842, 0]
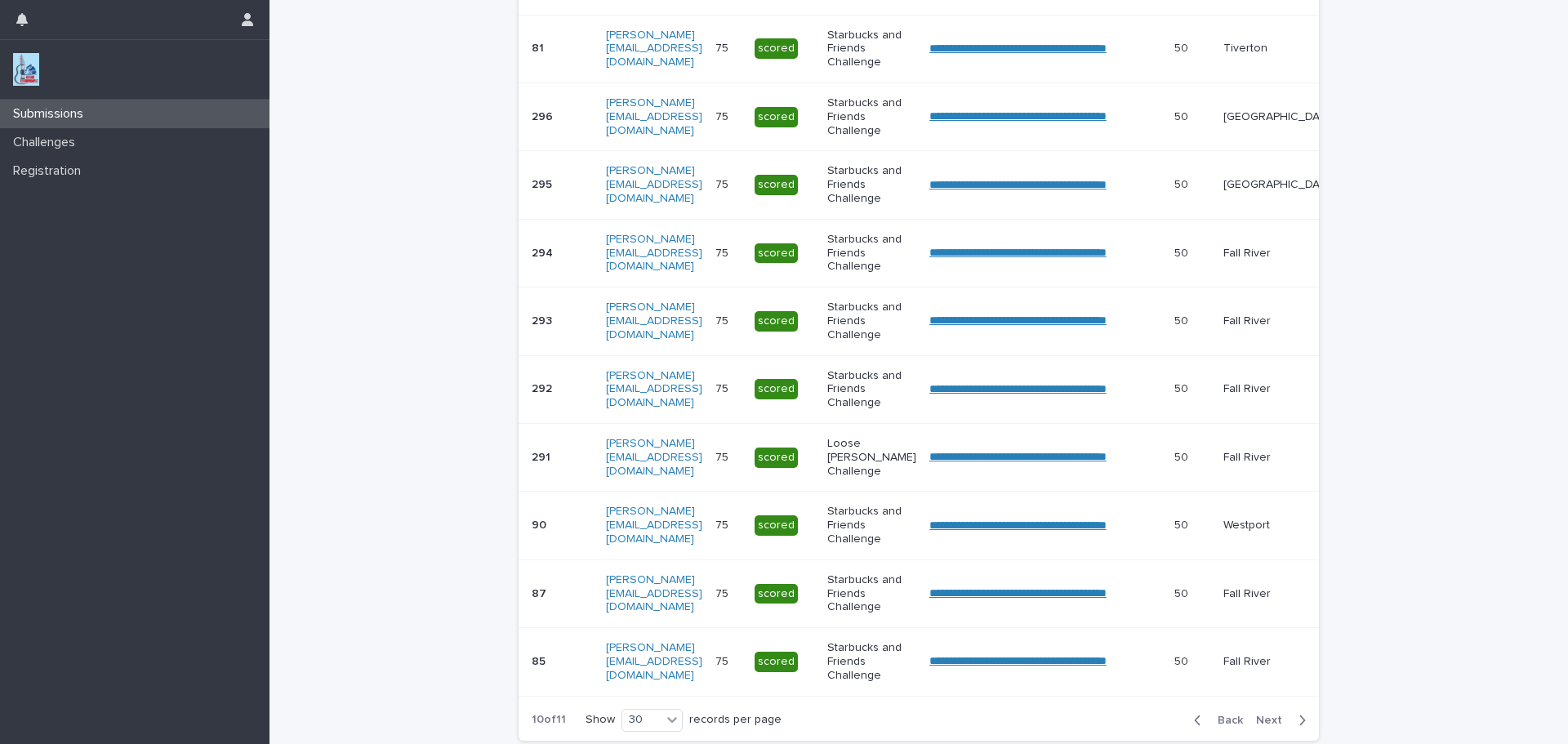
click at [1220, 727] on span "Back" at bounding box center [1225, 721] width 35 height 11
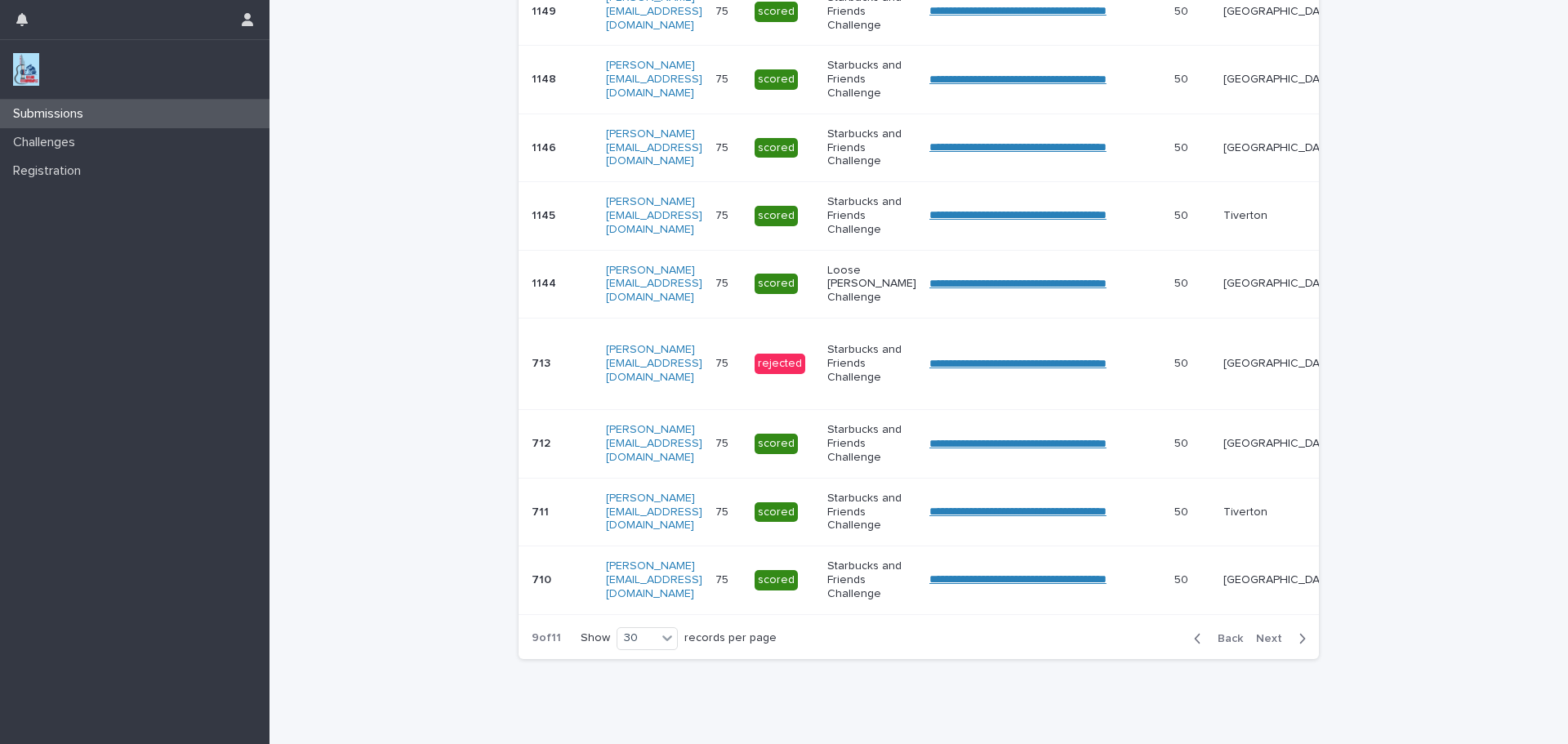
scroll to position [1848, 0]
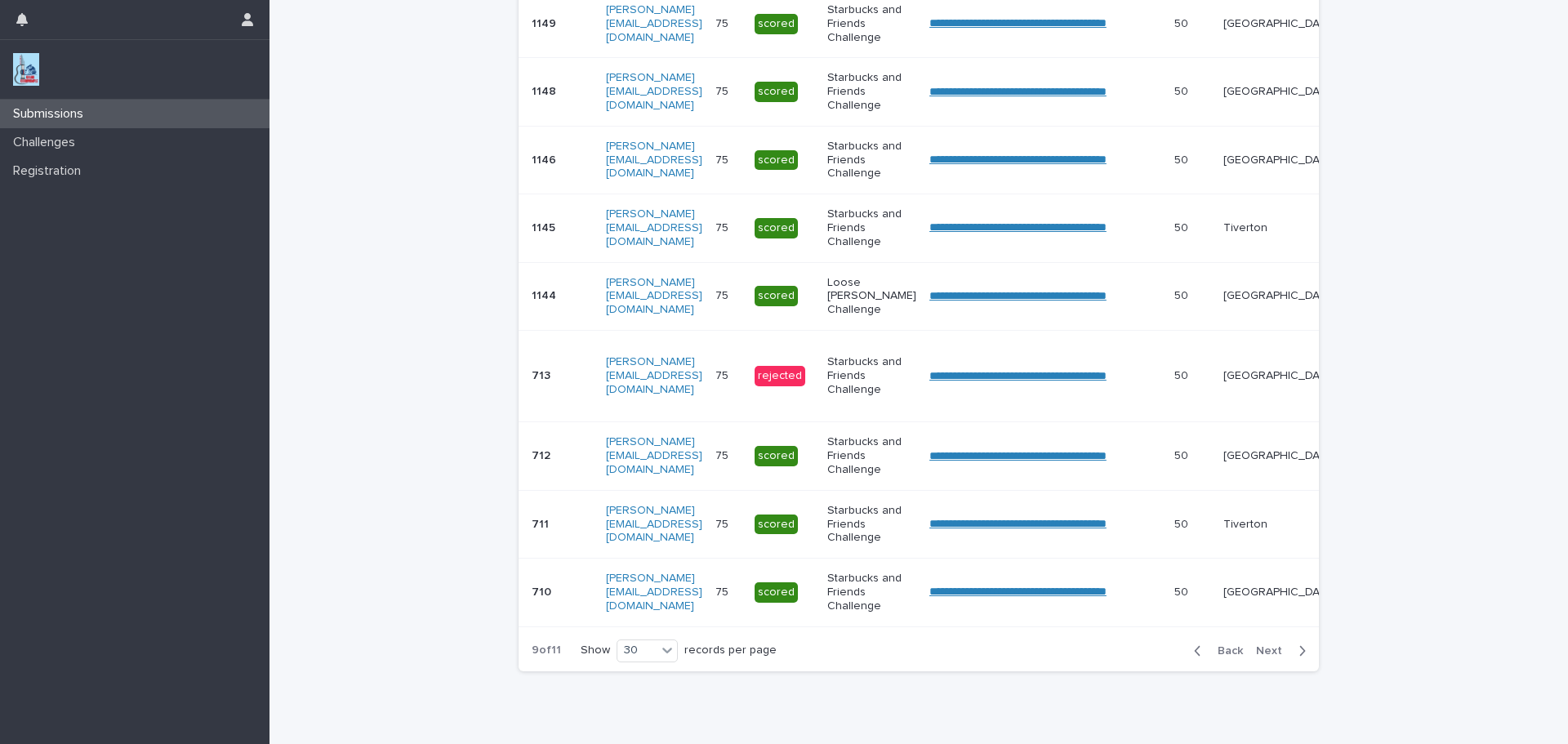
click at [1210, 657] on span "Back" at bounding box center [1225, 652] width 35 height 11
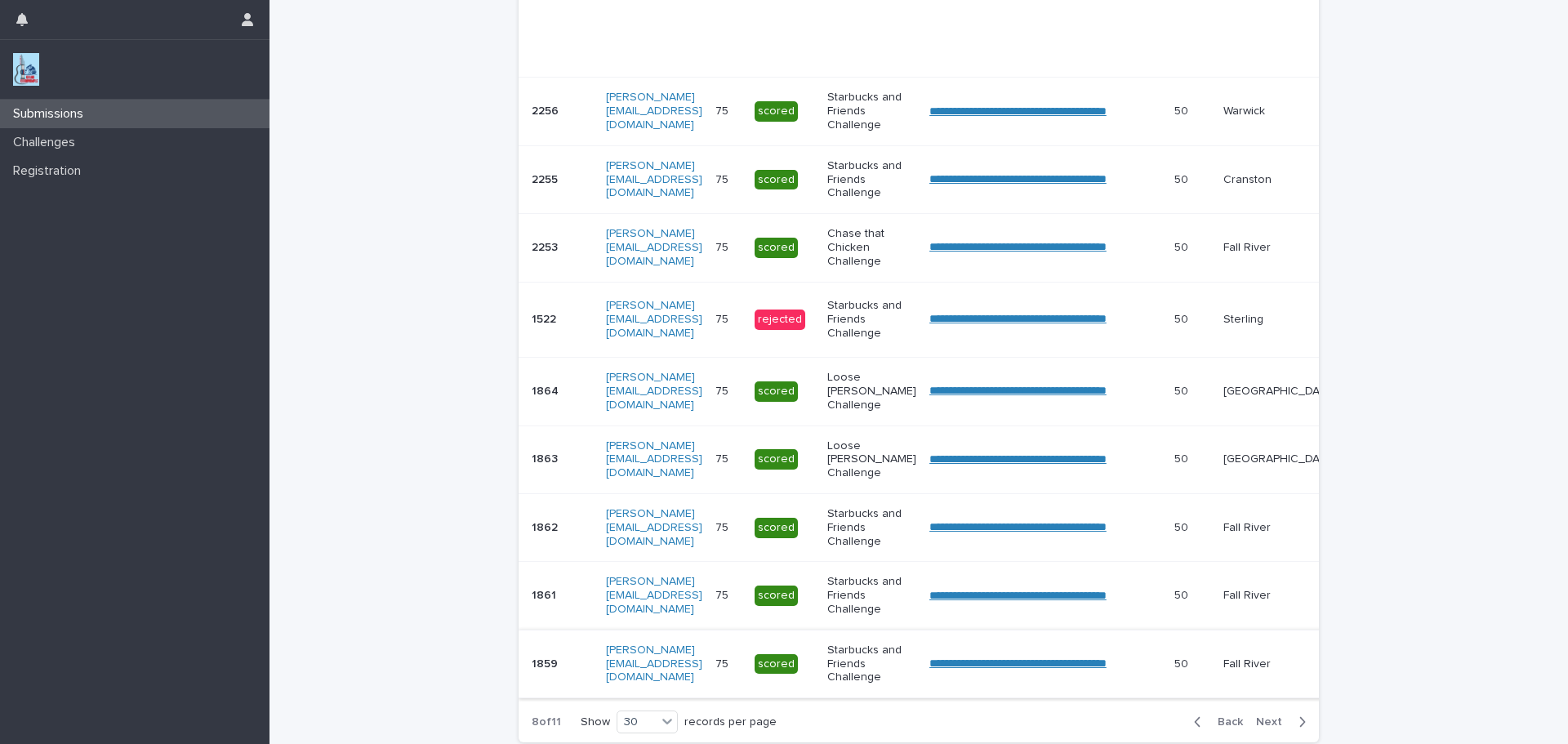
scroll to position [1933, 0]
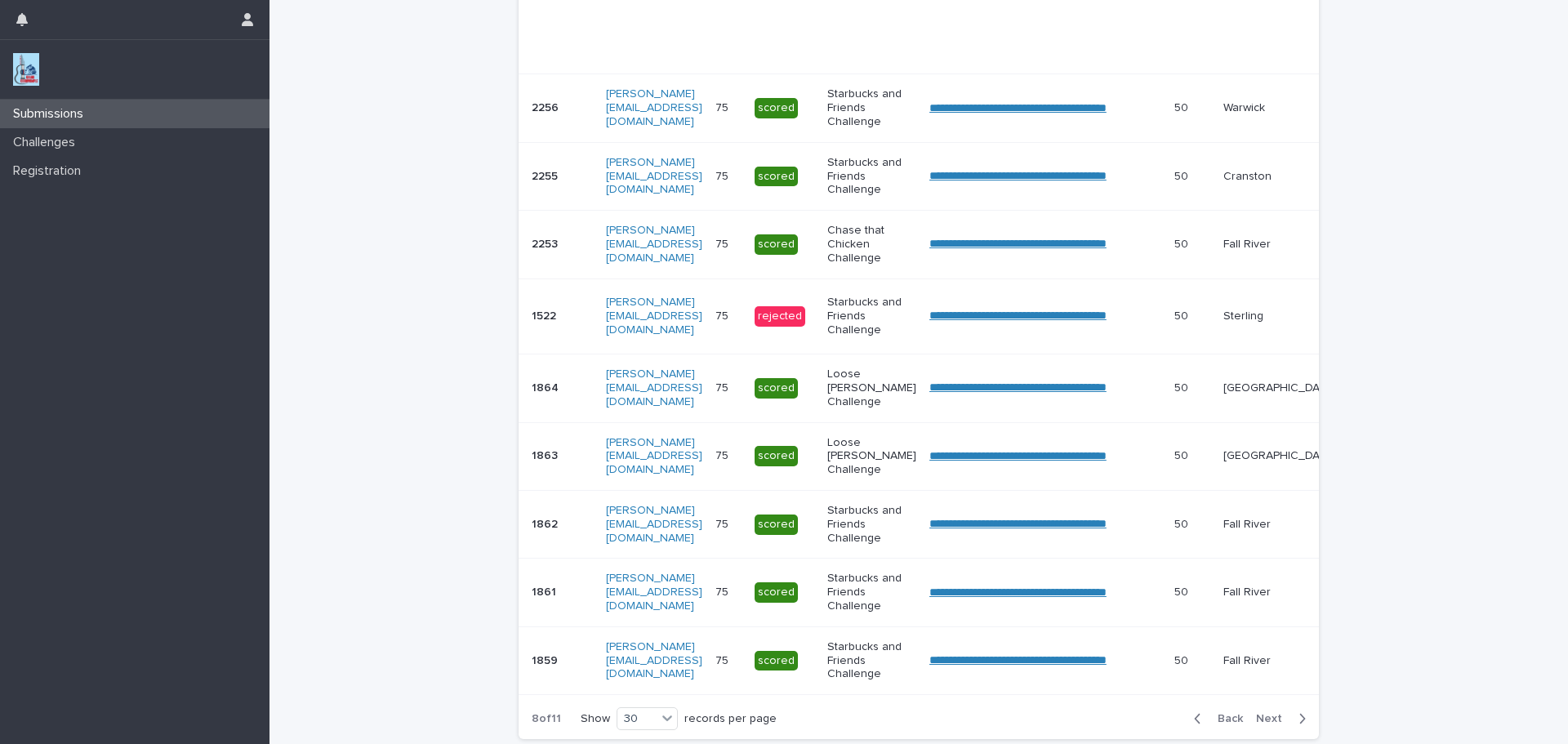
click at [1218, 725] on span "Back" at bounding box center [1225, 719] width 35 height 11
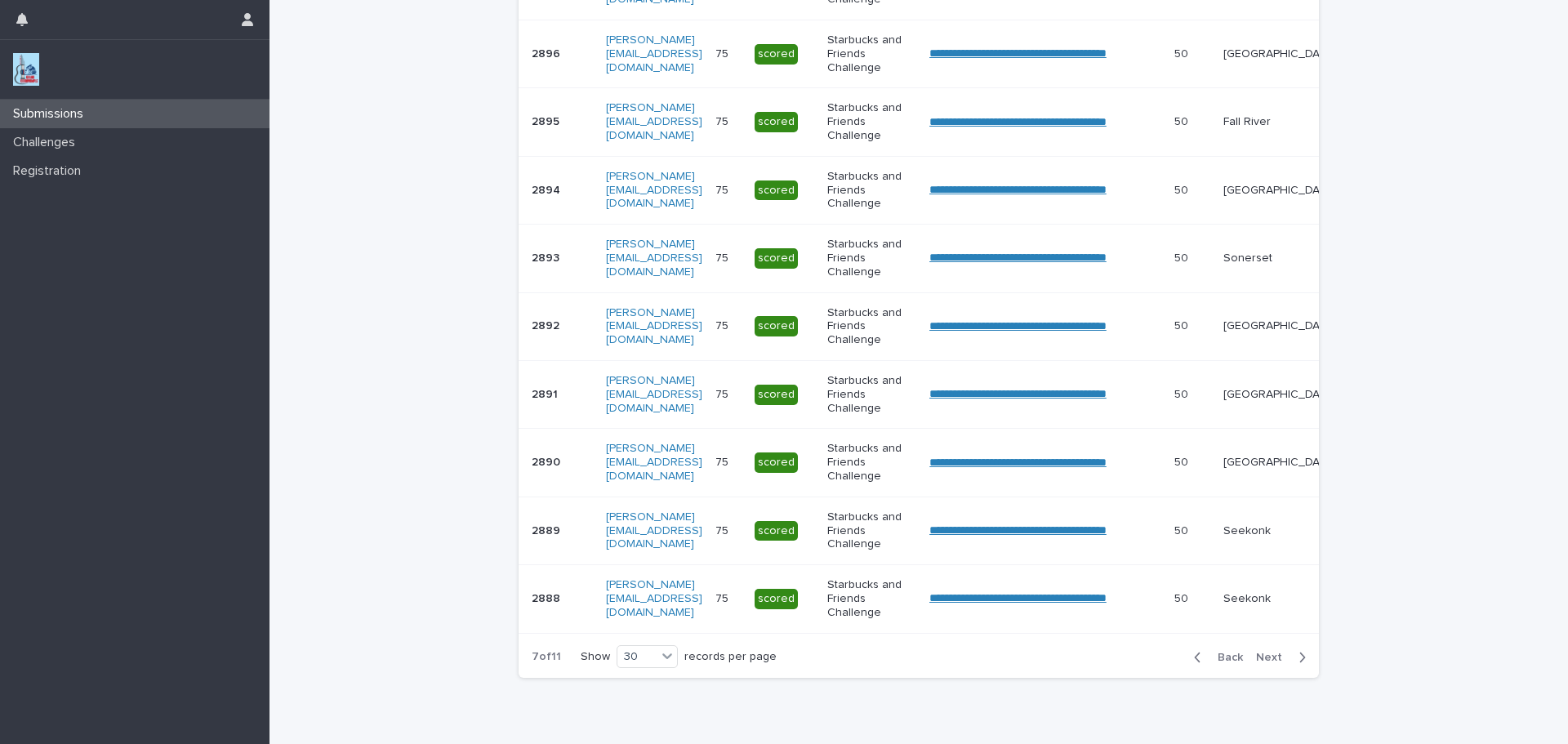
scroll to position [1812, 0]
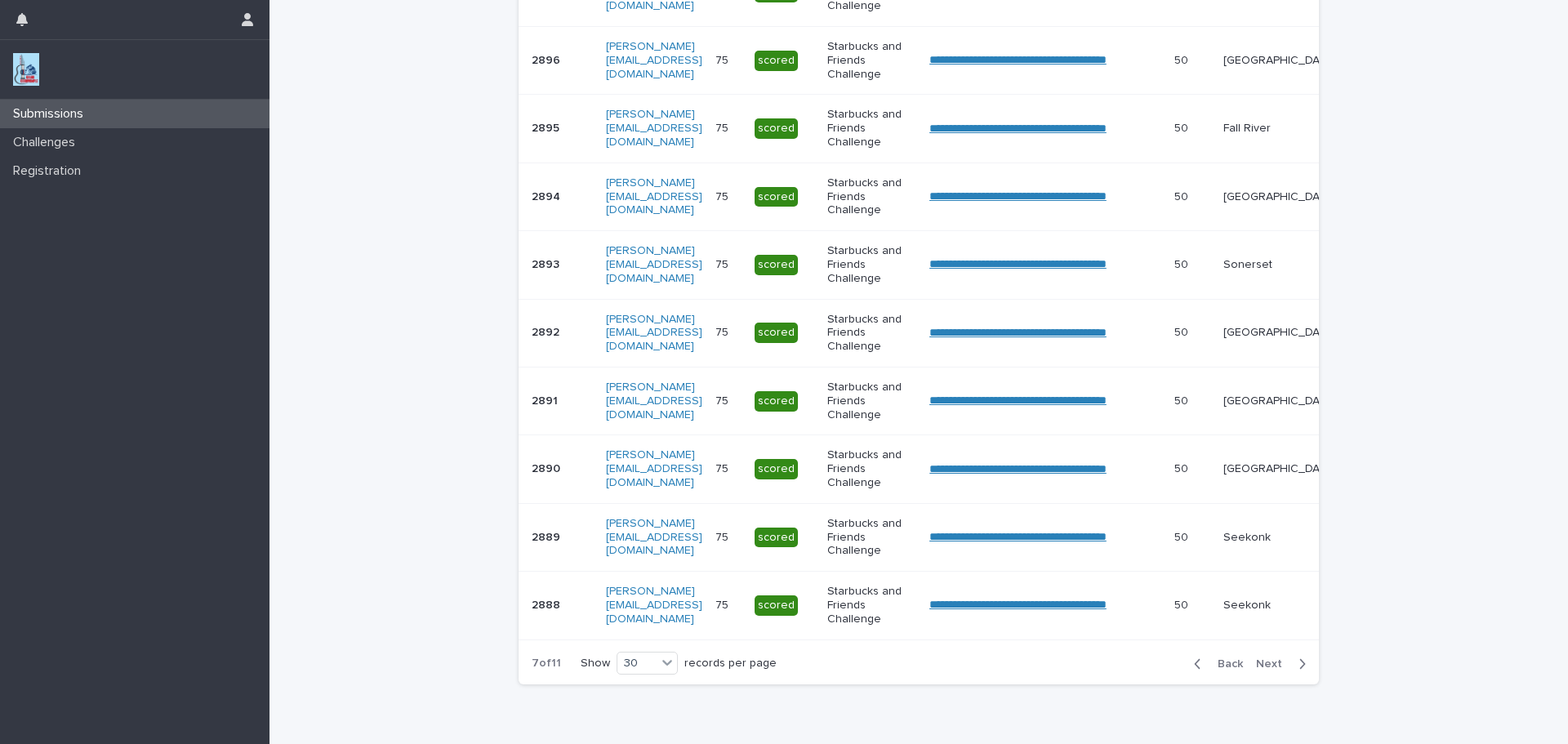
click at [1221, 670] on span "Back" at bounding box center [1225, 664] width 35 height 11
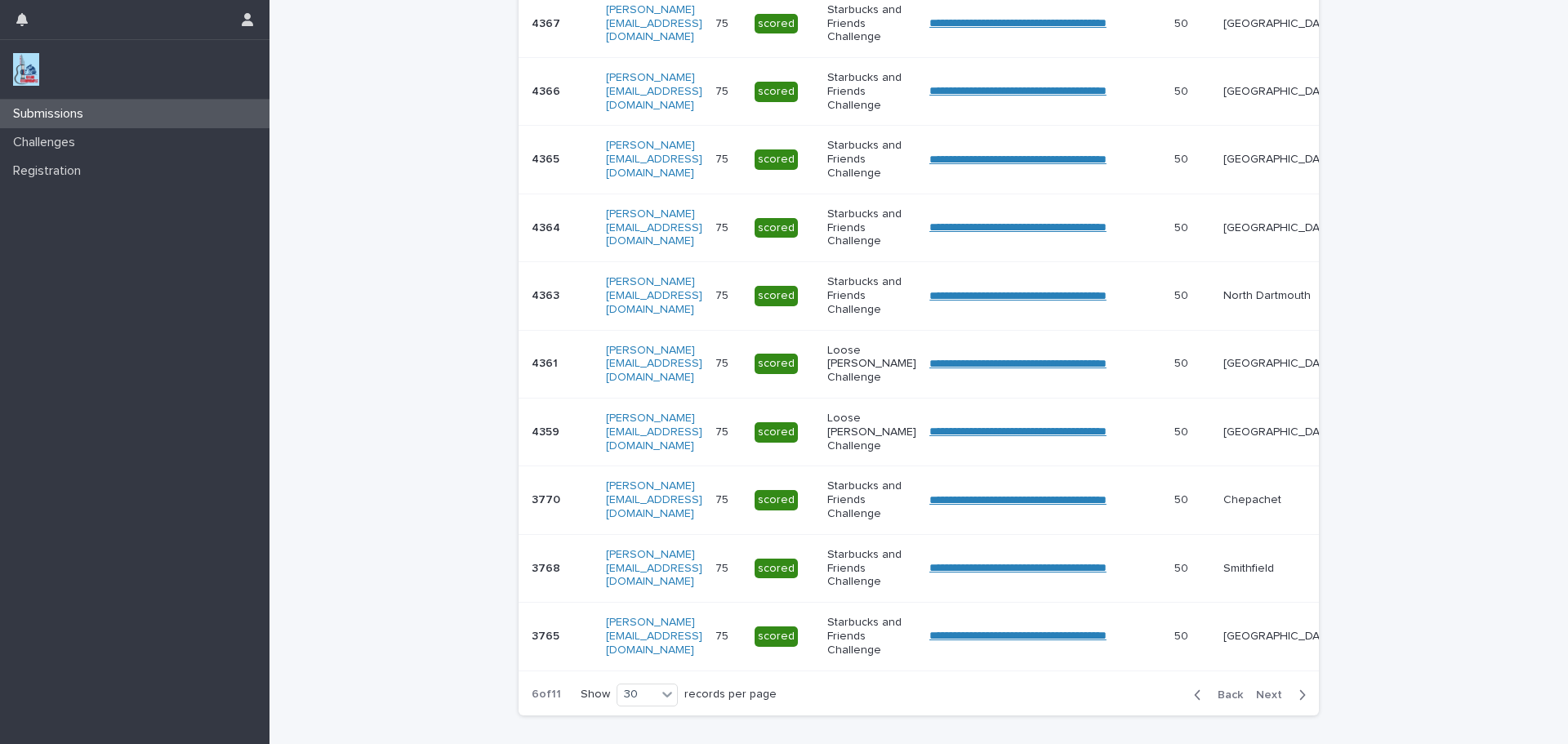
scroll to position [1807, 0]
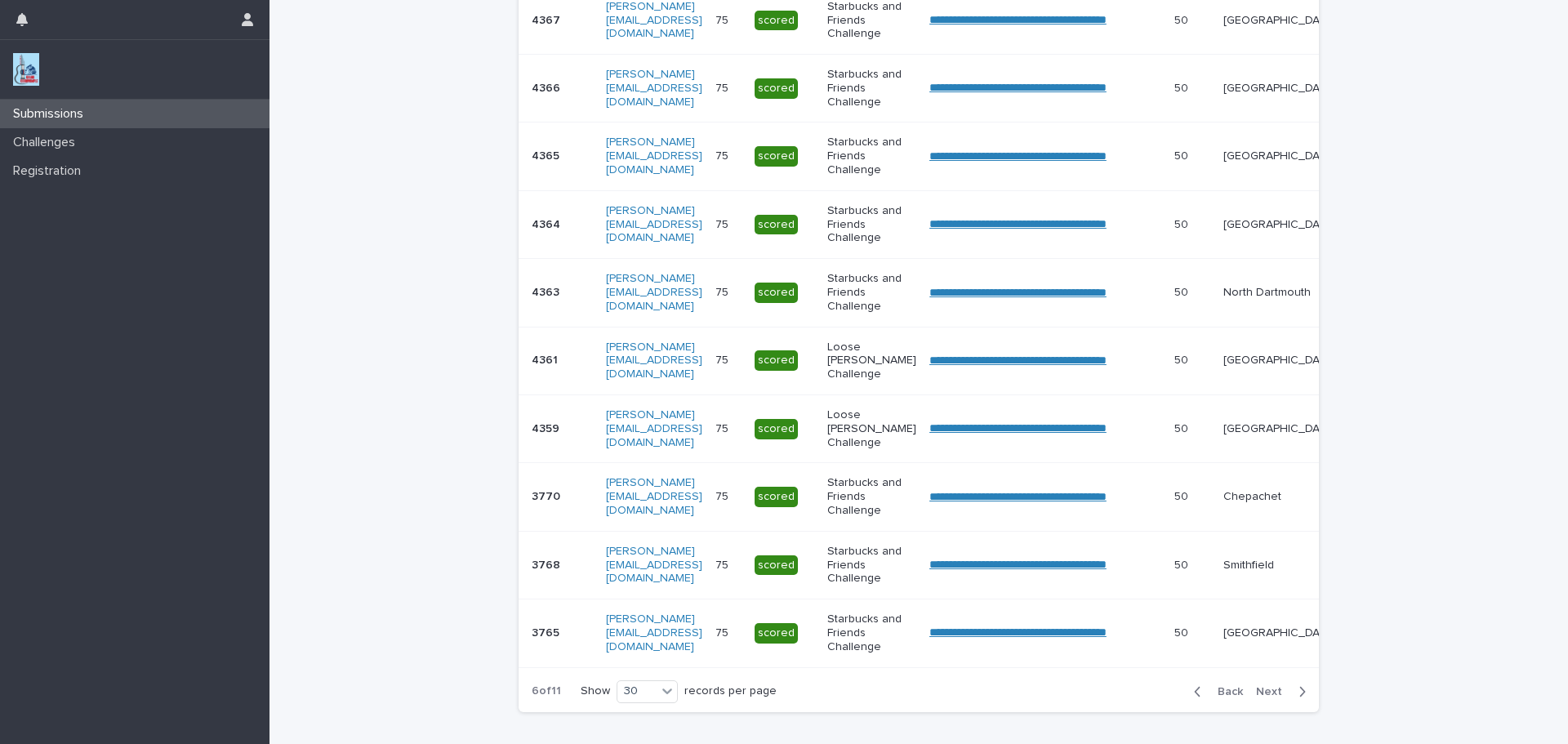
click at [1228, 698] on span "Back" at bounding box center [1225, 693] width 35 height 11
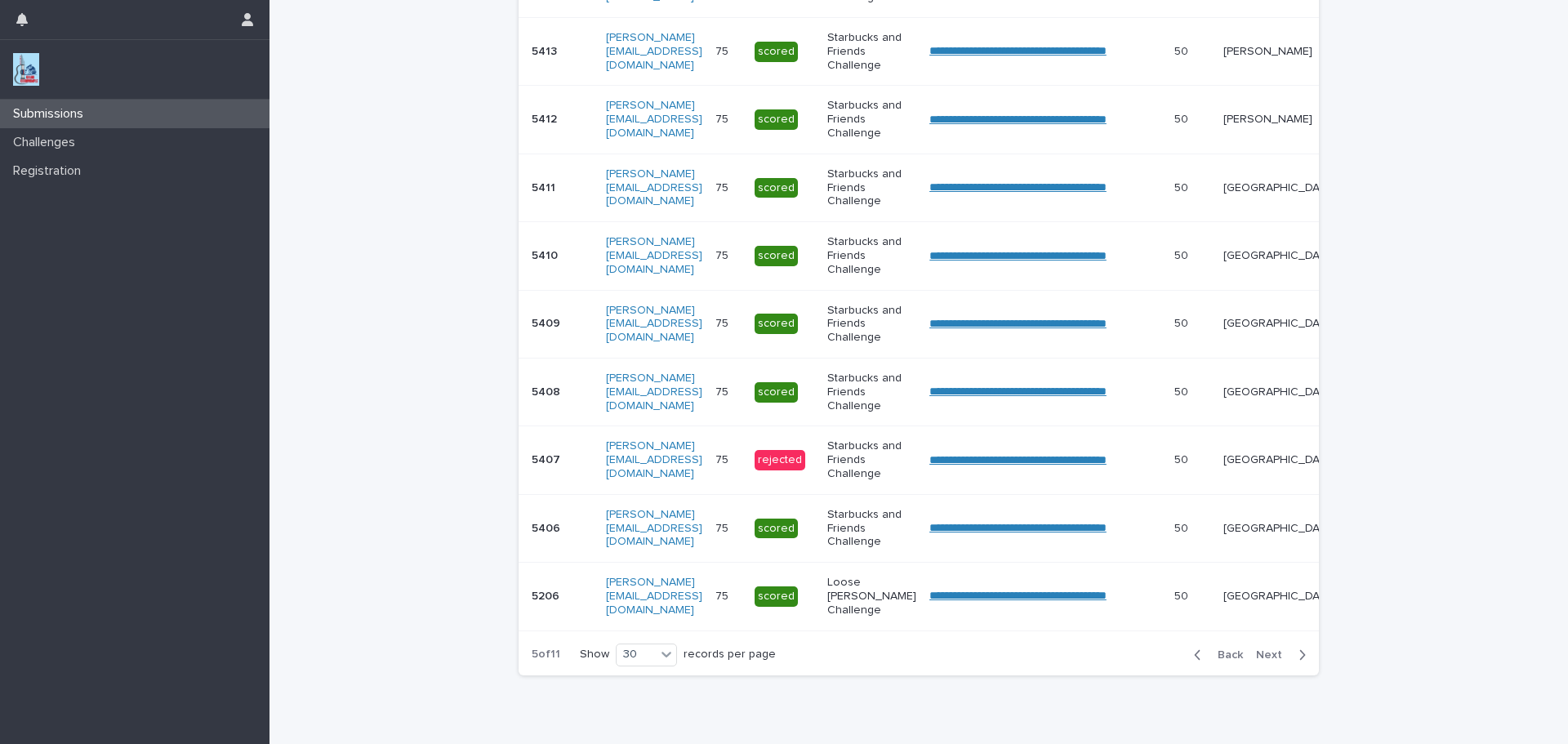
scroll to position [1804, 0]
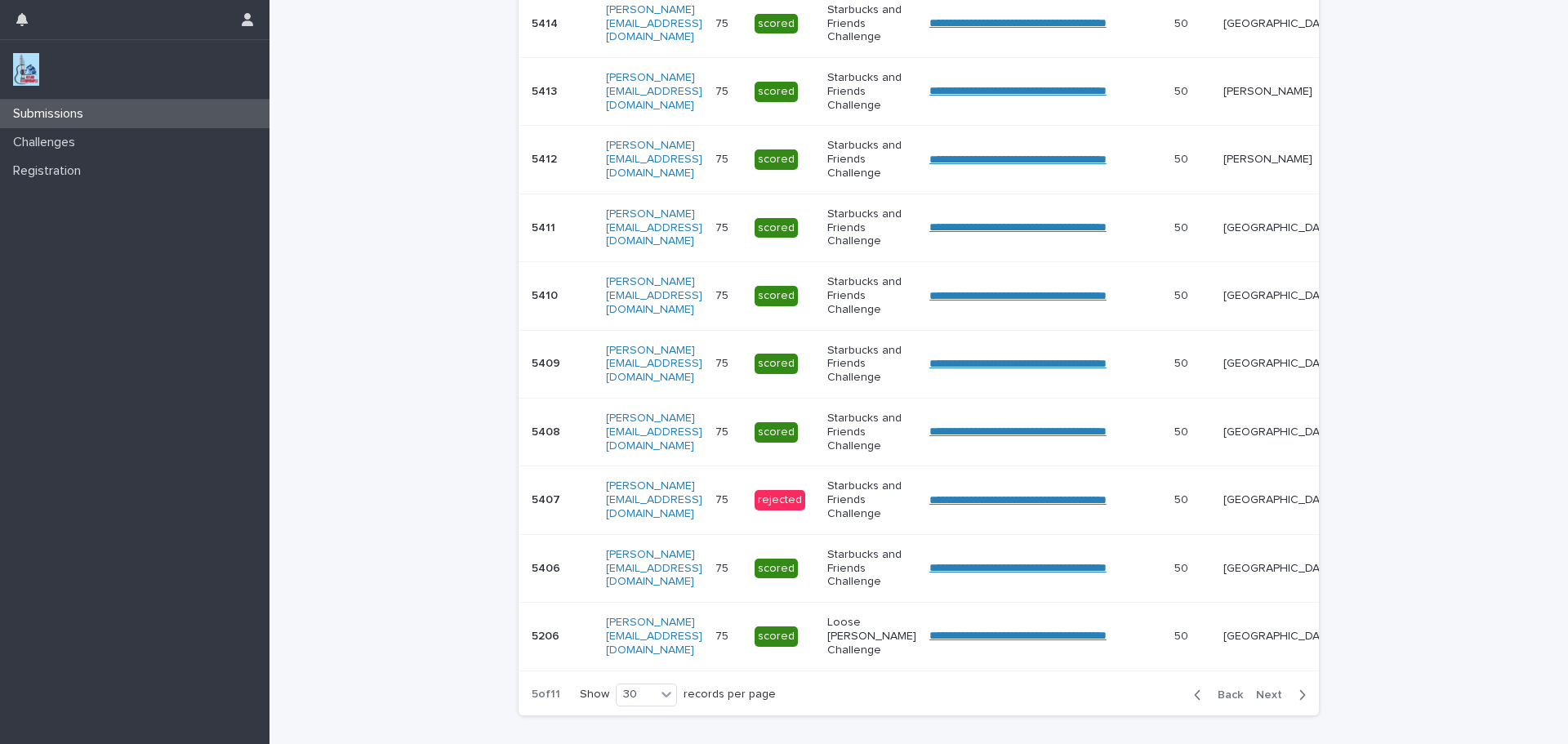
click at [1221, 701] on span "Back" at bounding box center [1225, 695] width 35 height 11
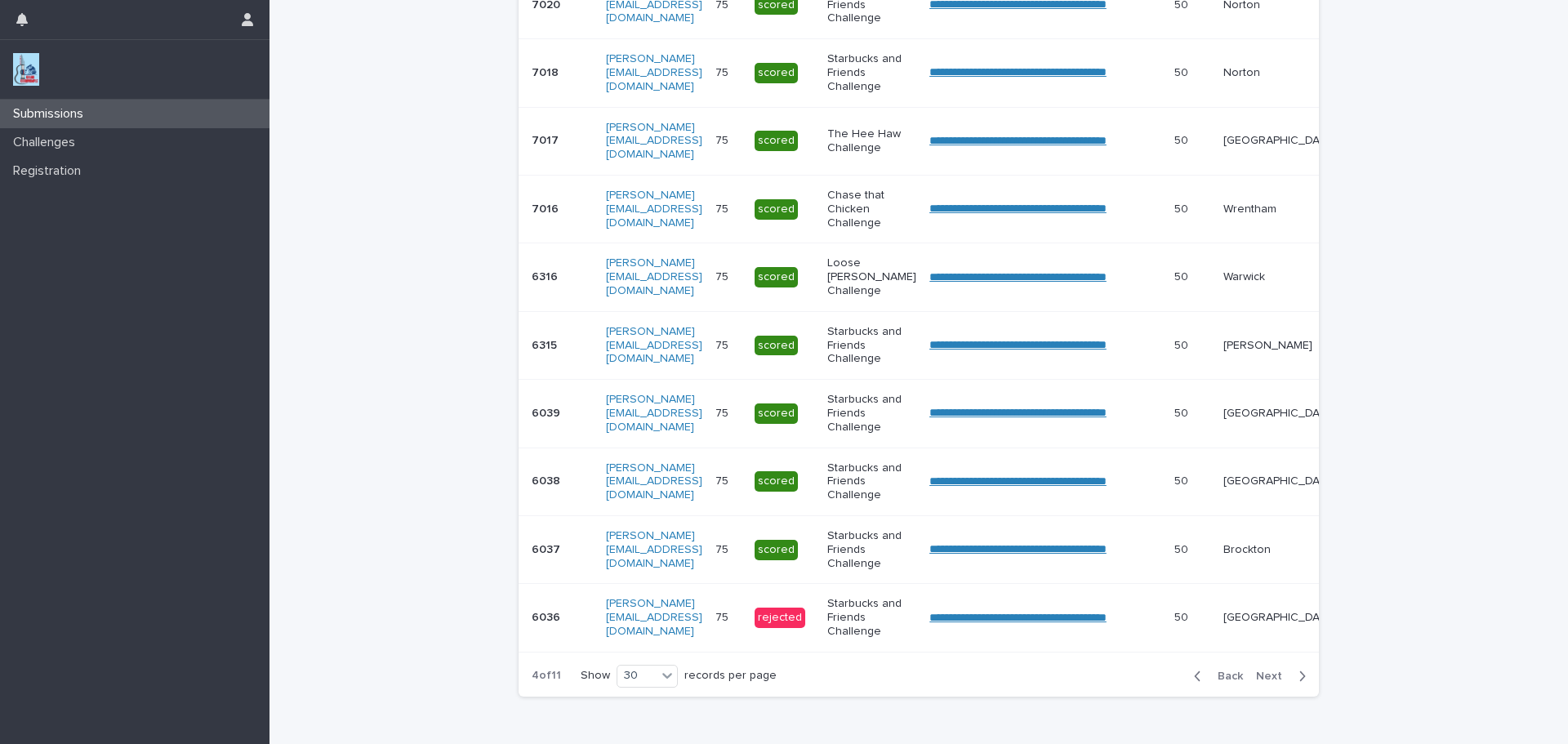
scroll to position [1798, 0]
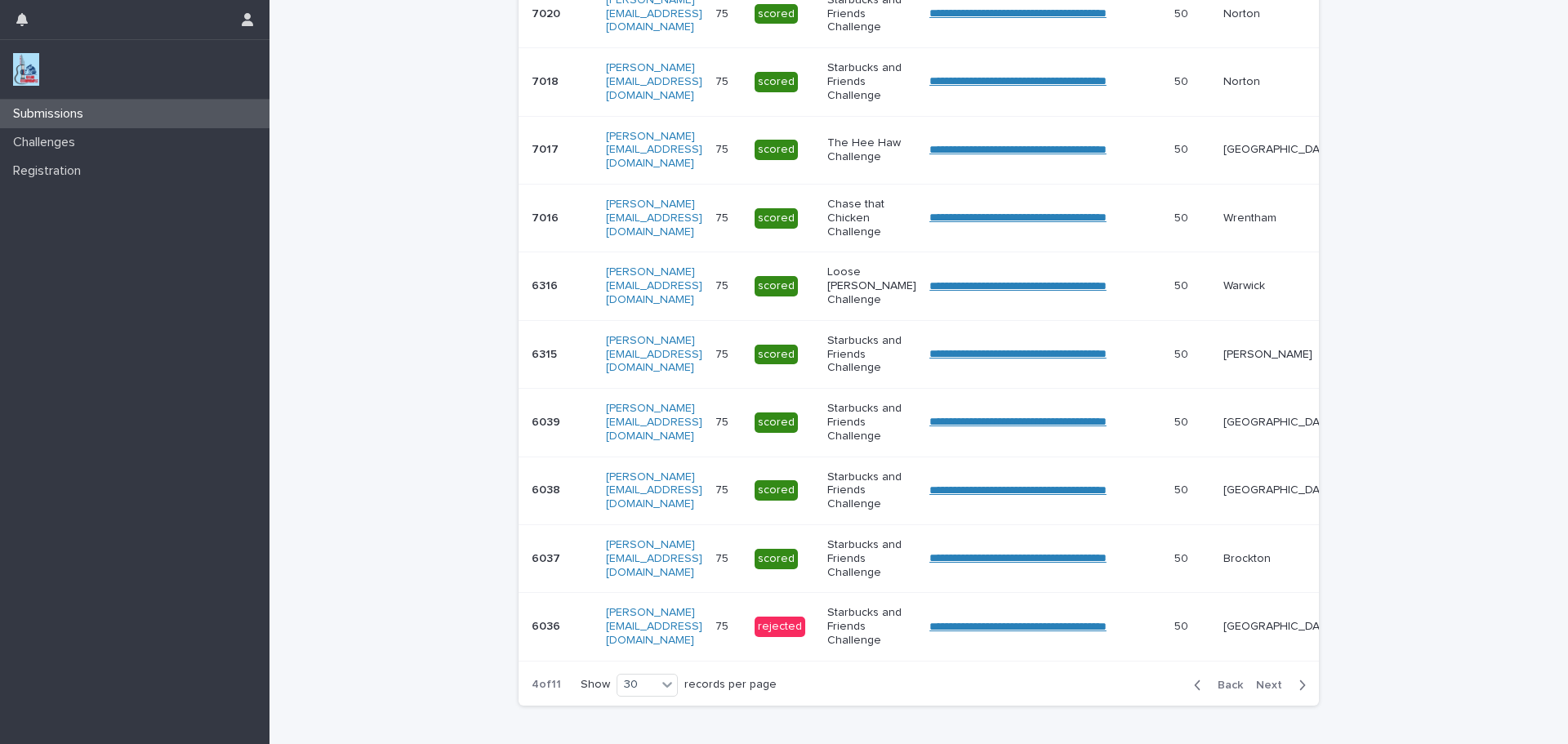
click at [1221, 692] on span "Back" at bounding box center [1225, 686] width 35 height 11
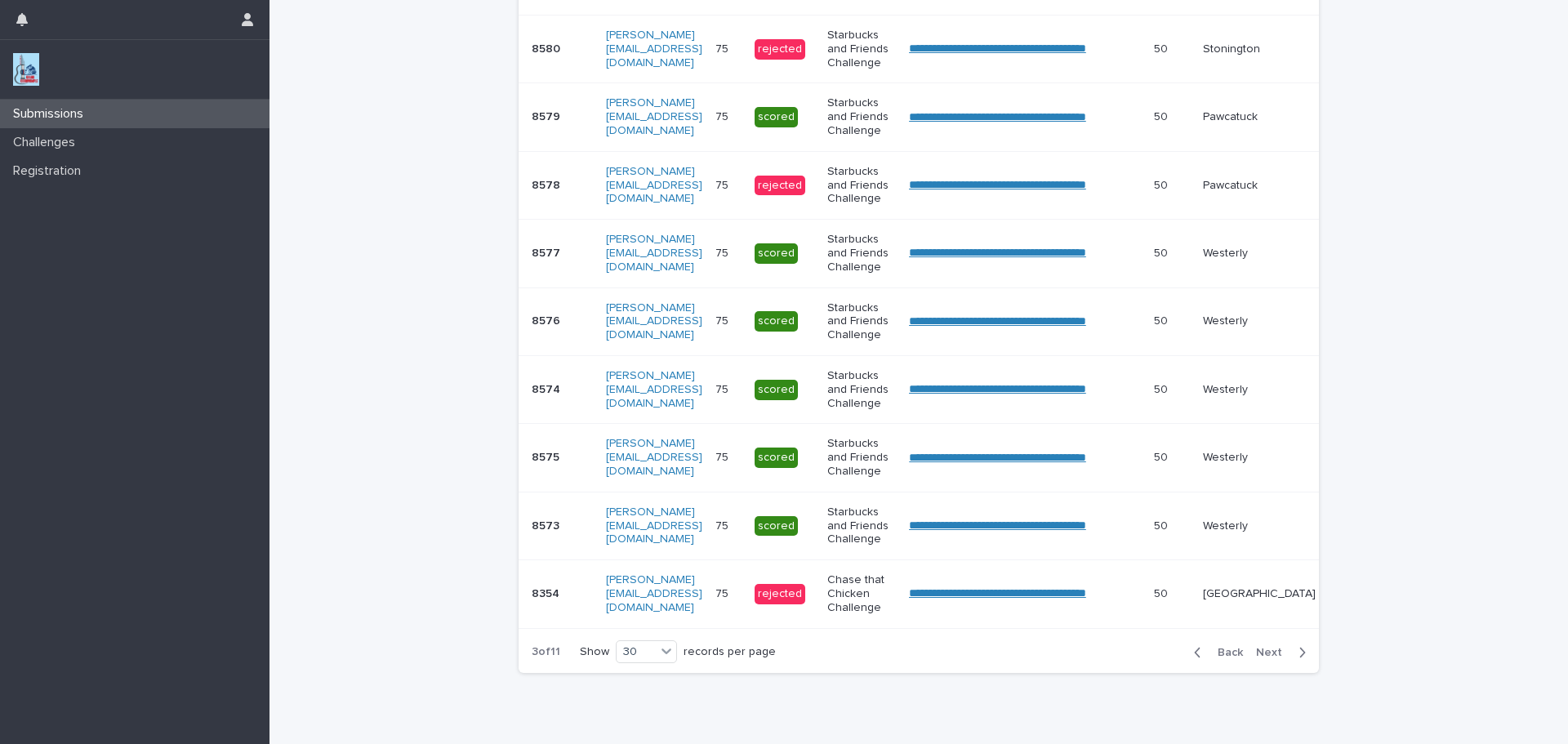
scroll to position [1817, 0]
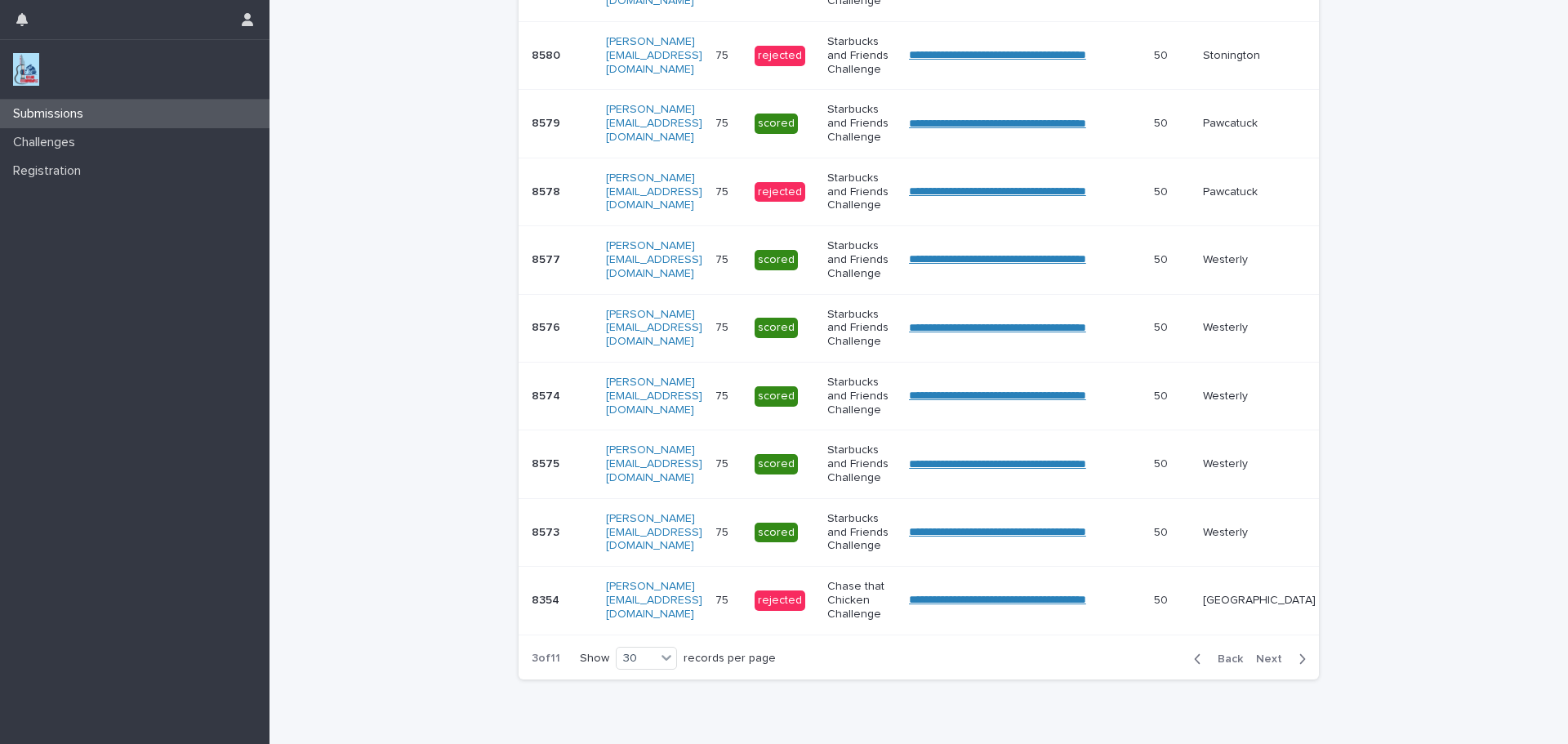
click at [1226, 663] on div "Back Next" at bounding box center [1249, 659] width 138 height 41
click at [1225, 665] on span "Back" at bounding box center [1225, 659] width 35 height 11
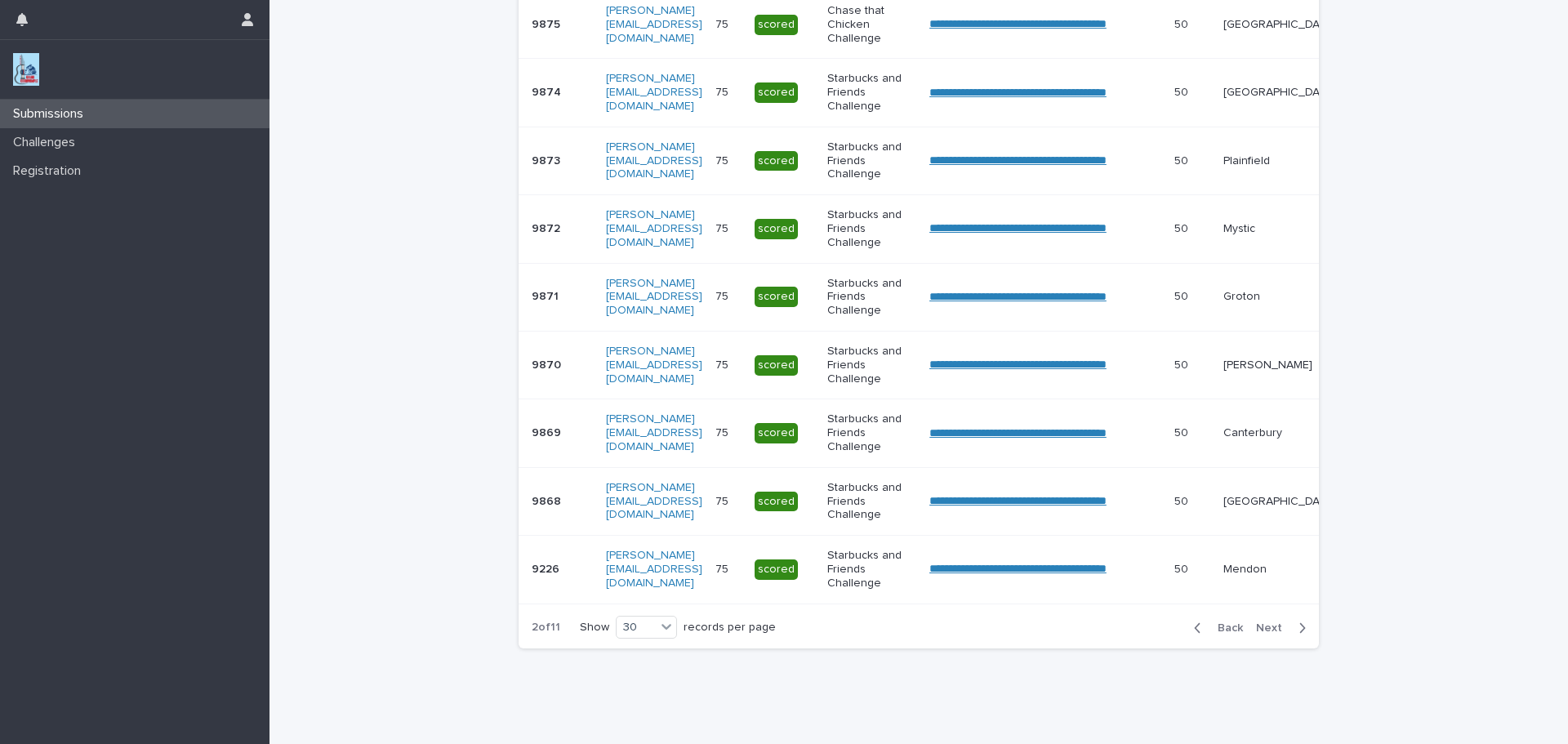
scroll to position [1841, 0]
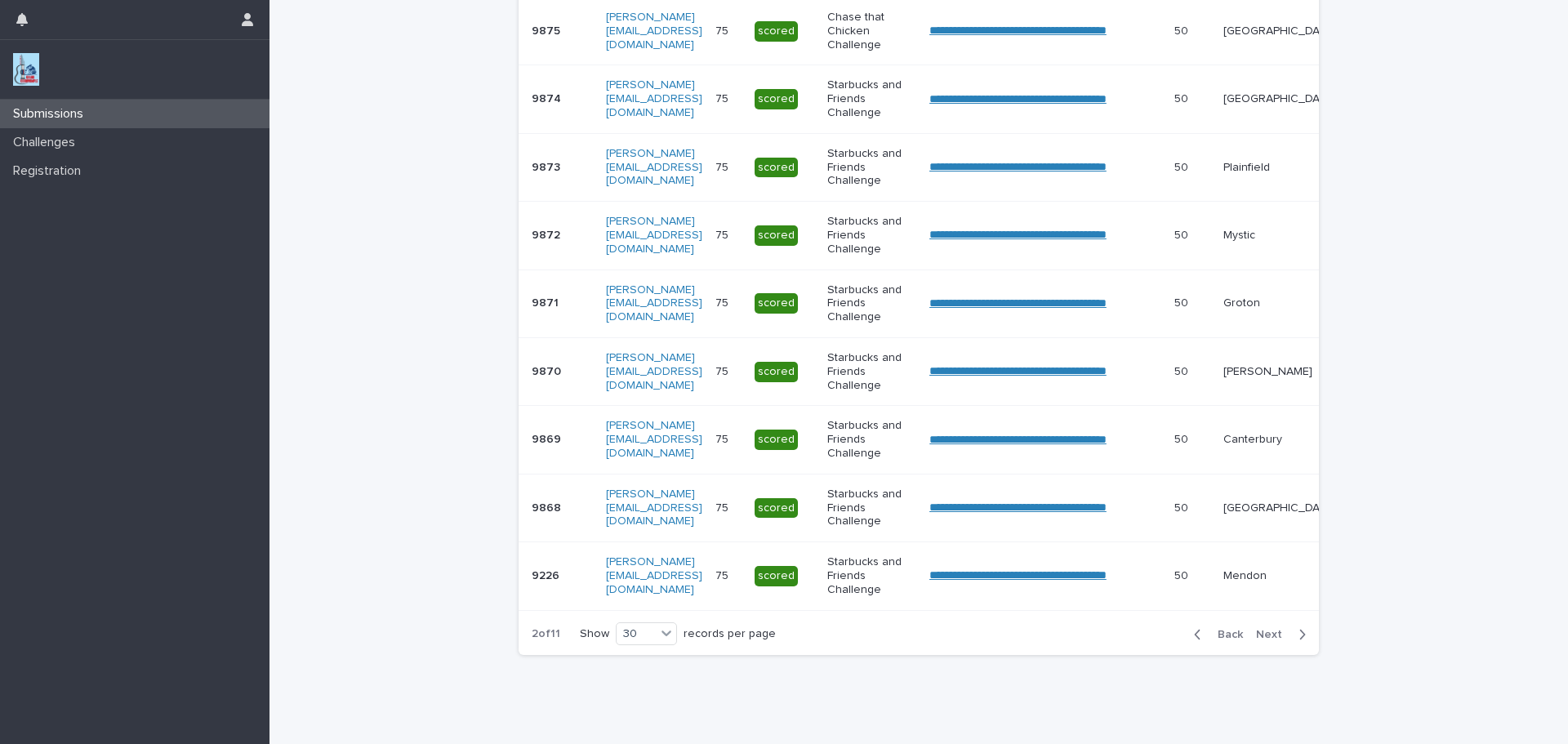
click at [1219, 641] on span "Back" at bounding box center [1225, 635] width 35 height 11
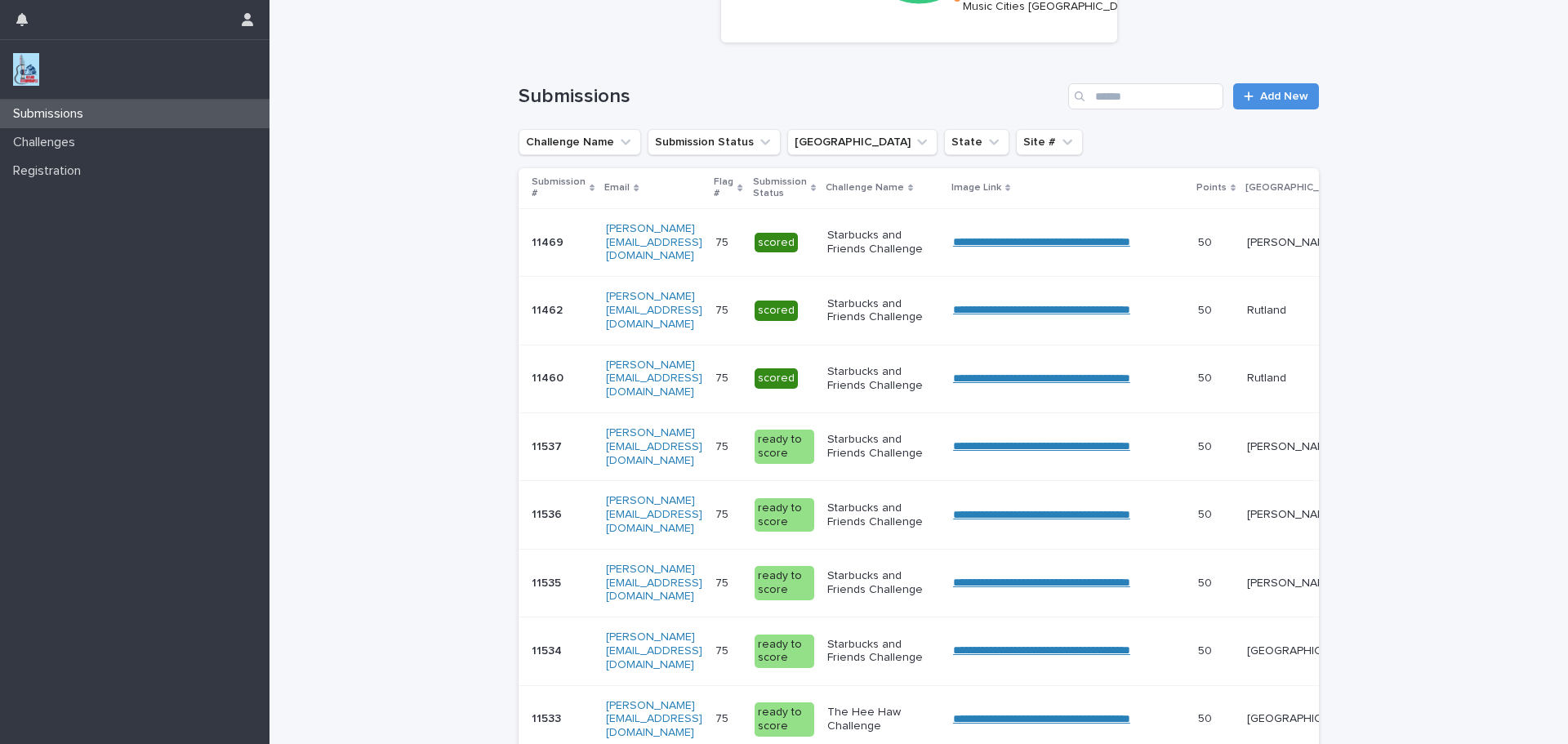
scroll to position [199, 0]
